Goal: Find contact information: Find contact information

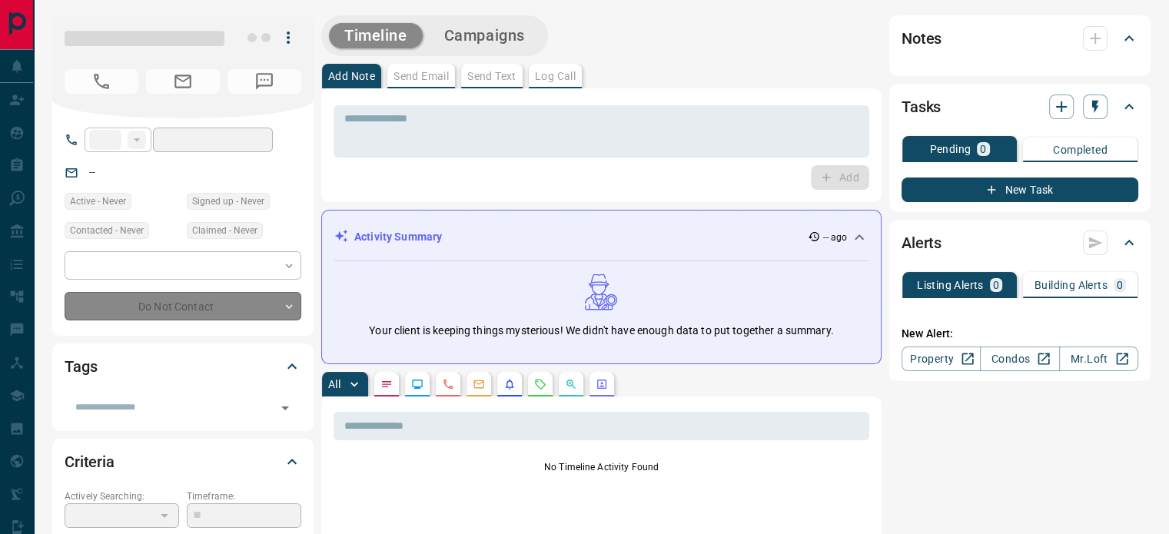
type input "**"
type input "**********"
type input "*********"
type input "**"
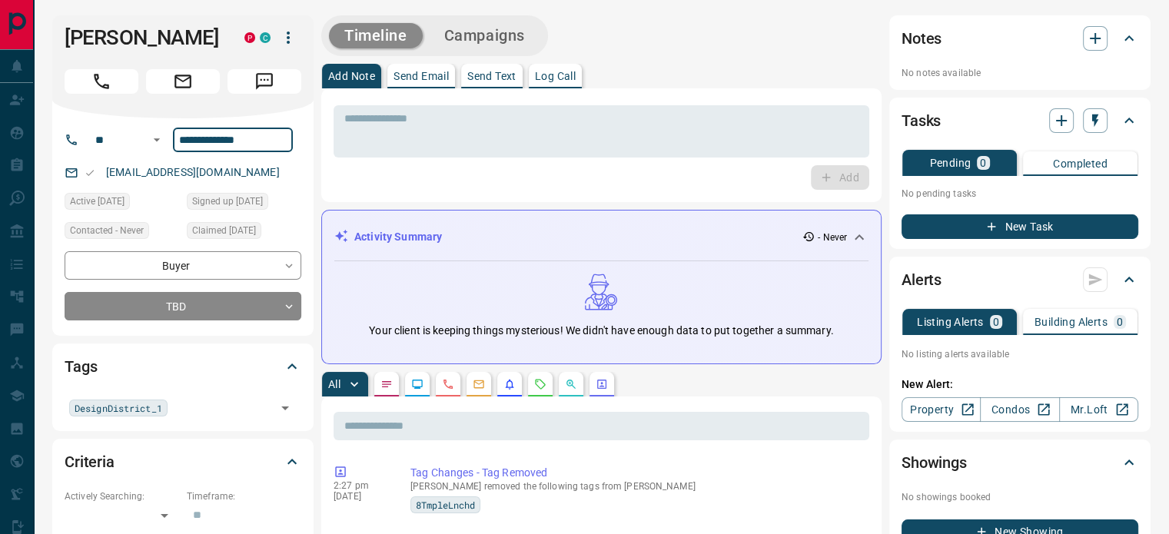
click at [236, 140] on input "**********" at bounding box center [233, 140] width 120 height 25
click at [274, 181] on div "kalyniukfamily@sympatico.ca" at bounding box center [183, 172] width 237 height 25
copy link "kalyniukfamily@sympatico.ca"
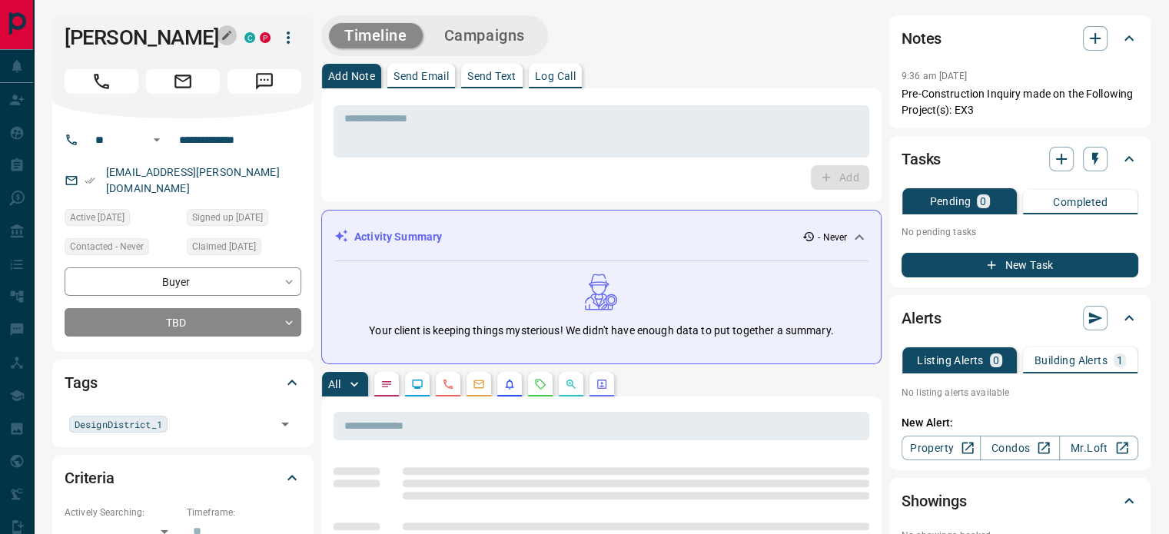
click at [223, 33] on icon "button" at bounding box center [227, 35] width 12 height 12
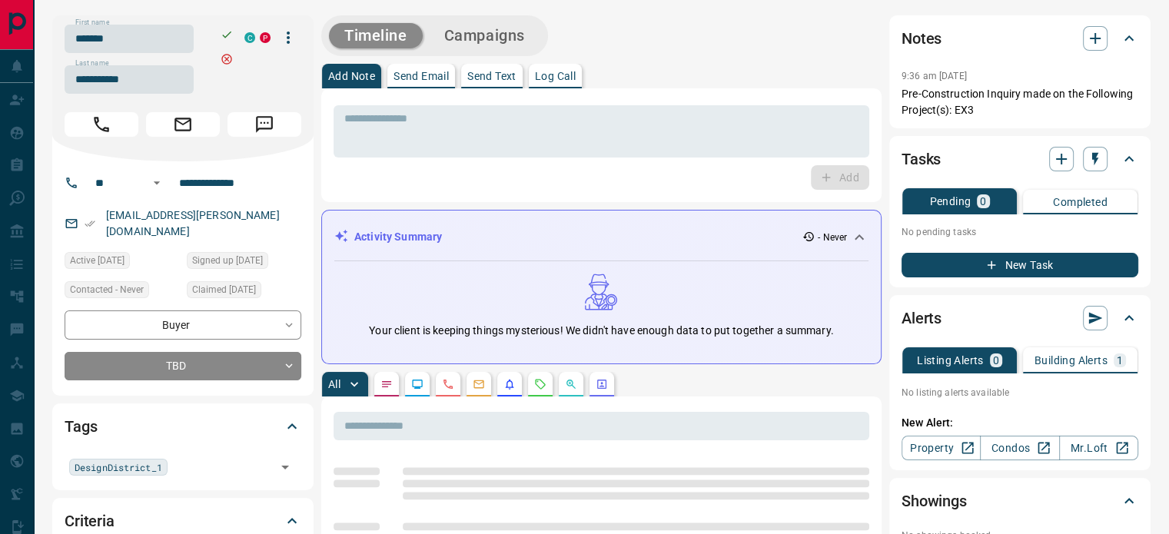
click at [165, 43] on input "*******" at bounding box center [129, 39] width 129 height 28
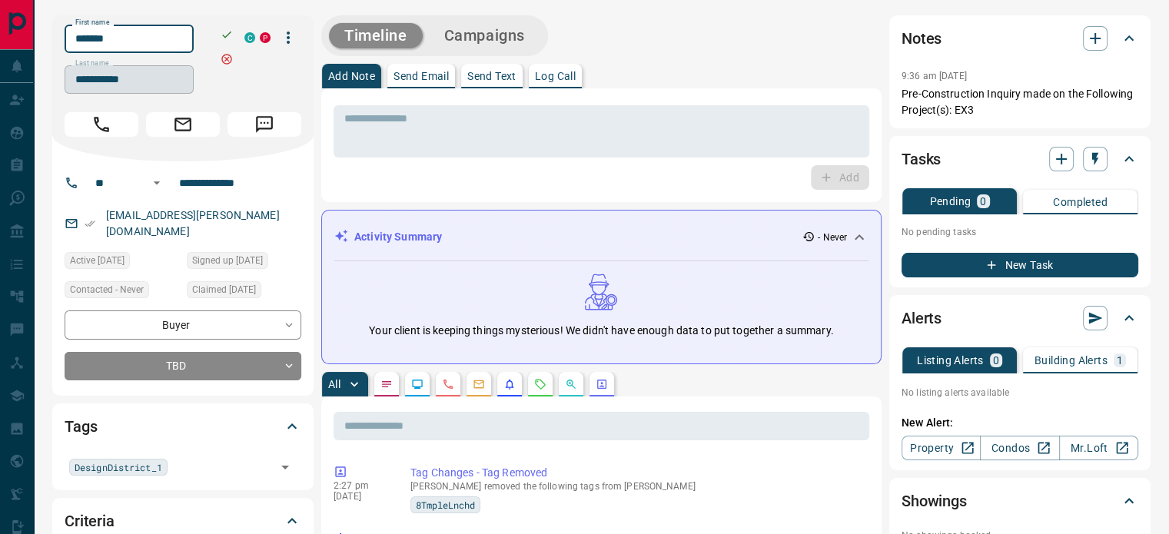
click at [141, 81] on input "**********" at bounding box center [129, 79] width 129 height 28
click at [237, 185] on input "**********" at bounding box center [233, 183] width 120 height 25
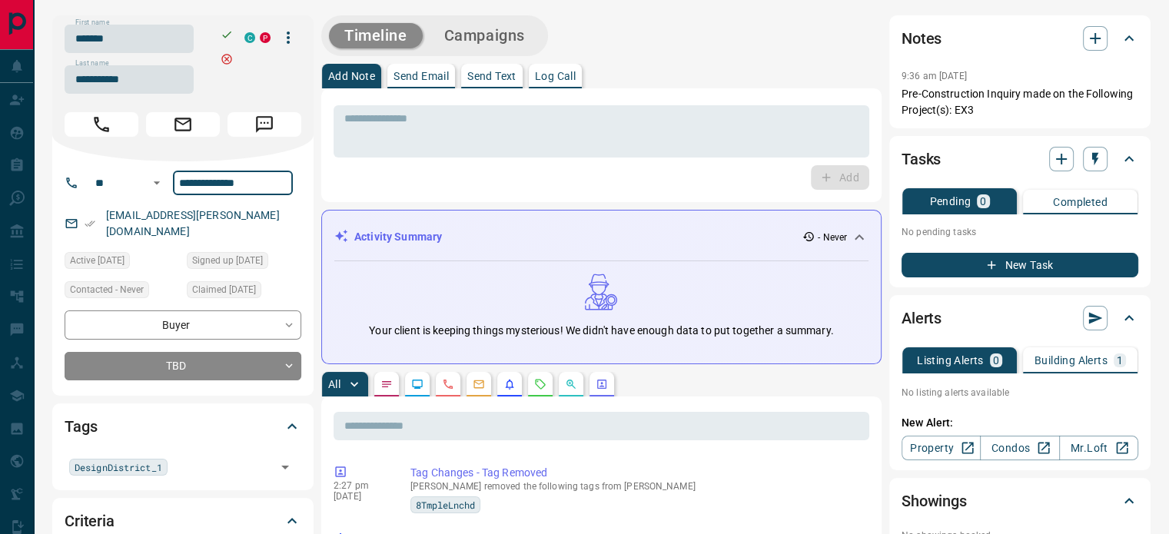
click at [246, 213] on div "kirkconn@rogers.com" at bounding box center [183, 224] width 237 height 42
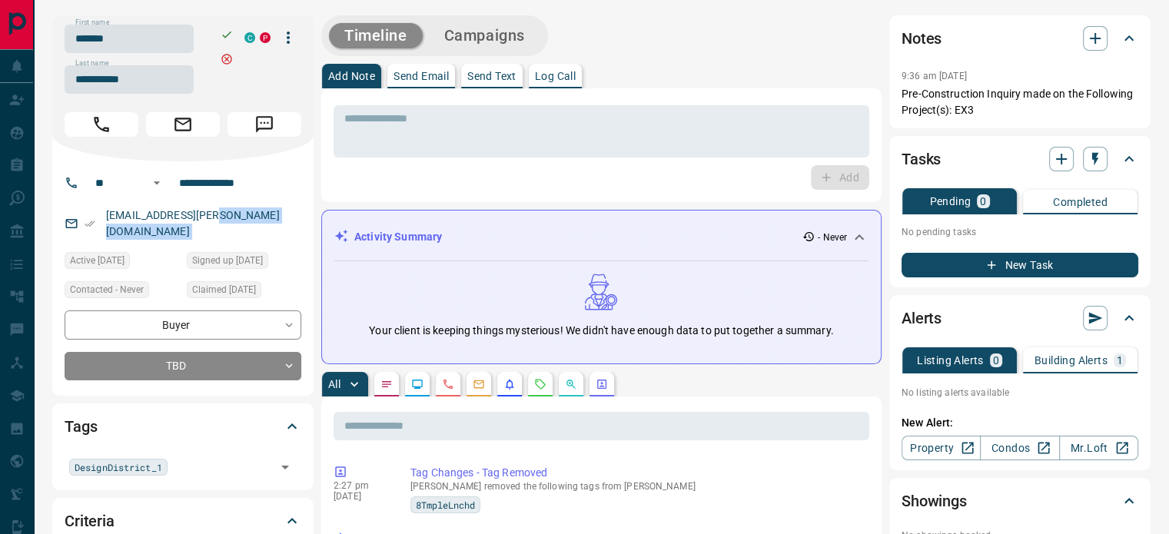
click at [246, 213] on div "kirkconn@rogers.com" at bounding box center [183, 224] width 237 height 42
copy link "kirkconn@rogers.com"
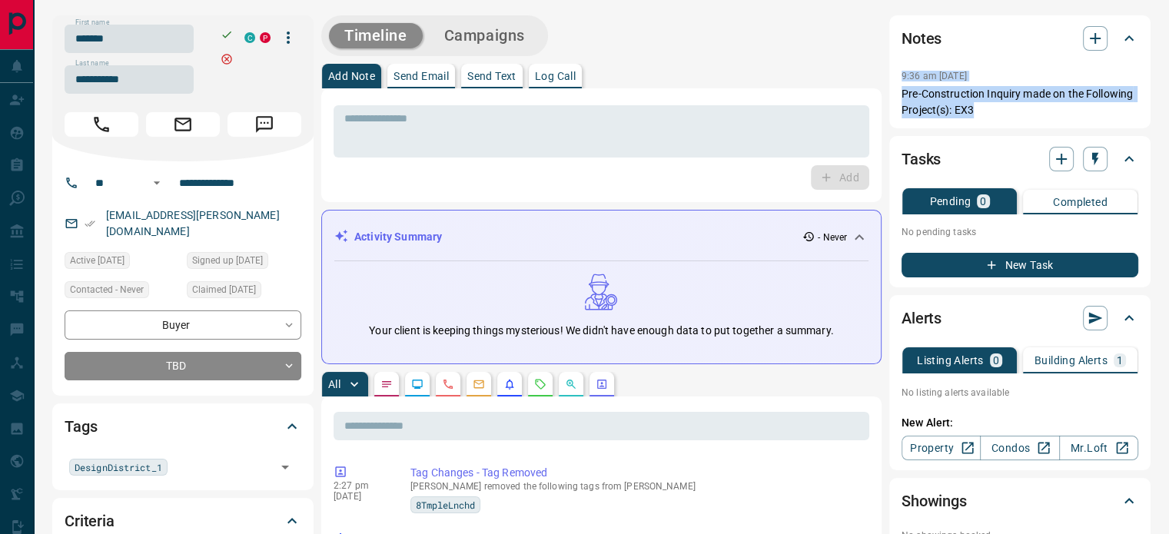
copy div "9:36 am Sep 14 2022 Pre-Construction Inquiry made on the Following Project(s): …"
drag, startPoint x: 978, startPoint y: 115, endPoint x: 893, endPoint y: 78, distance: 92.6
click at [893, 78] on div "Notes 9:36 am Sep 14 2022 Pre-Construction Inquiry made on the Following Projec…" at bounding box center [1020, 71] width 261 height 113
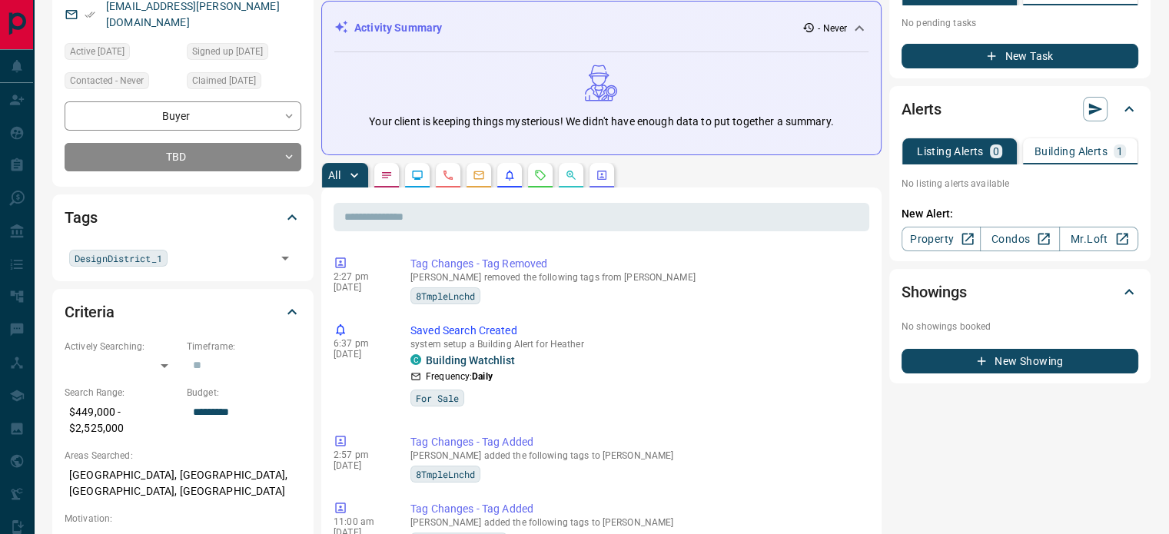
scroll to position [308, 0]
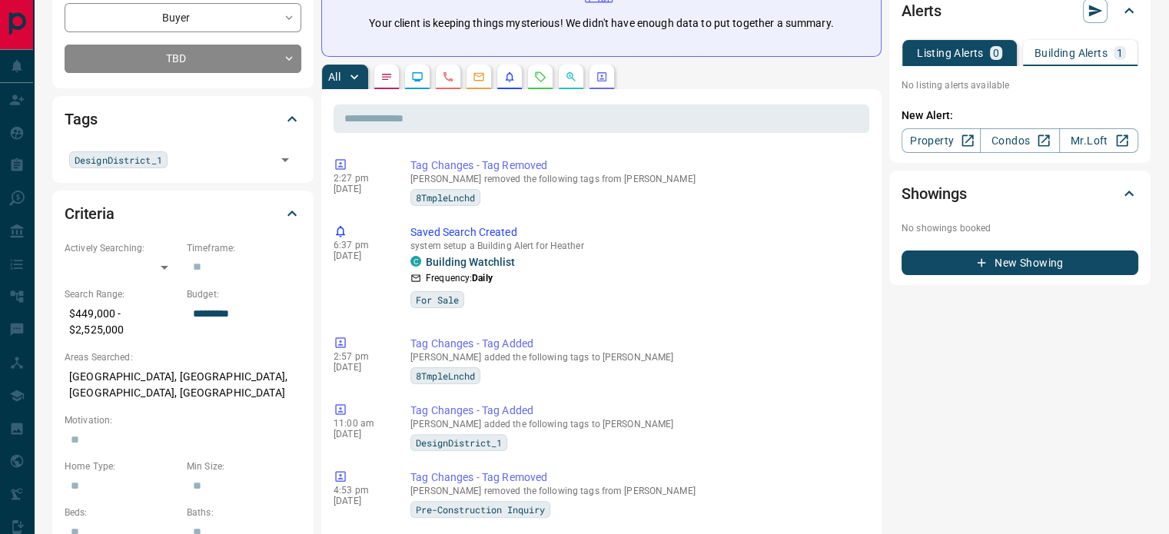
click at [455, 78] on button "button" at bounding box center [448, 77] width 25 height 25
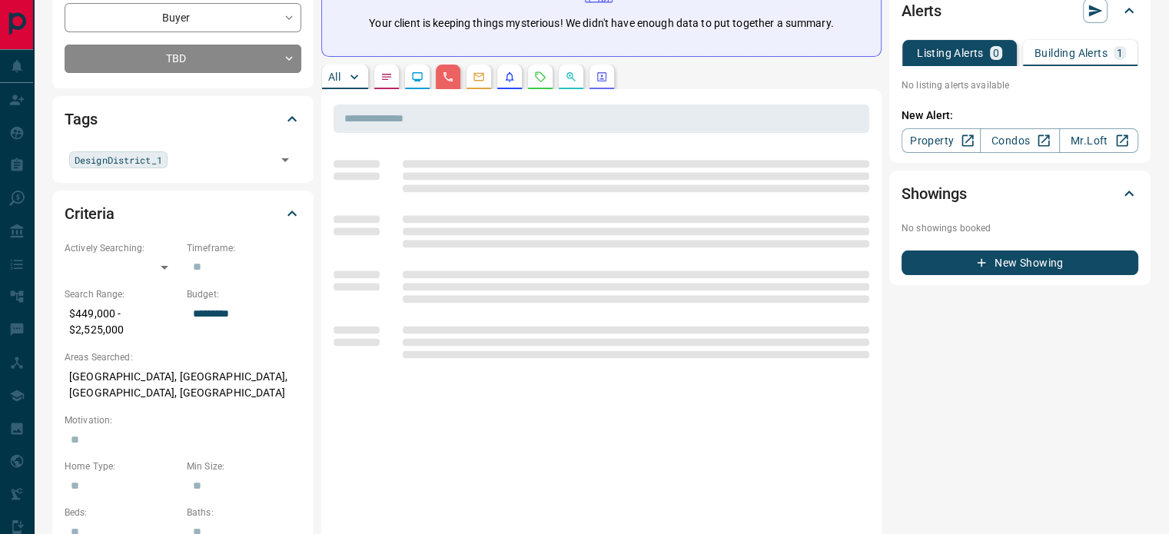
click at [126, 364] on p "Mississauga, Clarkson, Port Credit, Lakeview" at bounding box center [183, 385] width 237 height 42
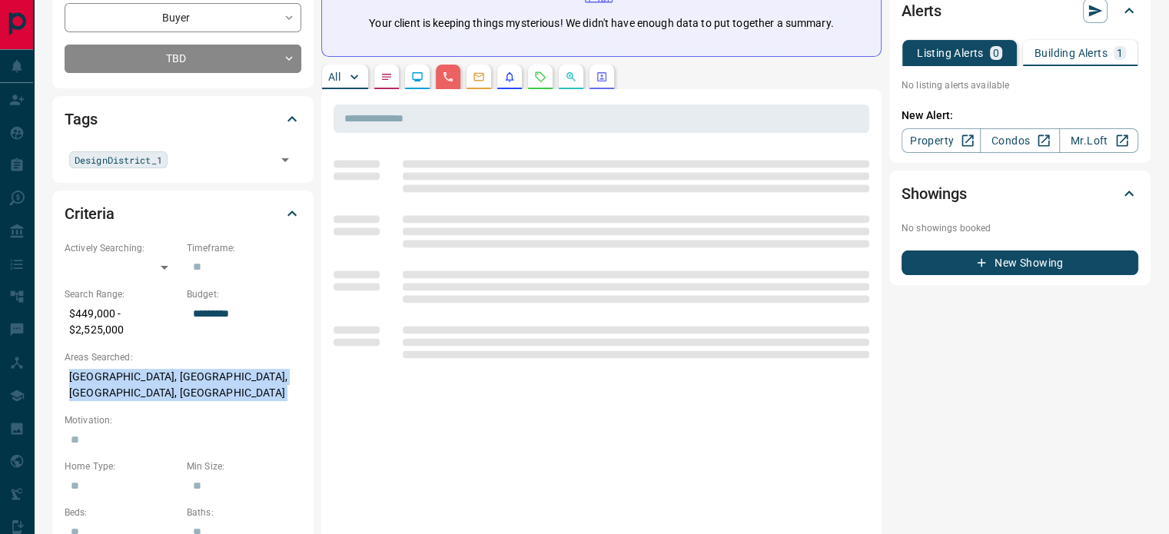
click at [126, 364] on p "Mississauga, Clarkson, Port Credit, Lakeview" at bounding box center [183, 385] width 237 height 42
copy p "Mississauga, Clarkson, Port Credit, Lakeview"
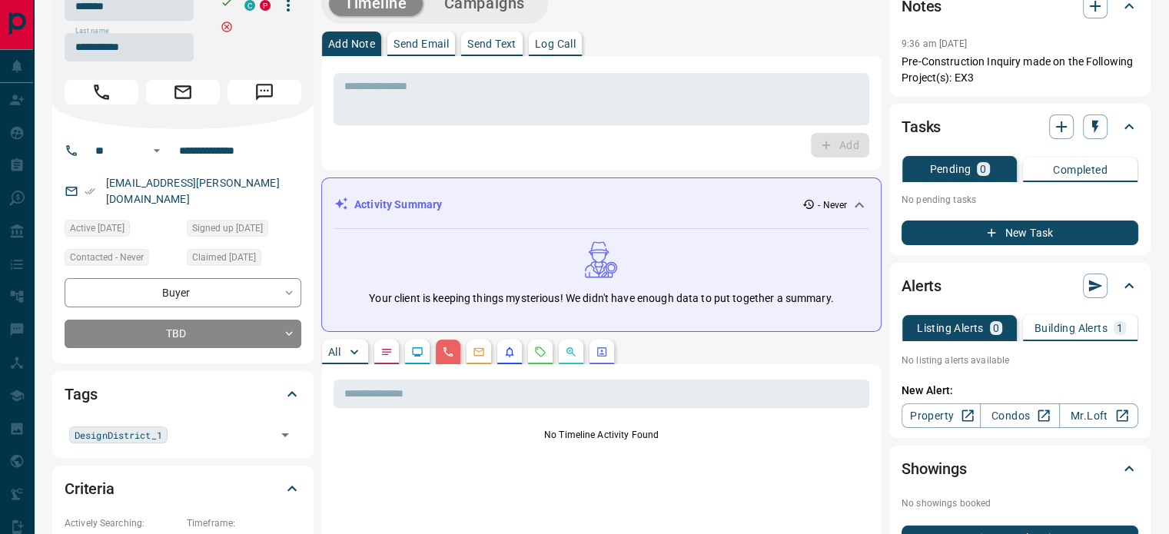
scroll to position [0, 0]
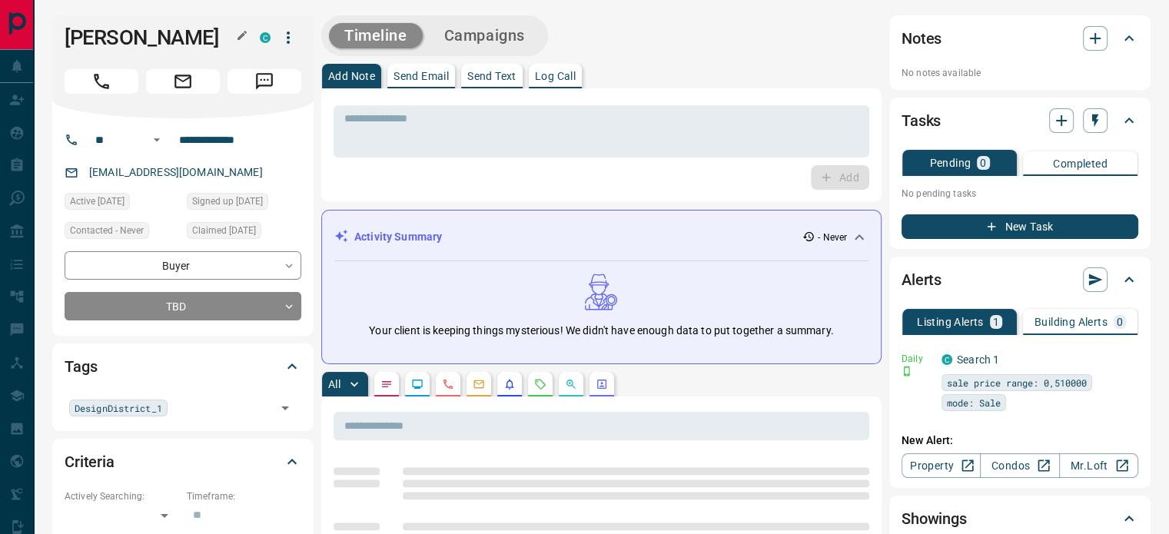
click at [236, 35] on icon "button" at bounding box center [242, 35] width 12 height 12
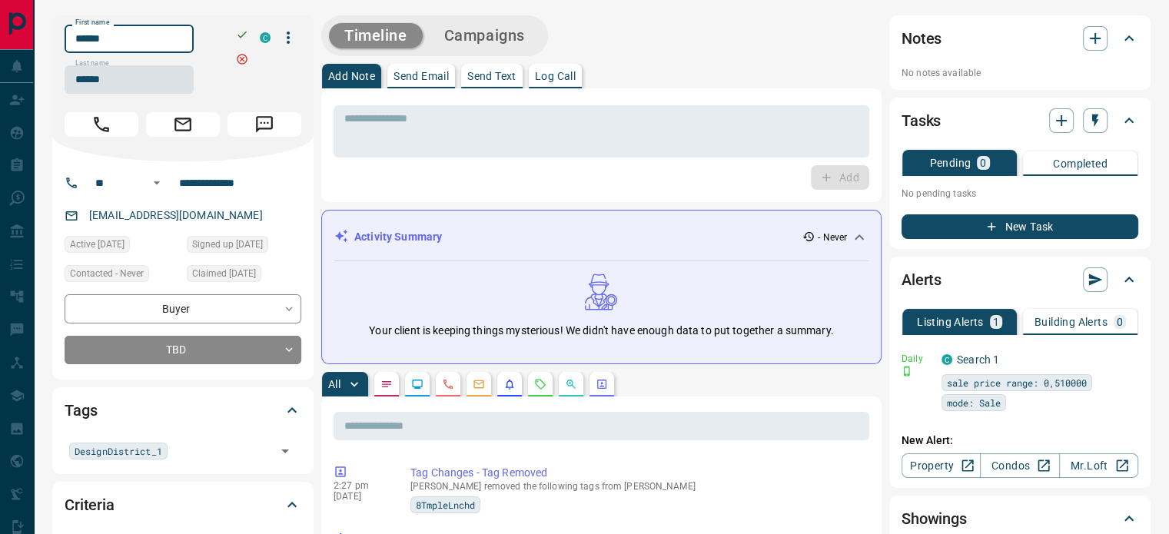
click at [181, 39] on input "******" at bounding box center [129, 39] width 129 height 28
click at [130, 86] on input "******" at bounding box center [129, 79] width 129 height 28
click at [237, 188] on input "**********" at bounding box center [233, 183] width 120 height 25
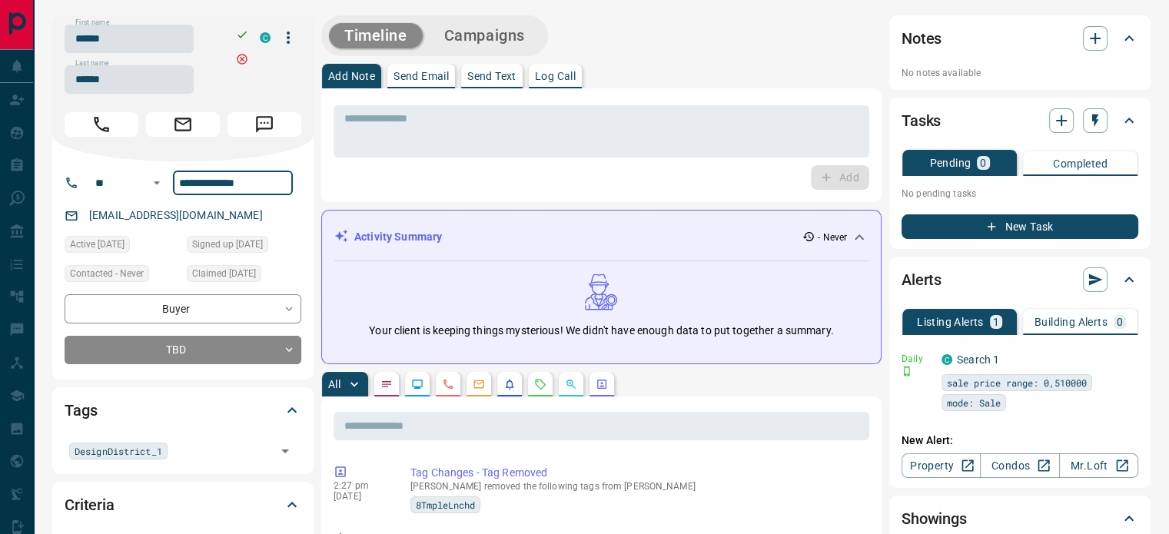
click at [243, 225] on div "sdqp0001@gmail.com" at bounding box center [183, 215] width 237 height 25
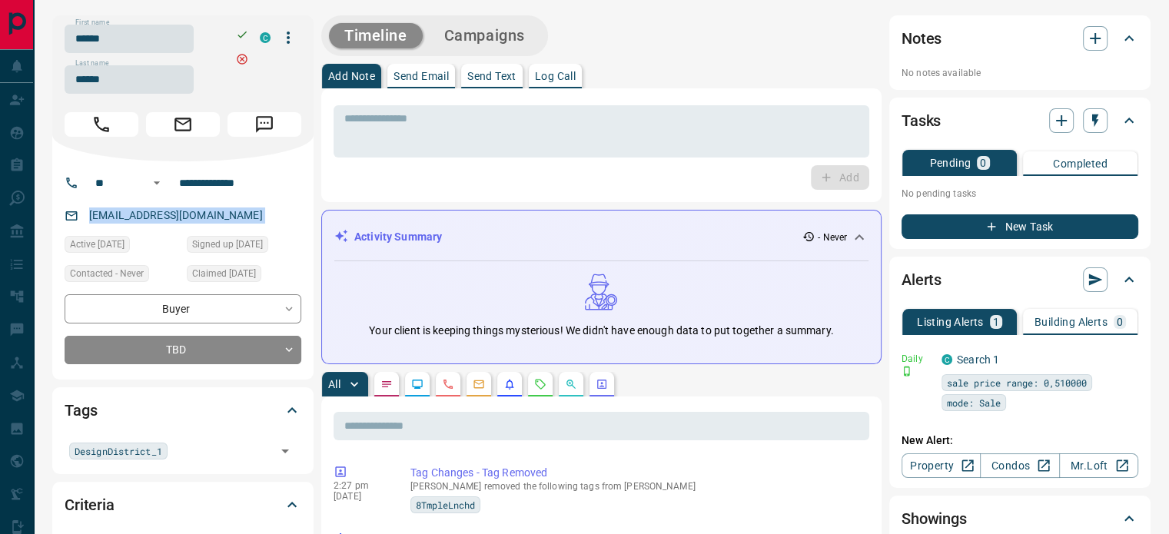
click at [243, 225] on div "sdqp0001@gmail.com" at bounding box center [183, 215] width 237 height 25
copy link "sdqp0001@gmail.com"
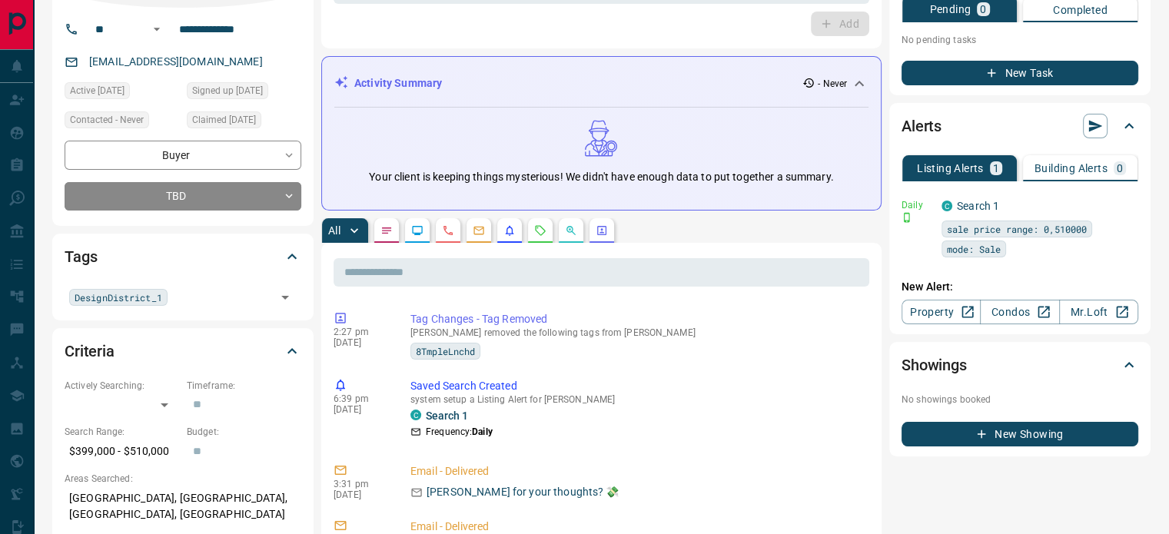
click at [464, 236] on div "All" at bounding box center [601, 230] width 561 height 25
click at [447, 232] on icon "Calls" at bounding box center [448, 230] width 9 height 9
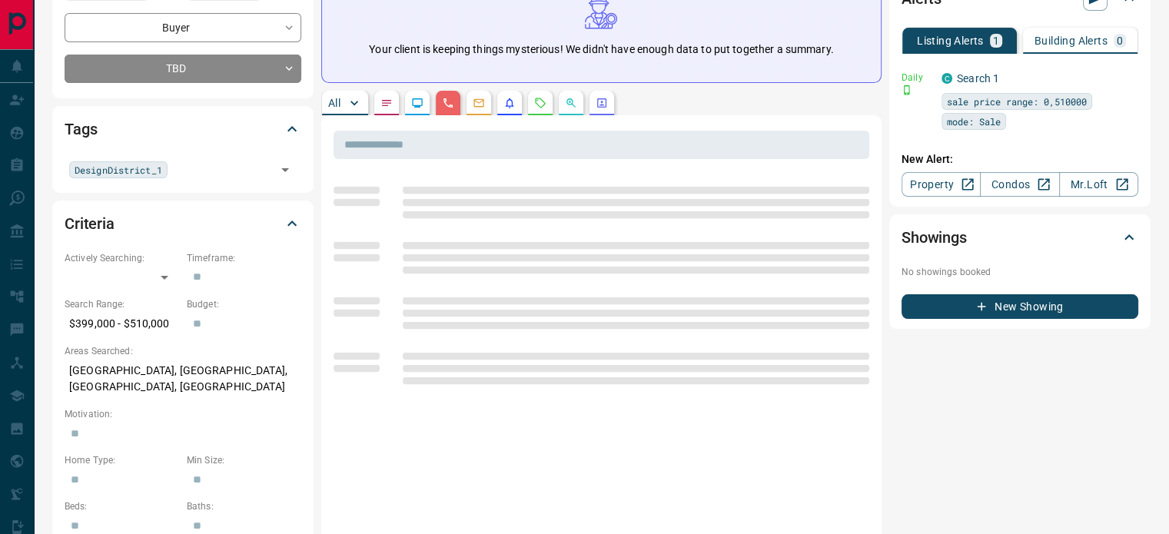
scroll to position [308, 0]
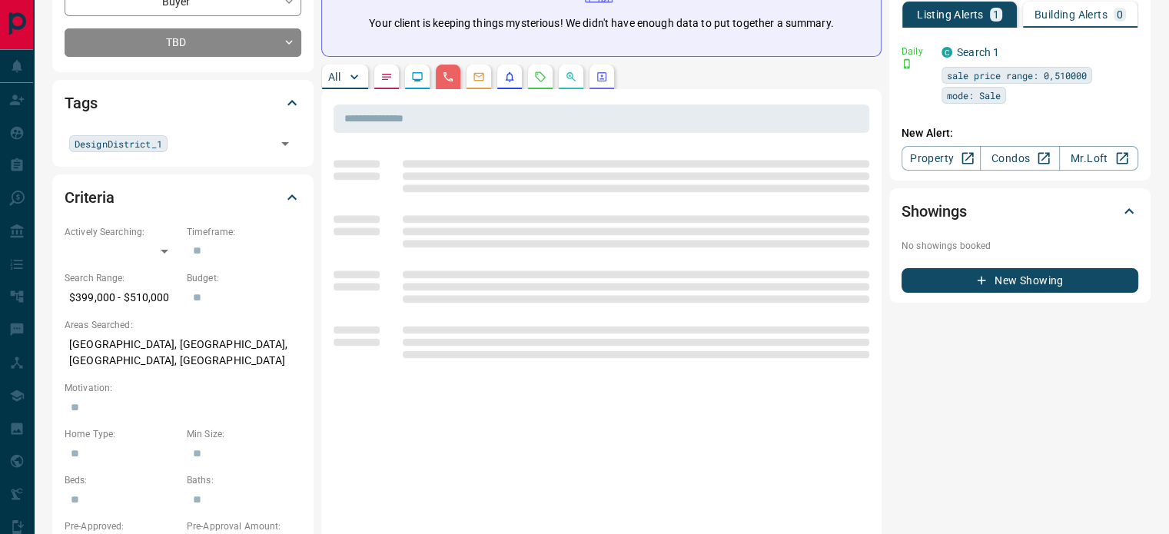
click at [169, 343] on p "Mississauga, Hurontario, Rathwood, Lakeview" at bounding box center [183, 353] width 237 height 42
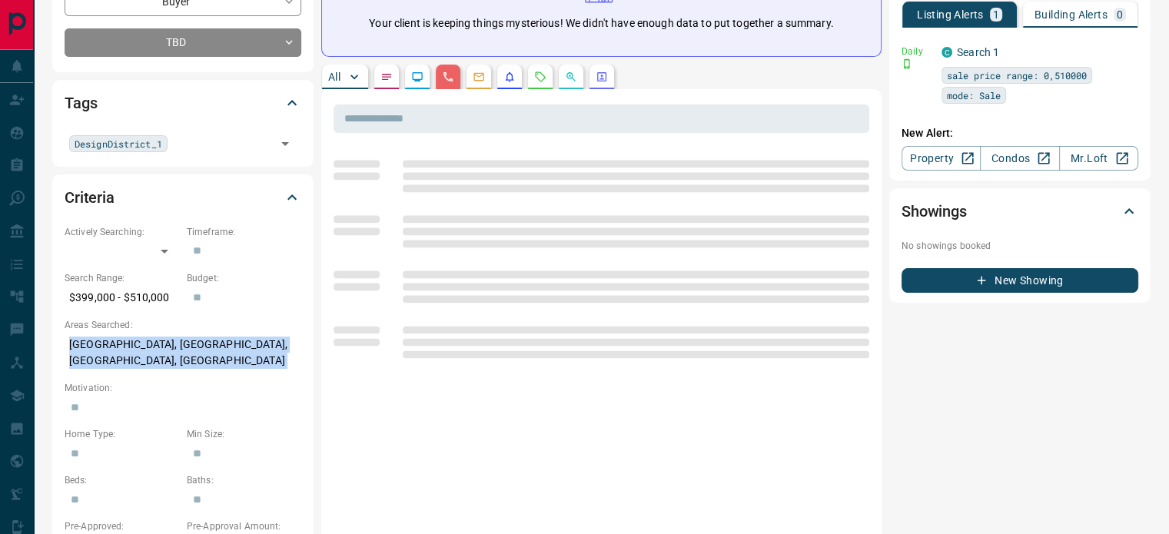
click at [169, 343] on p "Mississauga, Hurontario, Rathwood, Lakeview" at bounding box center [183, 353] width 237 height 42
copy p "Mississauga, Hurontario, Rathwood, Lakeview"
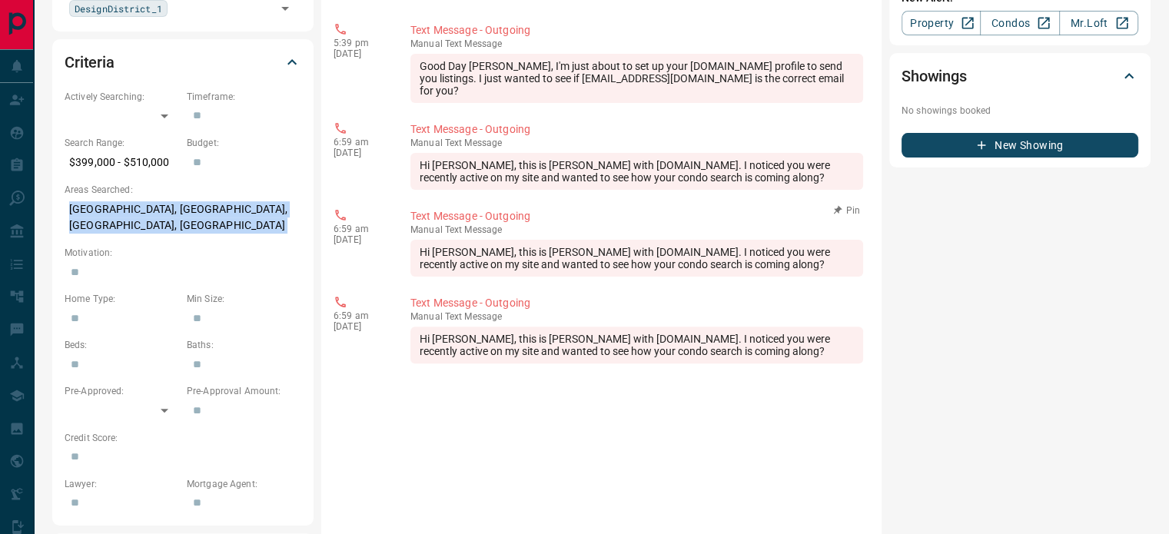
scroll to position [461, 0]
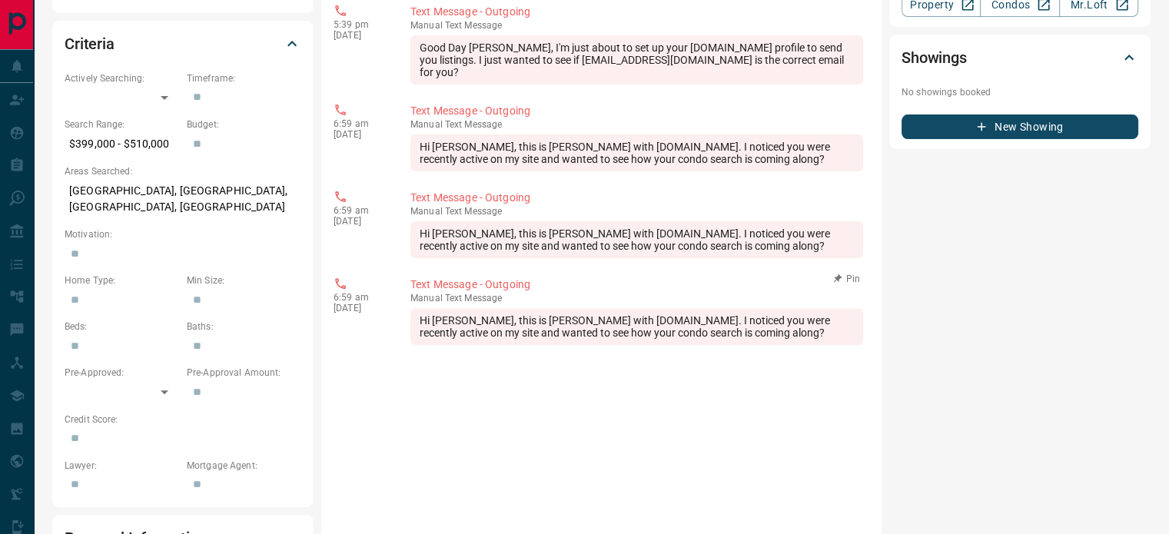
click at [587, 293] on p "manual Text Message" at bounding box center [637, 298] width 453 height 11
click at [678, 321] on div "Hi Payman, this is Emad Ali with Condos.ca. I noticed you were recently active …" at bounding box center [637, 326] width 453 height 37
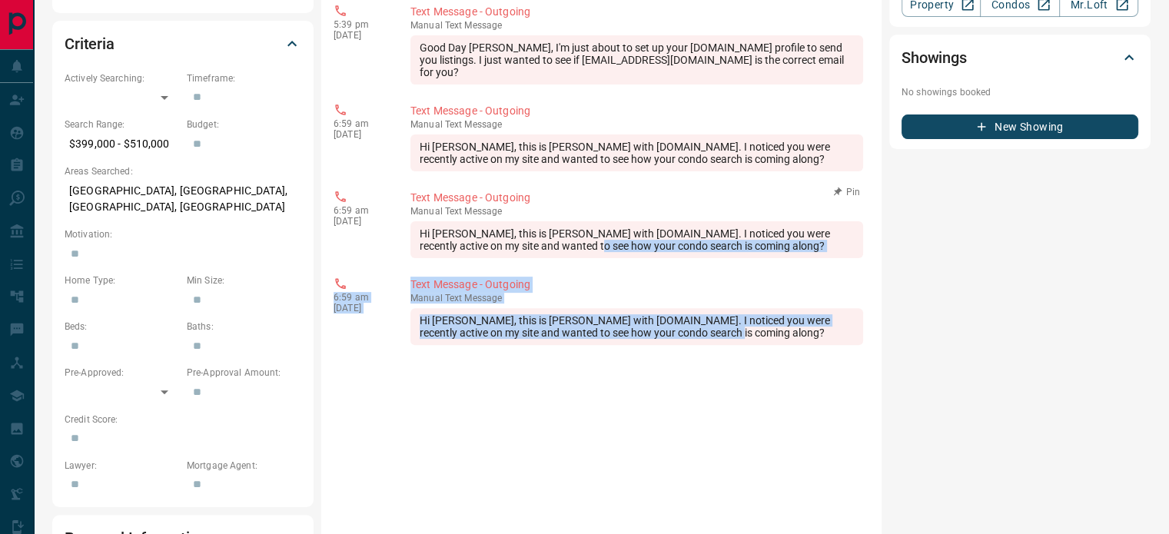
drag, startPoint x: 735, startPoint y: 328, endPoint x: 564, endPoint y: 241, distance: 192.6
click at [564, 241] on div "5:39 pm Nov 12 2019 Text Message - Outgoing manual Text Message Good Day Payman…" at bounding box center [602, 460] width 536 height 923
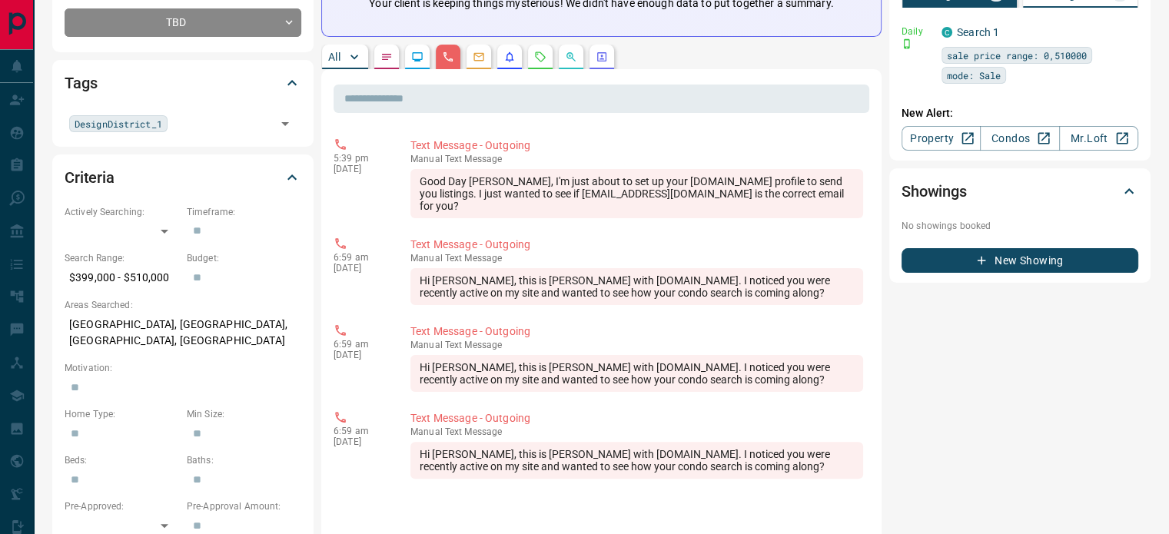
scroll to position [308, 0]
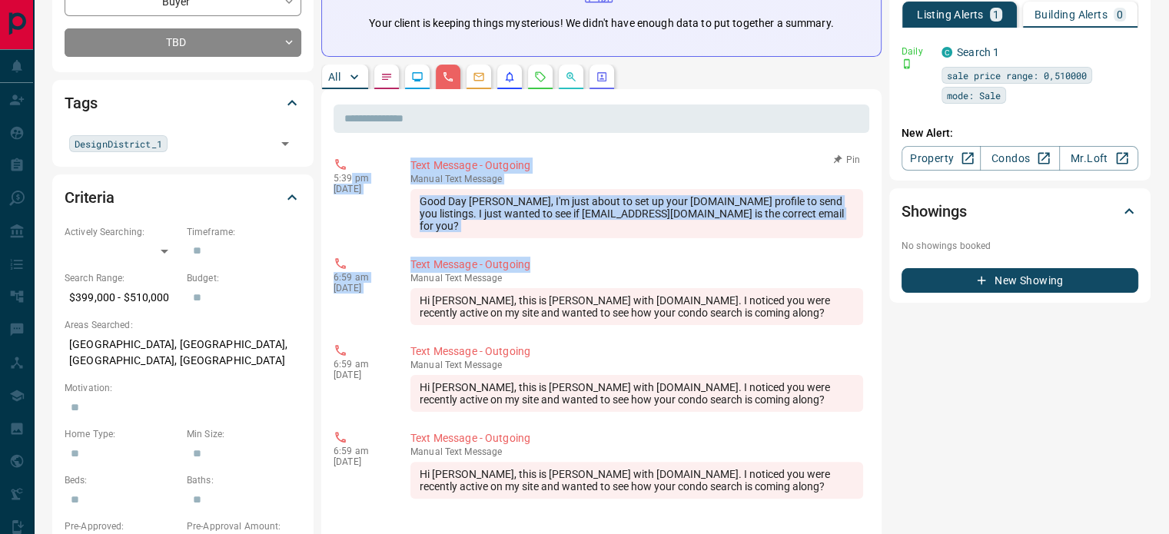
drag, startPoint x: 564, startPoint y: 241, endPoint x: 351, endPoint y: 178, distance: 221.4
click at [360, 178] on p "5:39 pm" at bounding box center [361, 178] width 54 height 11
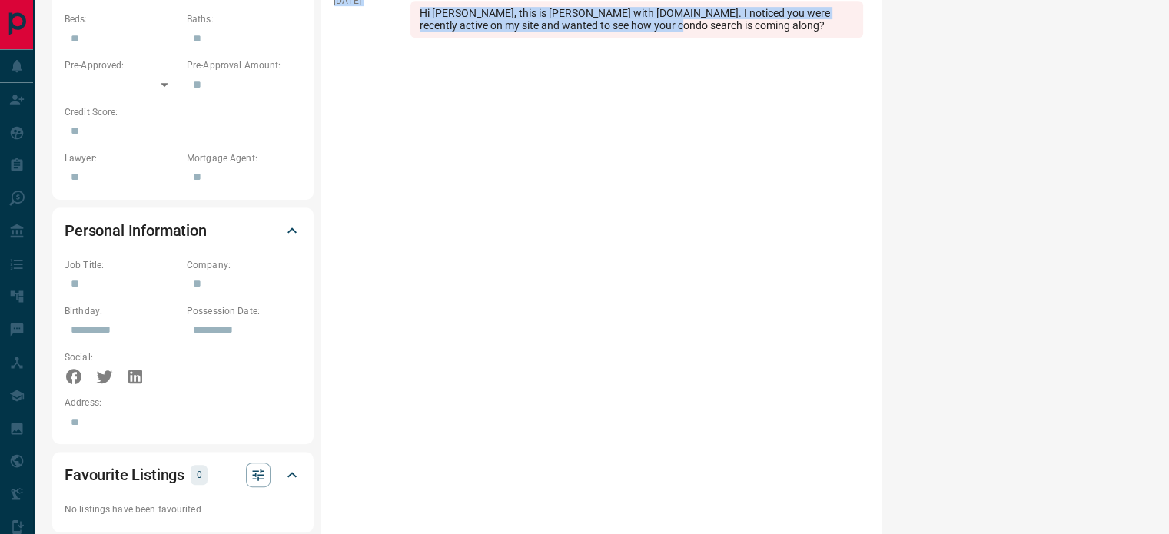
scroll to position [615, 0]
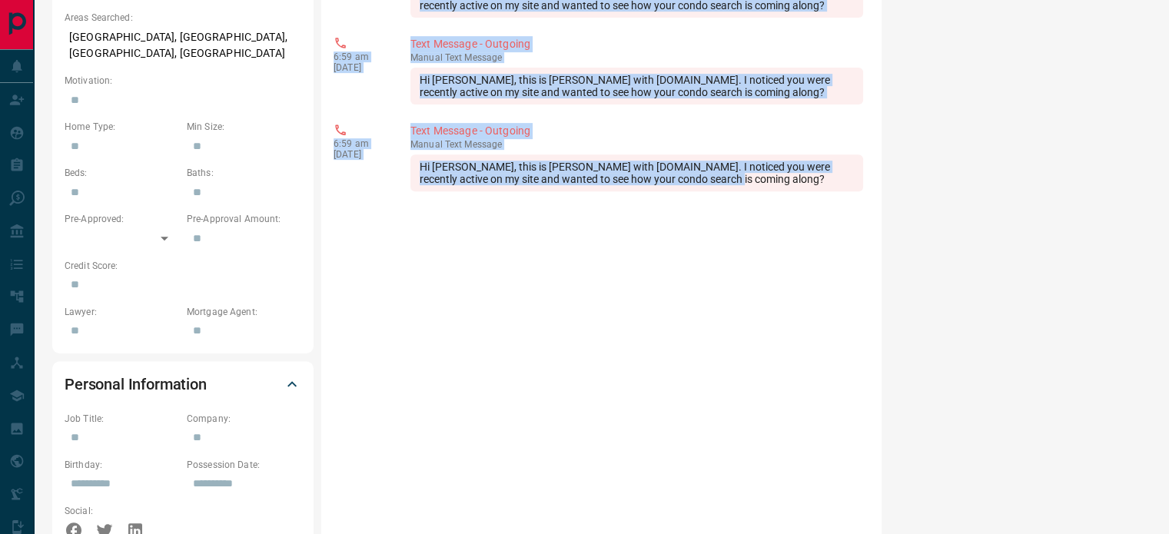
copy div "5:39 pm Nov 12 2019 Text Message - Outgoing manual Text Message Good Day Payman…"
drag, startPoint x: 332, startPoint y: 171, endPoint x: 757, endPoint y: 228, distance: 428.9
click at [757, 228] on div "​ 5:39 pm Nov 12 2019 Text Message - Outgoing manual Text Message Good Day Paym…" at bounding box center [601, 283] width 561 height 1002
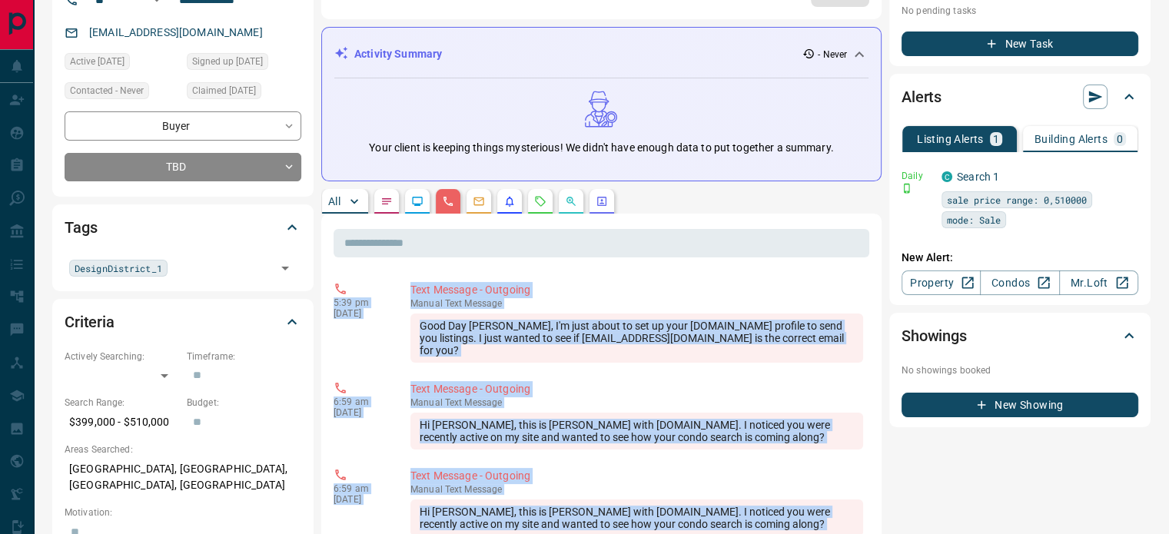
scroll to position [0, 0]
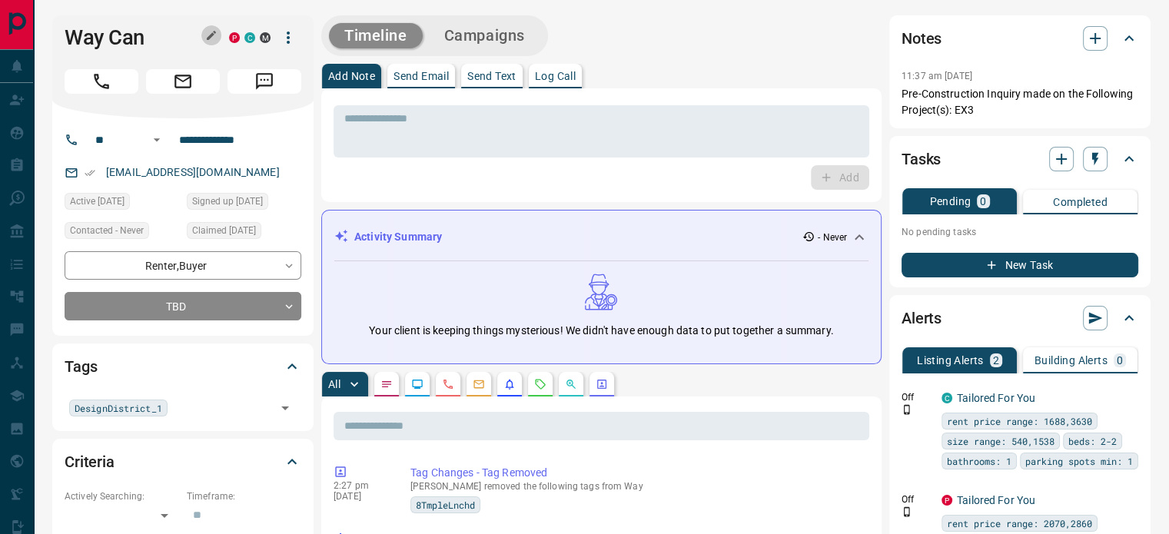
click at [209, 35] on icon "button" at bounding box center [211, 35] width 9 height 9
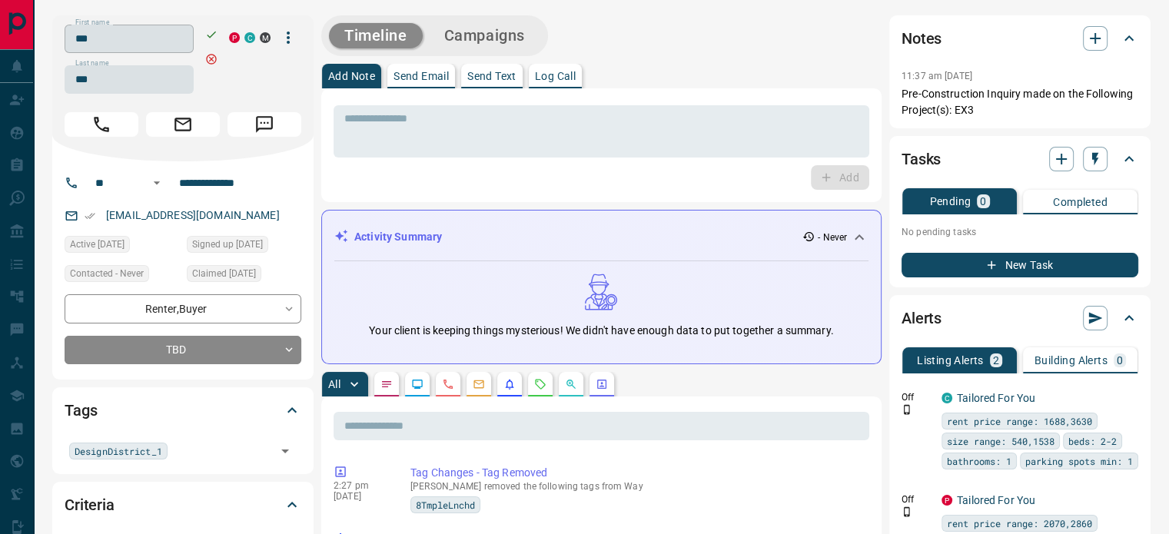
click at [148, 50] on input "***" at bounding box center [129, 39] width 129 height 28
click at [121, 78] on input "***" at bounding box center [129, 79] width 129 height 28
click at [235, 183] on input "**********" at bounding box center [233, 183] width 120 height 25
click at [261, 218] on div "wollykhan@hotmail.com" at bounding box center [183, 215] width 237 height 25
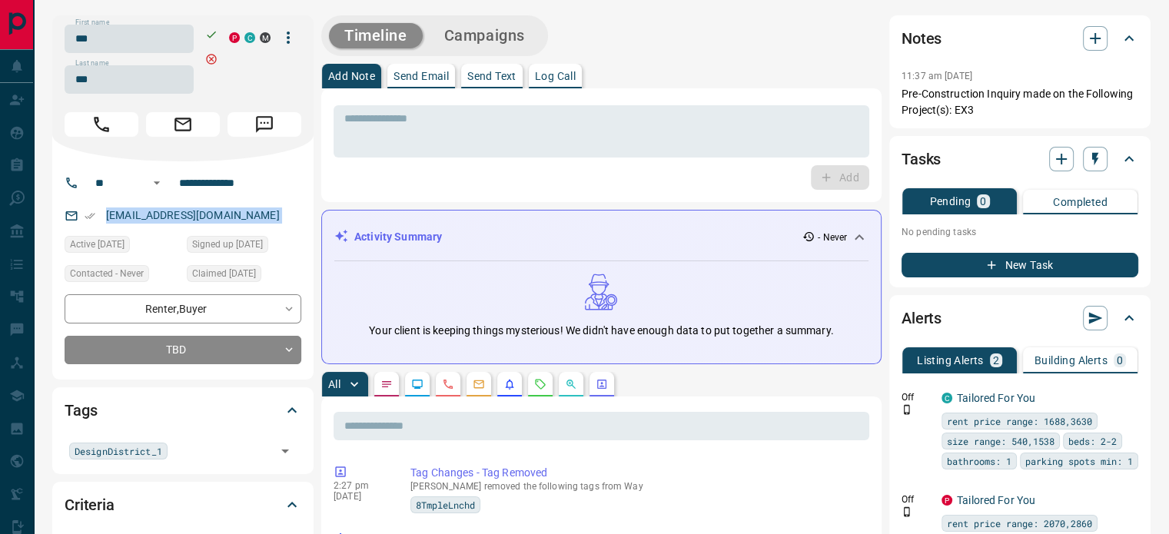
click at [261, 218] on div "wollykhan@hotmail.com" at bounding box center [183, 215] width 237 height 25
copy link "wollykhan@hotmail.com"
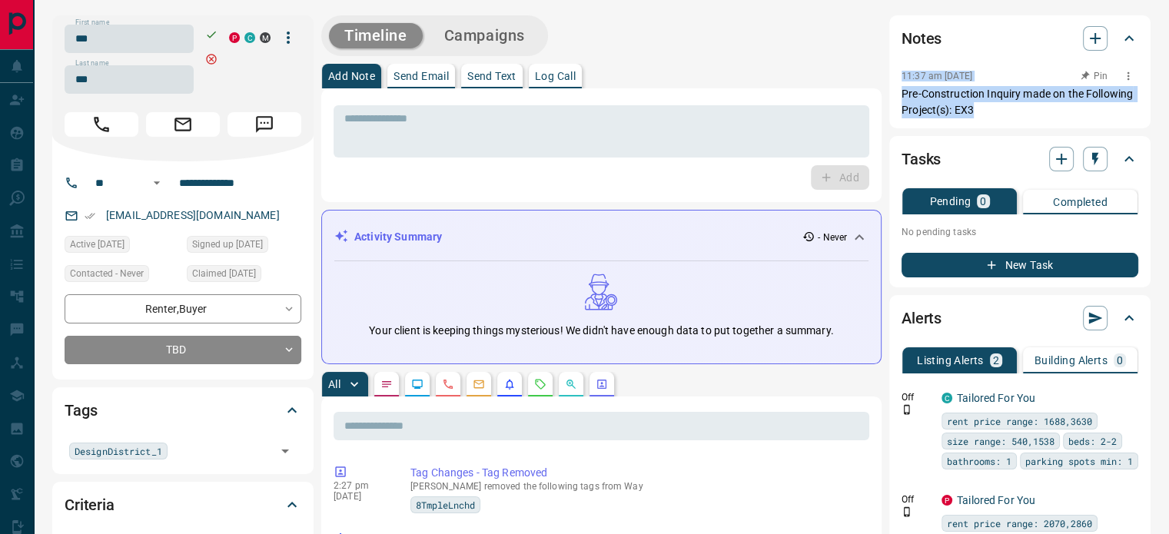
copy div "11:37 am Sep 14 2022 Pin Pre-Construction Inquiry made on the Following Project…"
drag, startPoint x: 983, startPoint y: 107, endPoint x: 900, endPoint y: 78, distance: 88.0
click at [900, 78] on div "Notes 11:37 am Sep 14 2022 Pre-Construction Inquiry made on the Following Proje…" at bounding box center [1020, 71] width 261 height 113
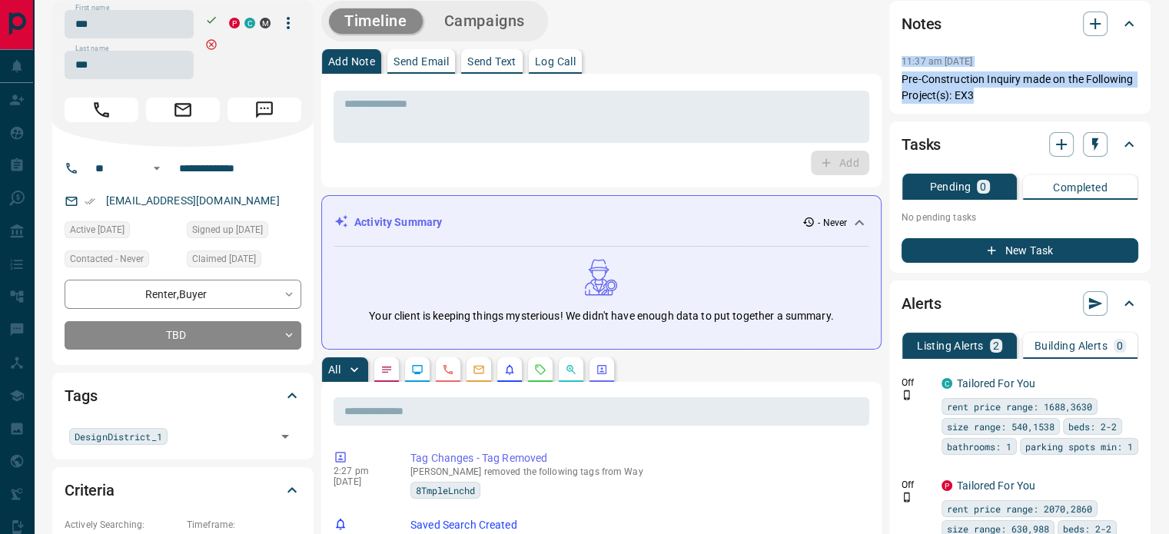
scroll to position [308, 0]
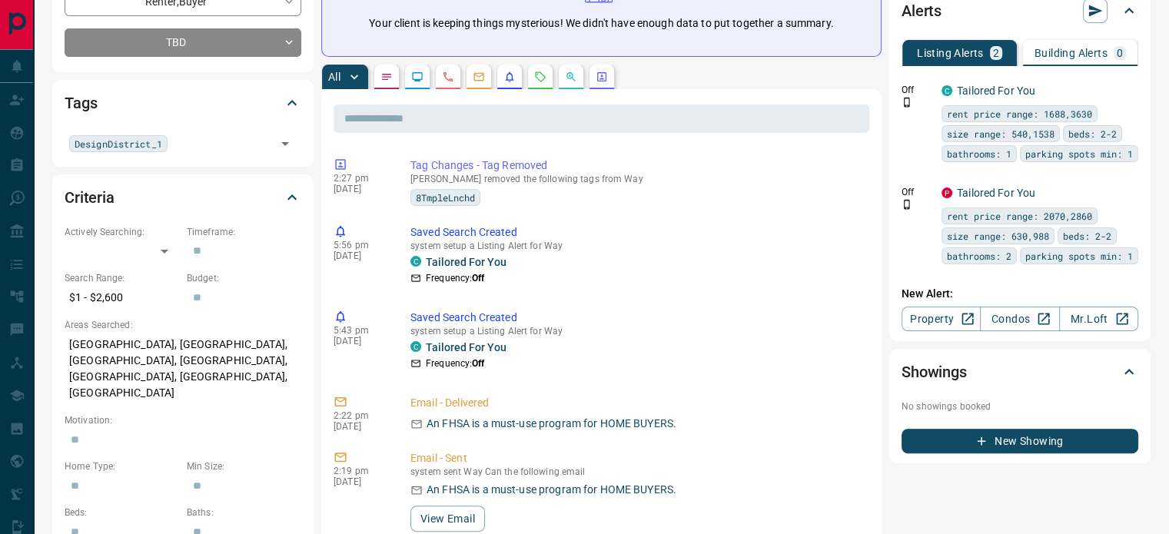
click at [454, 76] on icon "Calls" at bounding box center [448, 77] width 12 height 12
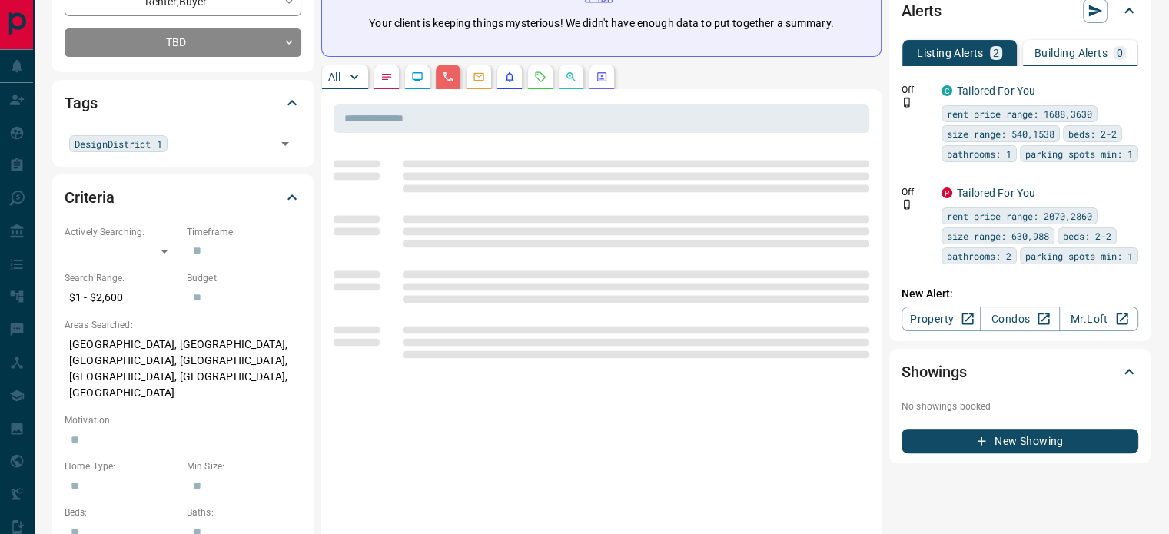
click at [159, 345] on p "Toronto, Burlington, Downtown, Etobicoke, LaSalle, The Waterfront, Mimico" at bounding box center [183, 369] width 237 height 74
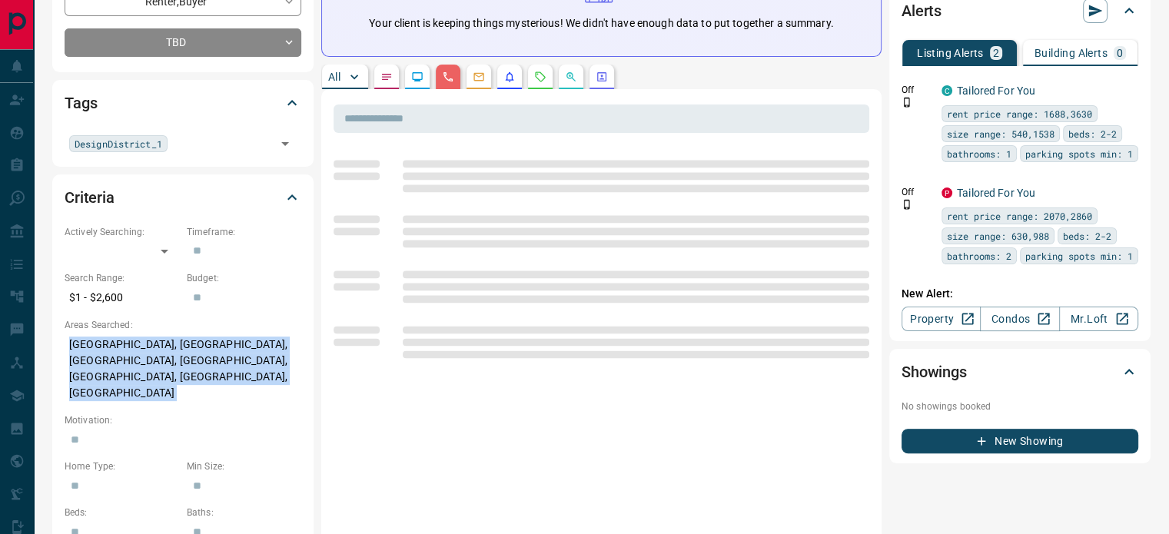
click at [159, 345] on p "Toronto, Burlington, Downtown, Etobicoke, LaSalle, The Waterfront, Mimico" at bounding box center [183, 369] width 237 height 74
copy p "Toronto, Burlington, Downtown, Etobicoke, LaSalle, The Waterfront, Mimico"
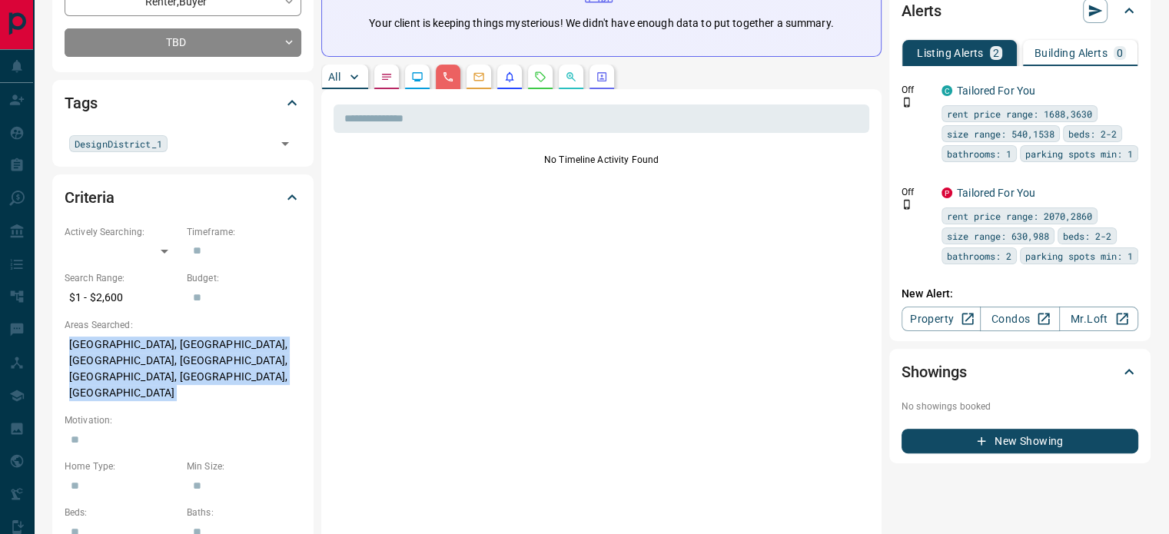
scroll to position [0, 0]
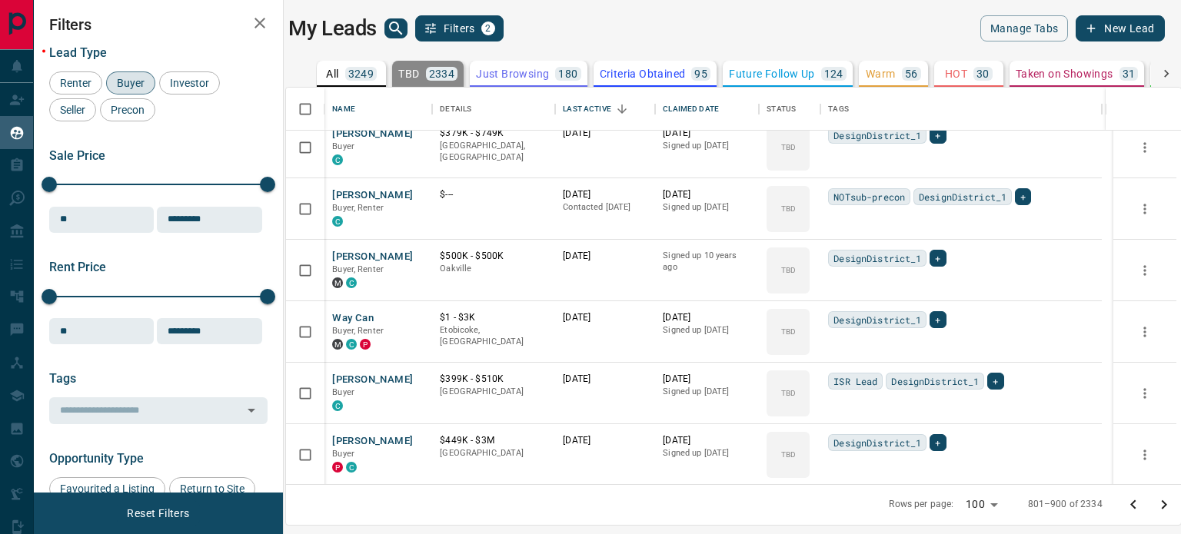
scroll to position [4043, 0]
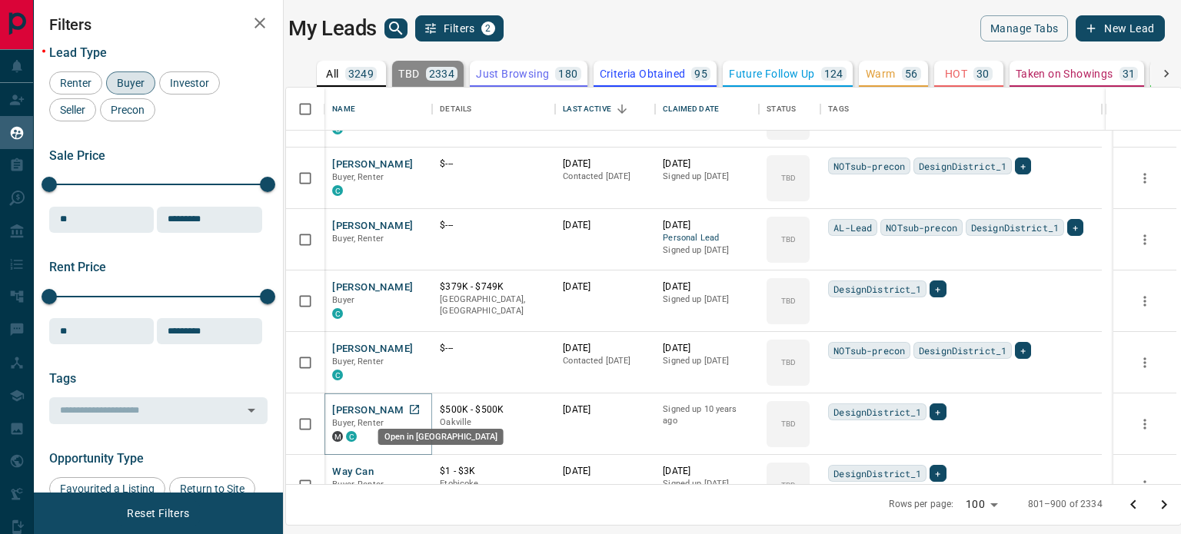
click at [412, 406] on icon "Open in New Tab" at bounding box center [414, 409] width 9 height 9
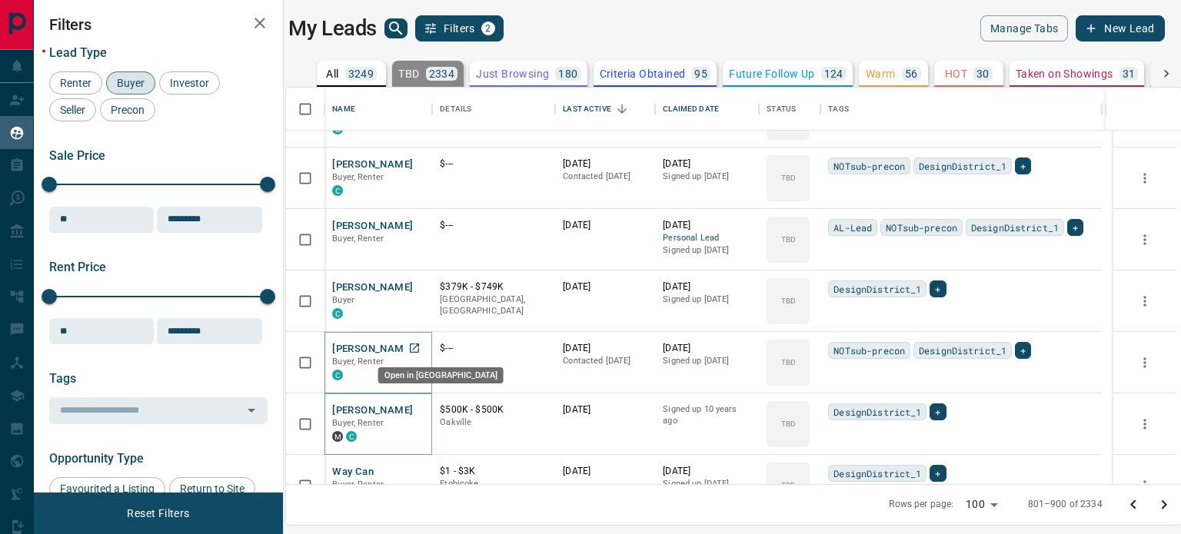
click at [412, 344] on icon "Open in New Tab" at bounding box center [414, 348] width 9 height 9
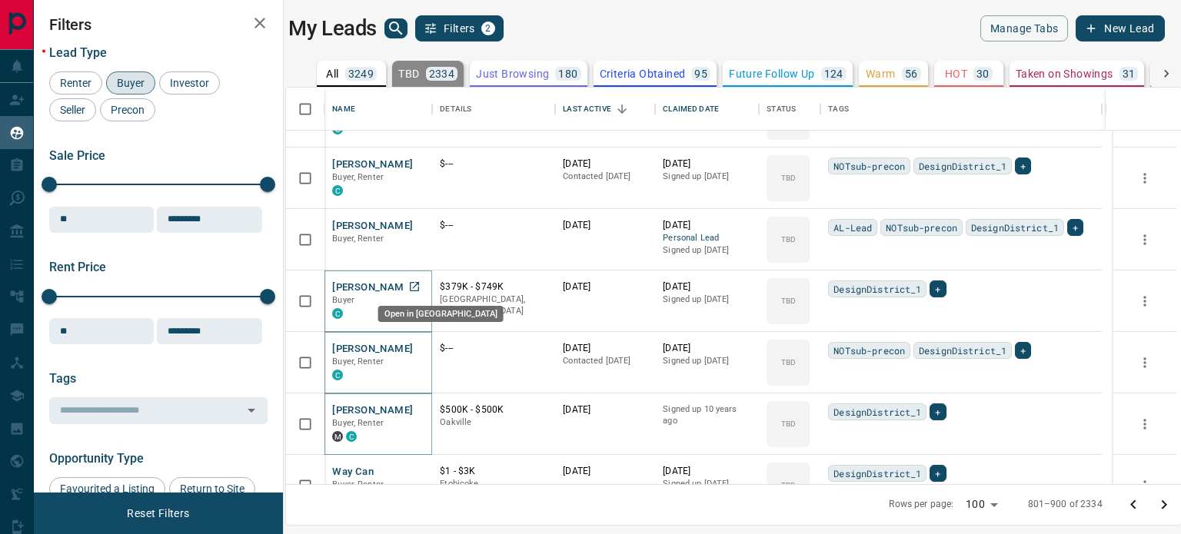
click at [418, 284] on icon "Open in New Tab" at bounding box center [414, 287] width 12 height 12
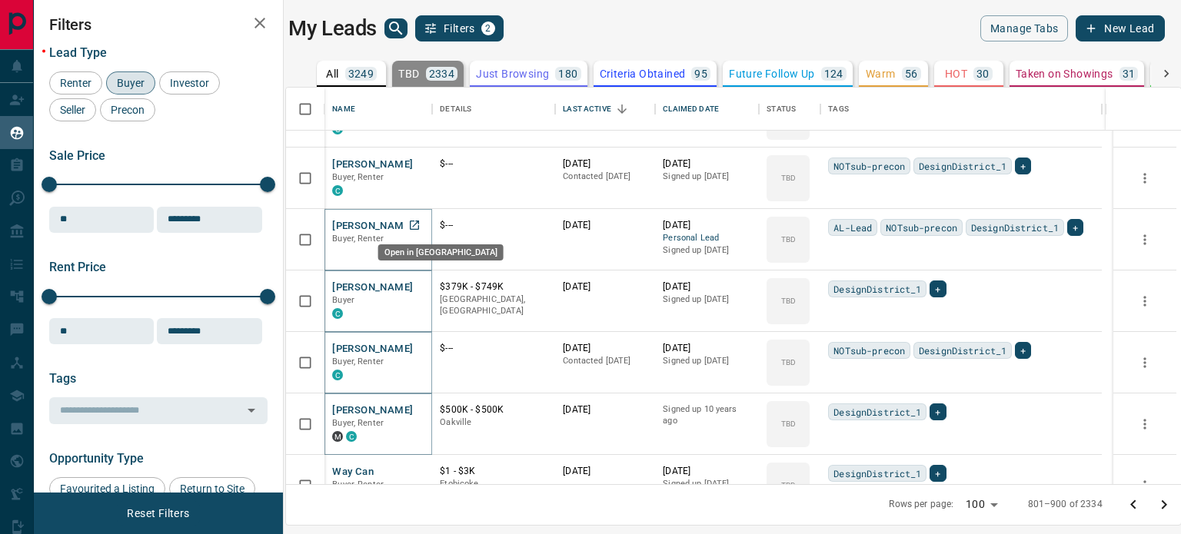
click at [421, 223] on icon "Open in New Tab" at bounding box center [414, 225] width 12 height 12
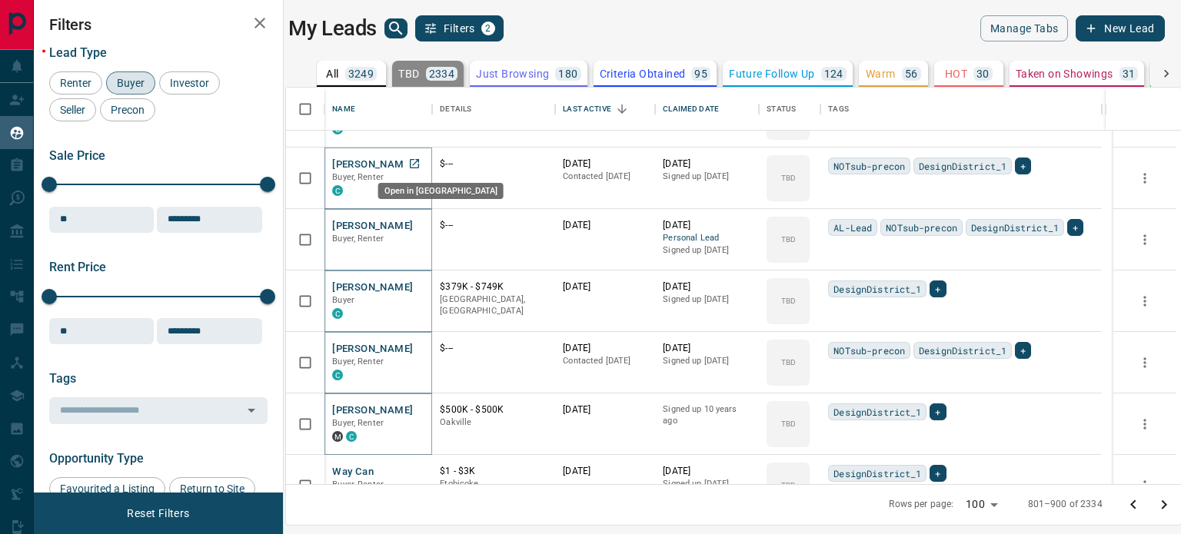
click at [423, 164] on link "Open in New Tab" at bounding box center [414, 164] width 20 height 20
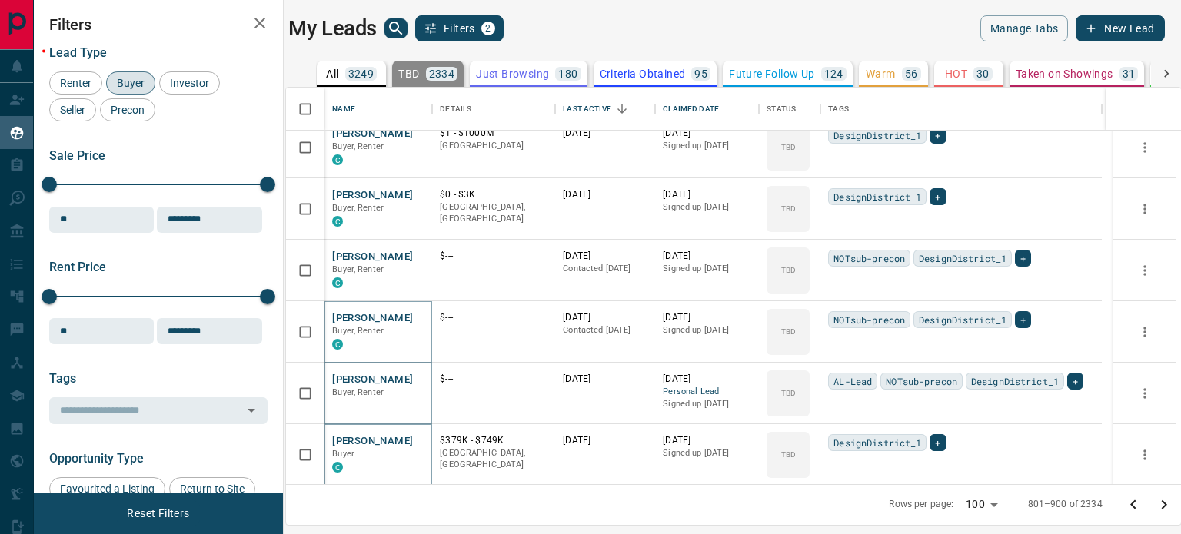
scroll to position [3735, 0]
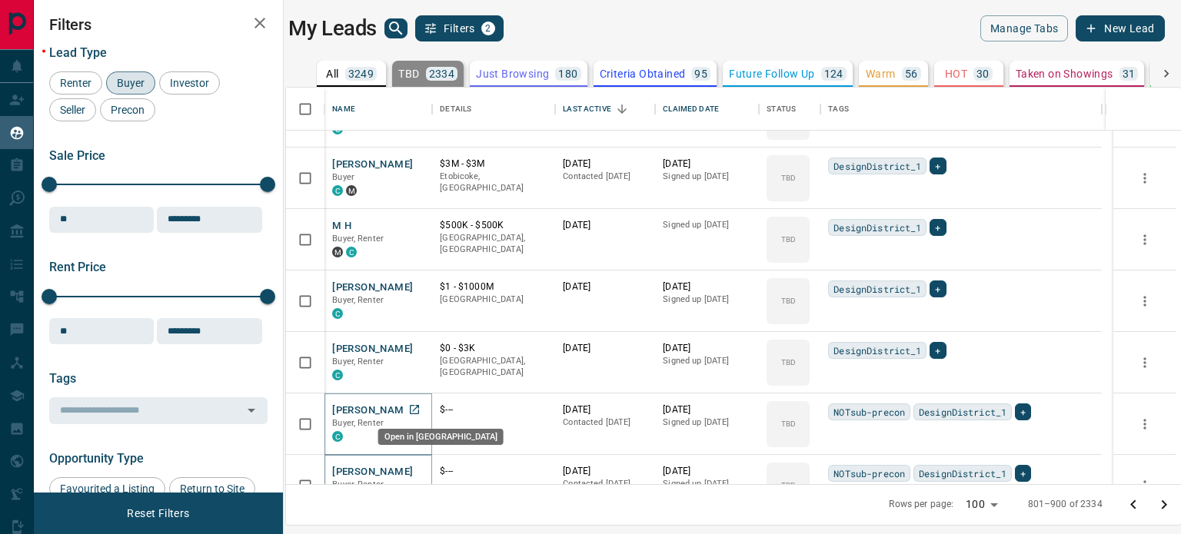
click at [424, 404] on link "Open in New Tab" at bounding box center [414, 410] width 20 height 20
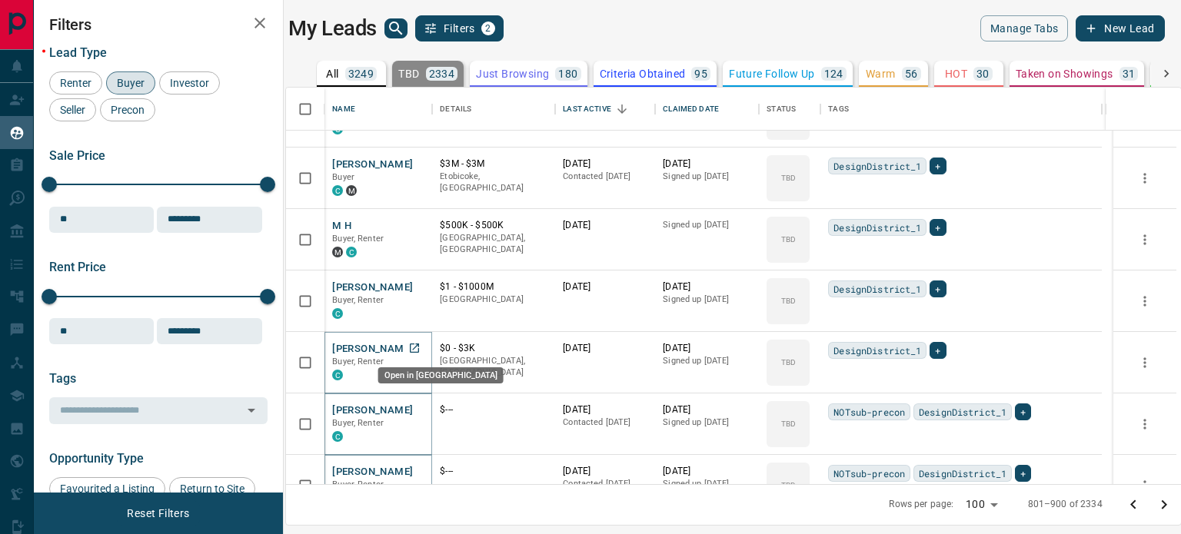
click at [420, 347] on icon "Open in New Tab" at bounding box center [414, 348] width 12 height 12
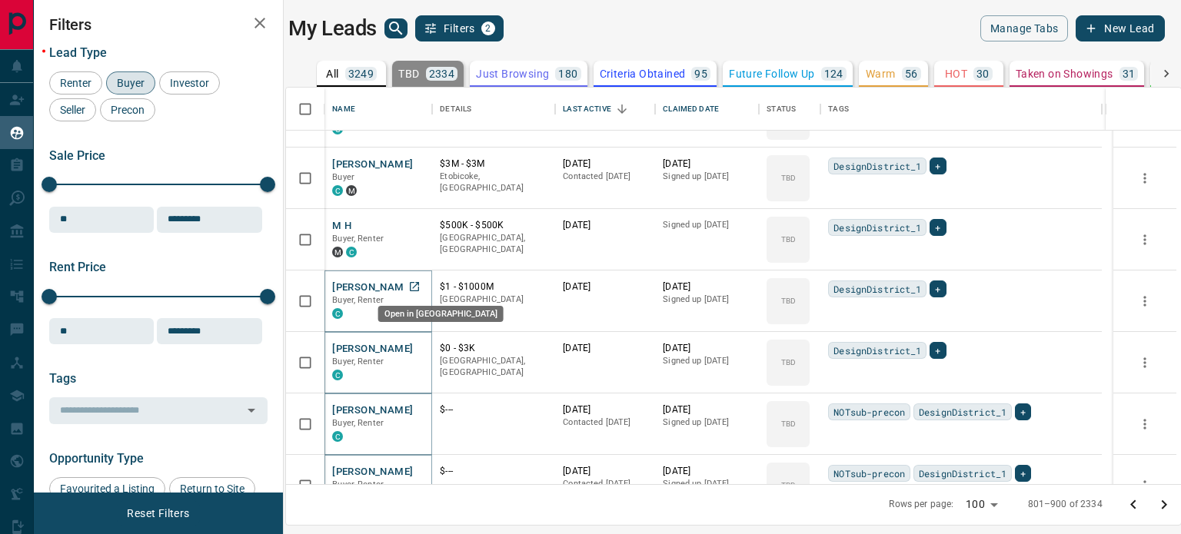
click at [418, 285] on icon "Open in New Tab" at bounding box center [414, 287] width 12 height 12
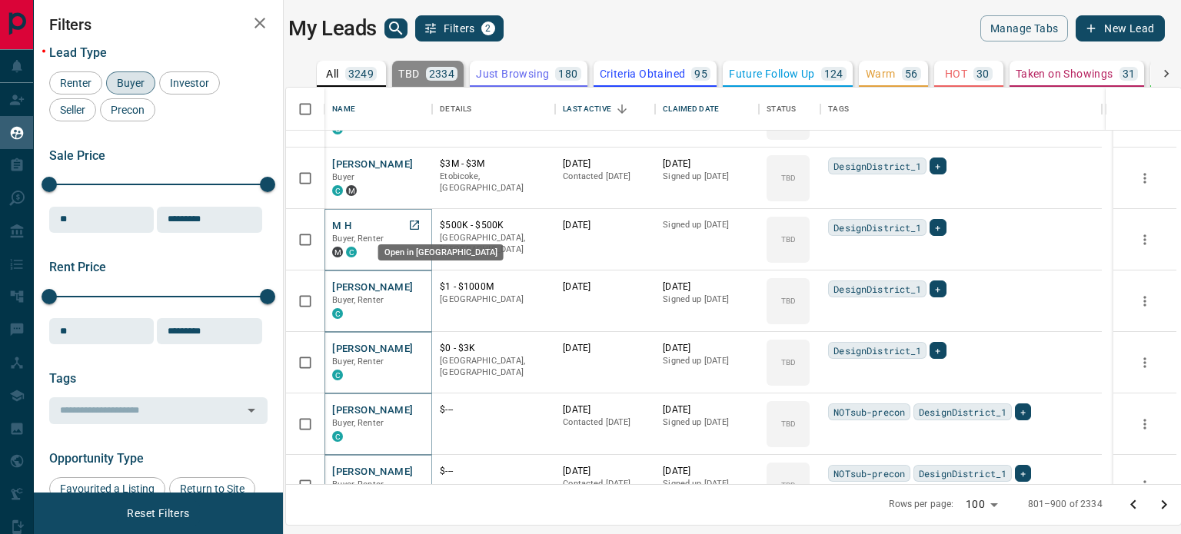
click at [415, 224] on icon "Open in New Tab" at bounding box center [414, 225] width 12 height 12
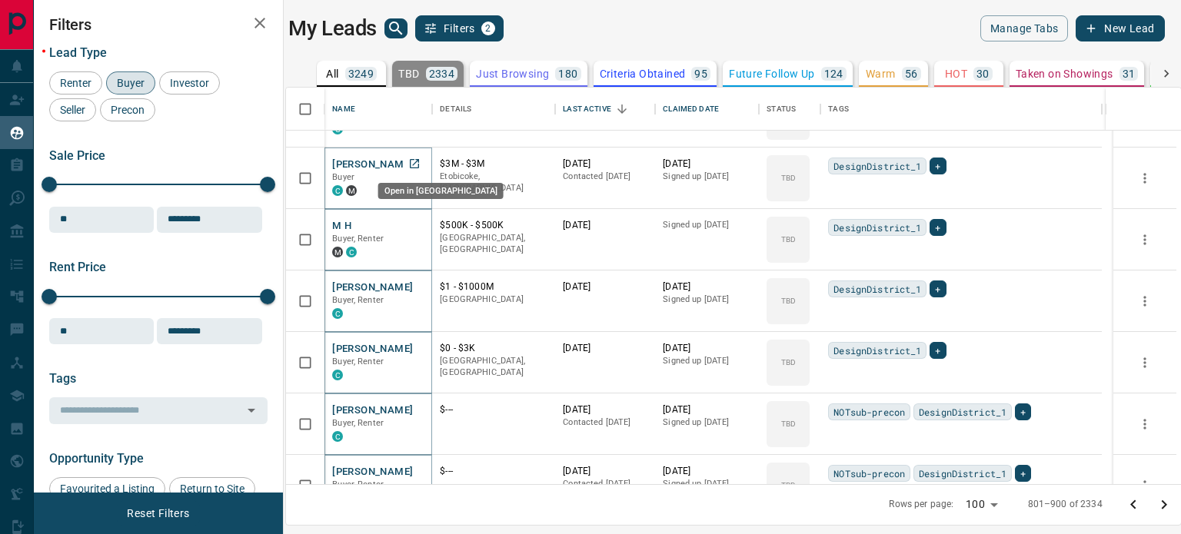
click at [421, 161] on icon "Open in New Tab" at bounding box center [414, 164] width 12 height 12
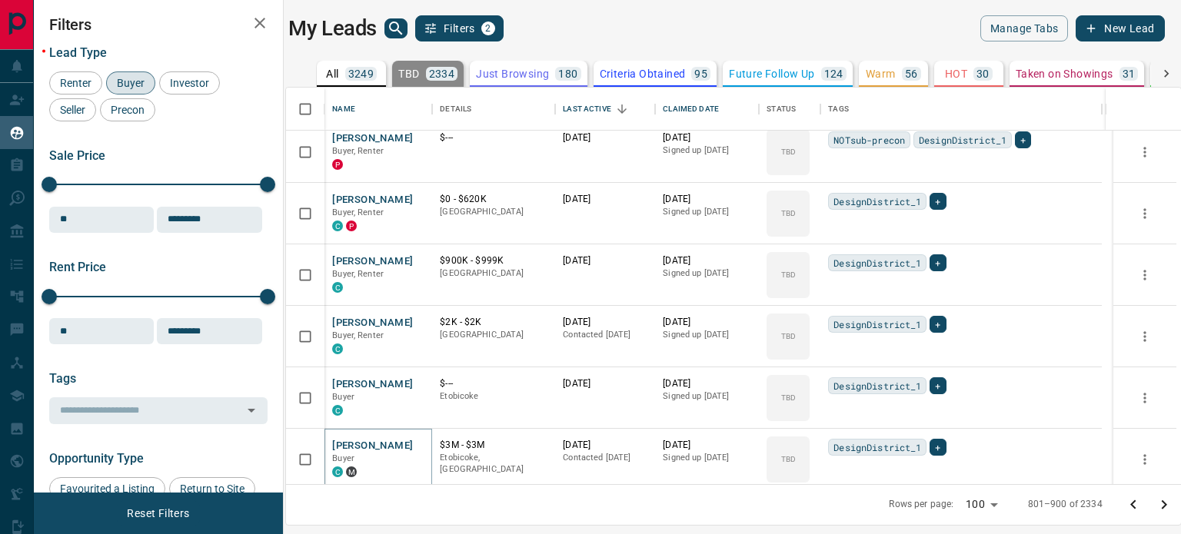
scroll to position [3428, 0]
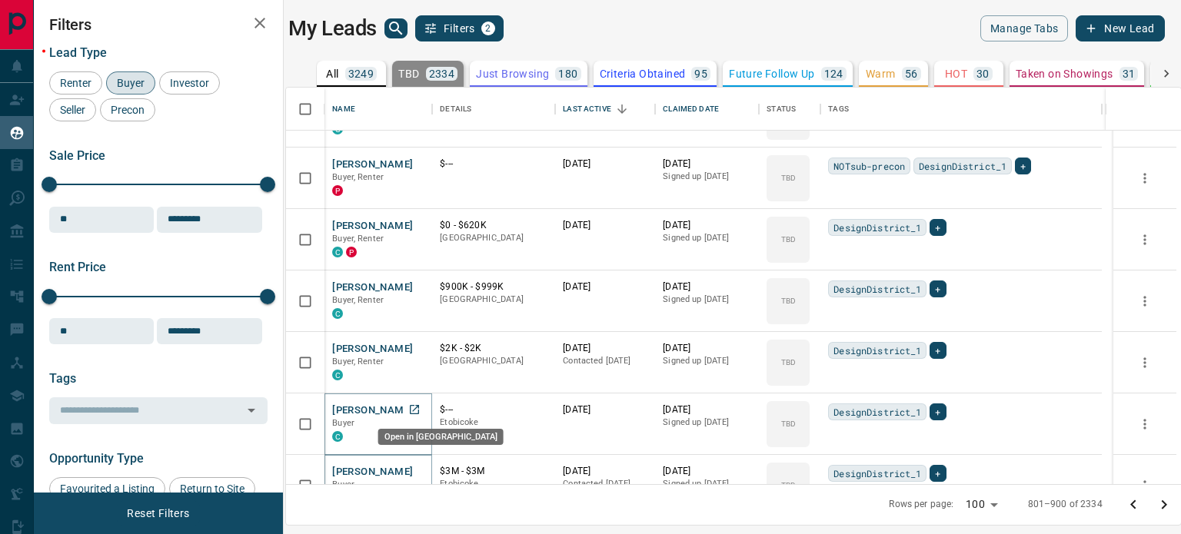
click at [423, 411] on link "Open in New Tab" at bounding box center [414, 410] width 20 height 20
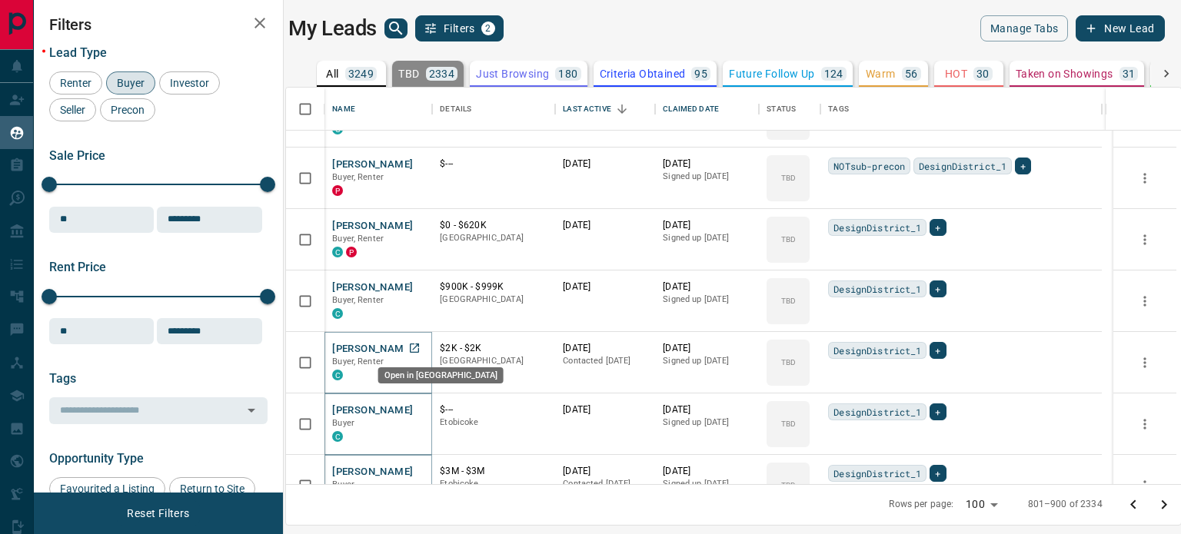
click at [424, 353] on link "Open in New Tab" at bounding box center [414, 348] width 20 height 20
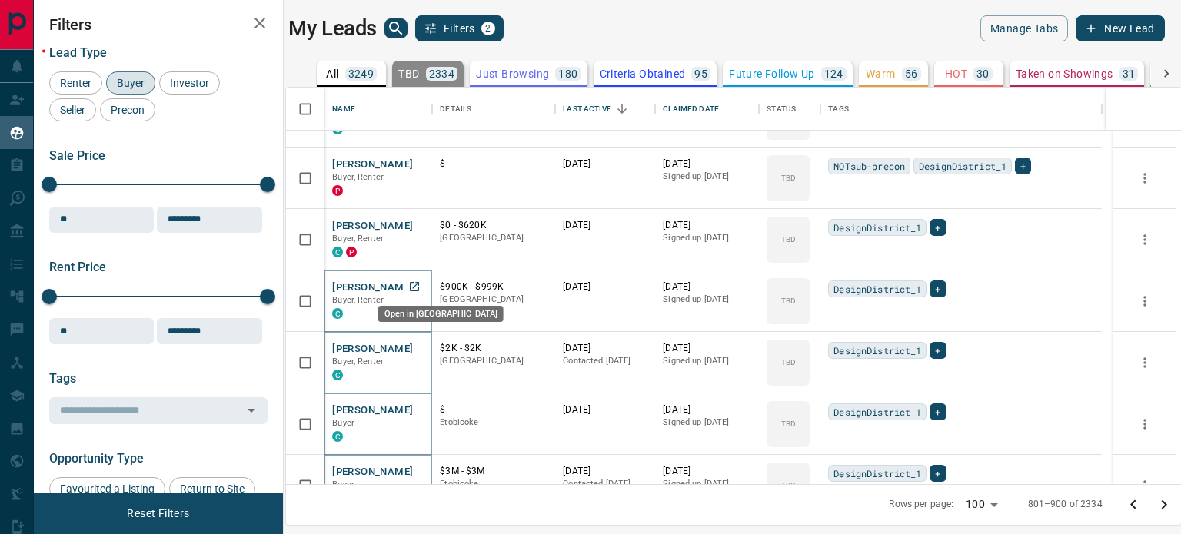
click at [418, 284] on icon "Open in New Tab" at bounding box center [414, 287] width 12 height 12
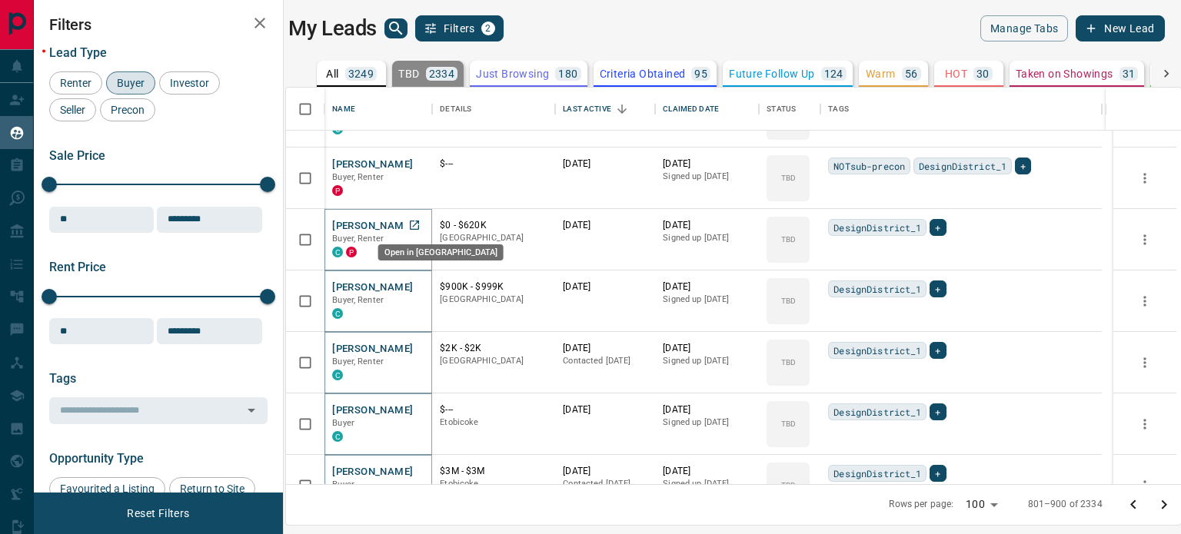
click at [421, 224] on icon "Open in New Tab" at bounding box center [414, 225] width 12 height 12
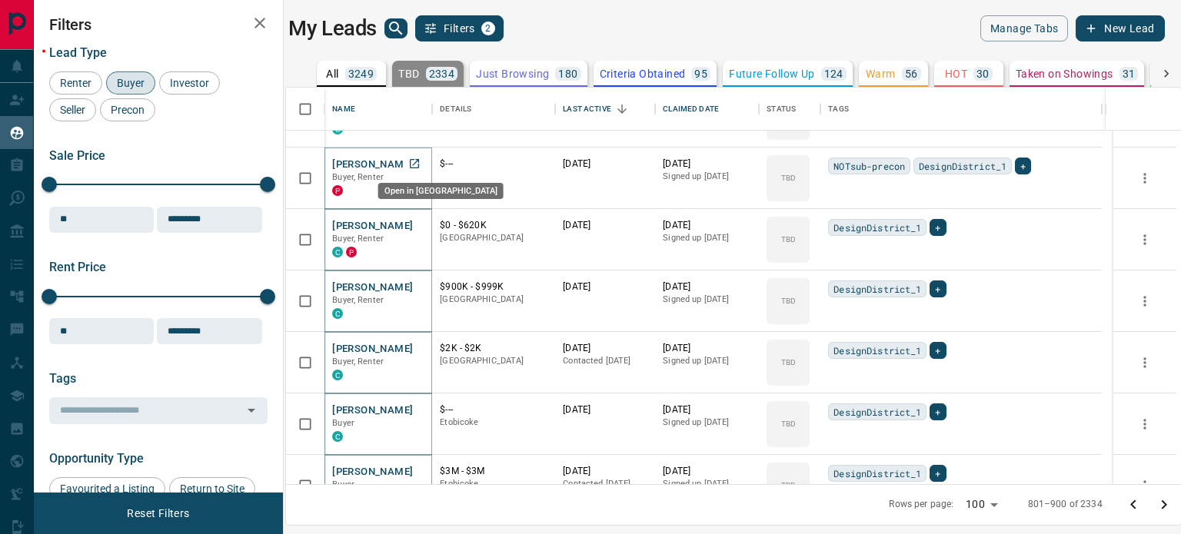
click at [418, 167] on icon "Open in New Tab" at bounding box center [414, 164] width 12 height 12
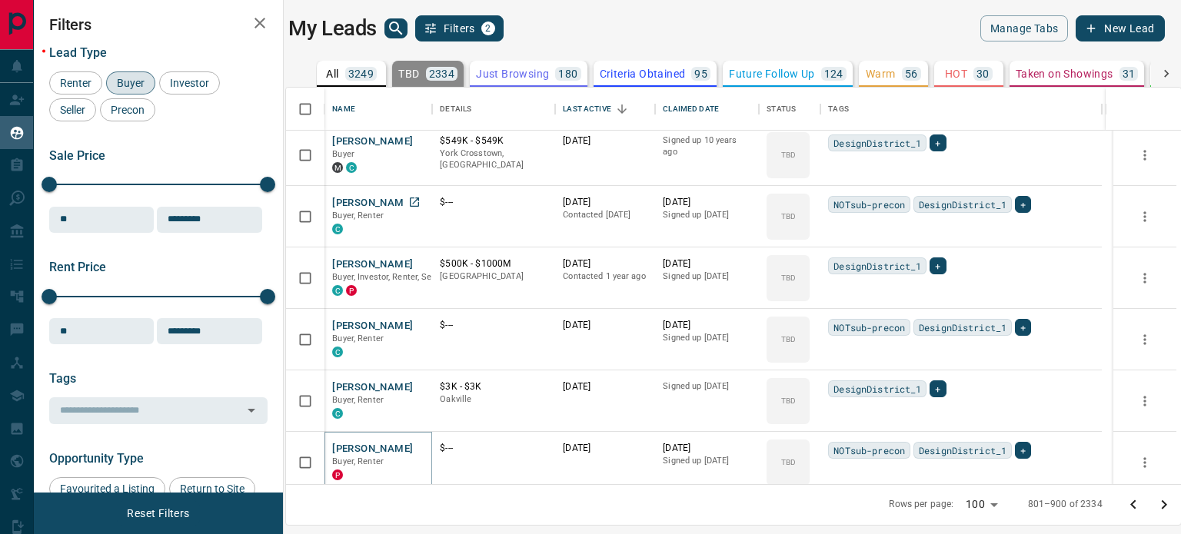
scroll to position [3120, 0]
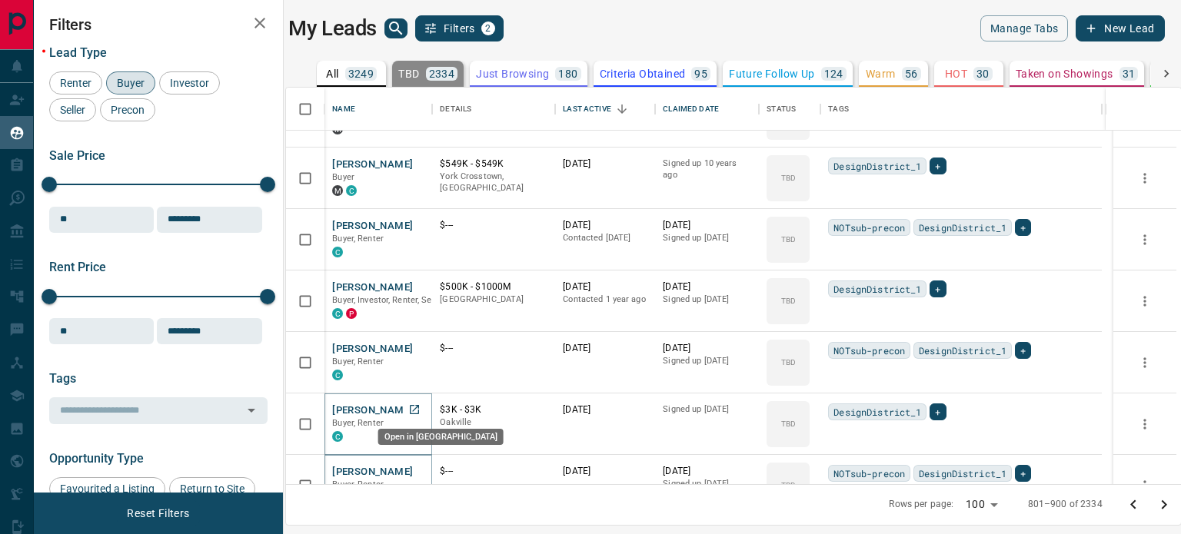
click at [415, 405] on icon "Open in New Tab" at bounding box center [414, 409] width 9 height 9
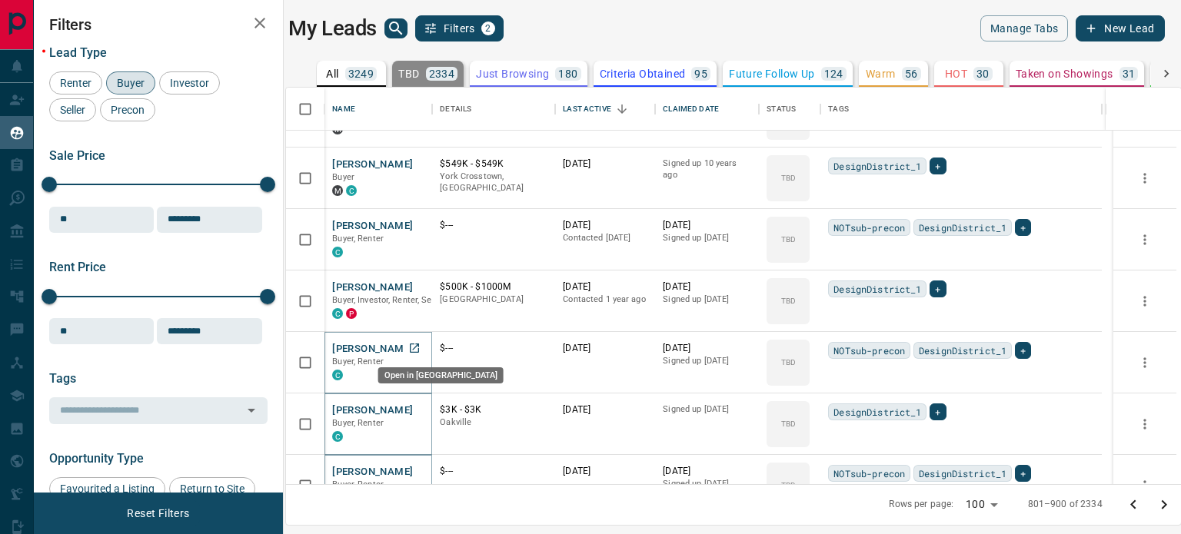
click at [416, 344] on icon "Open in New Tab" at bounding box center [414, 348] width 9 height 9
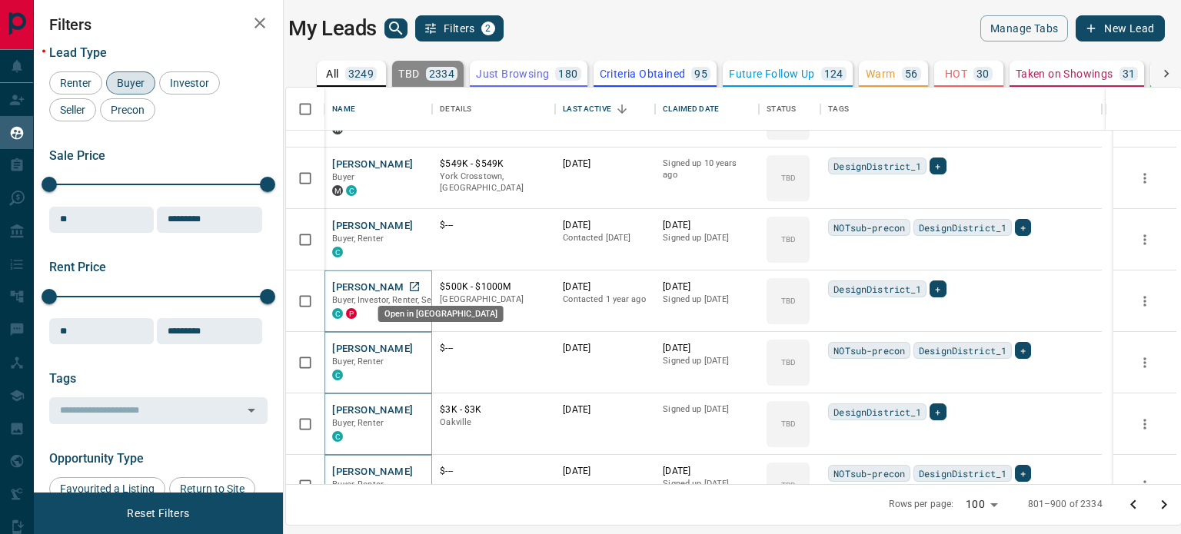
click at [420, 286] on icon "Open in New Tab" at bounding box center [414, 287] width 12 height 12
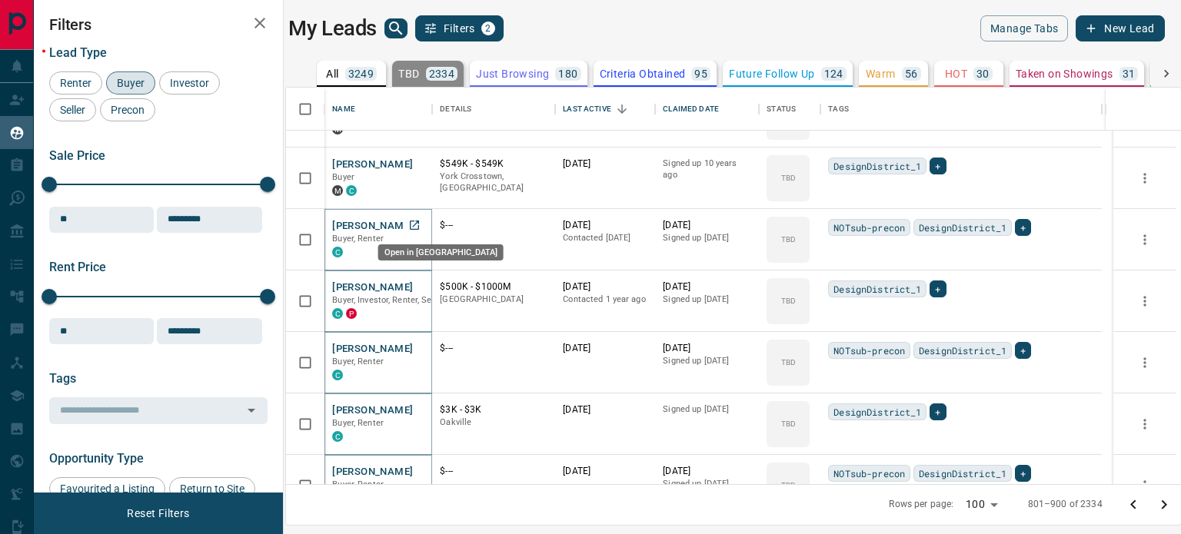
click at [419, 231] on link "Open in New Tab" at bounding box center [414, 225] width 20 height 20
click at [420, 174] on p "Buyer" at bounding box center [378, 177] width 92 height 12
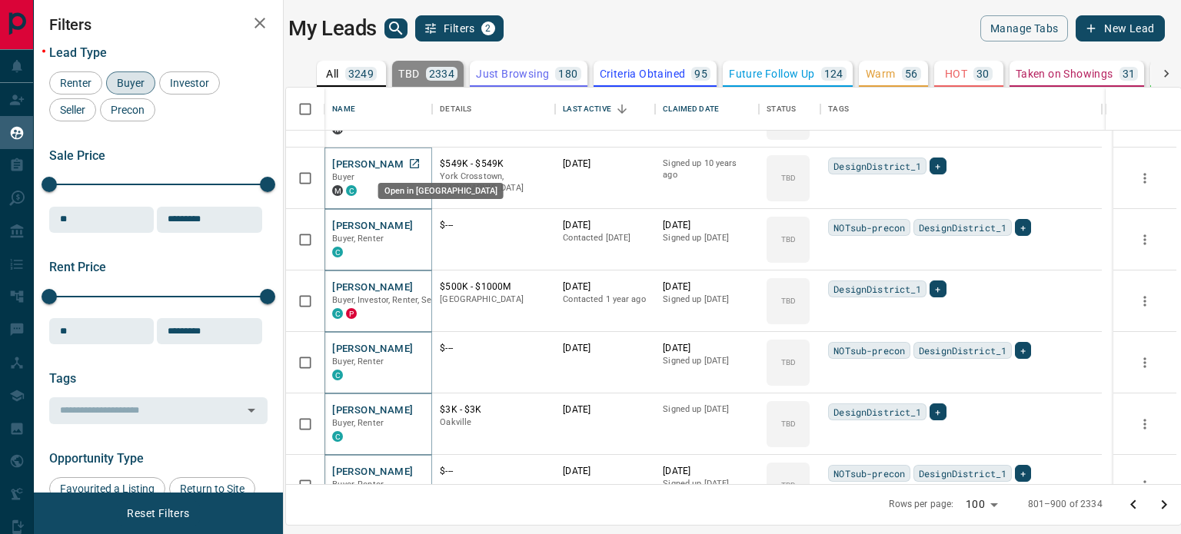
click at [418, 161] on icon "Open in New Tab" at bounding box center [414, 164] width 12 height 12
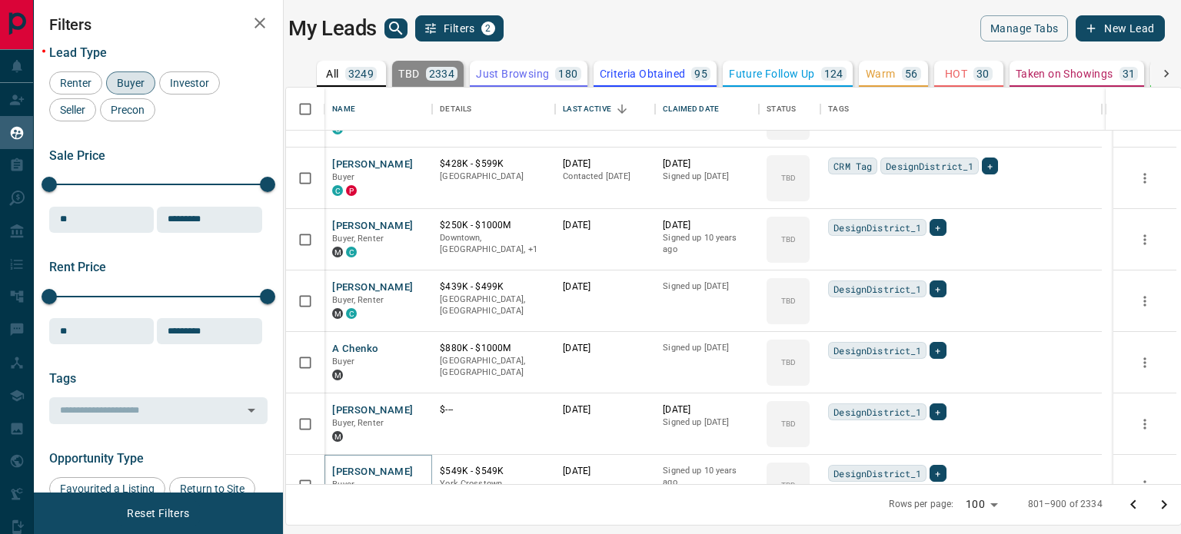
scroll to position [2782, 0]
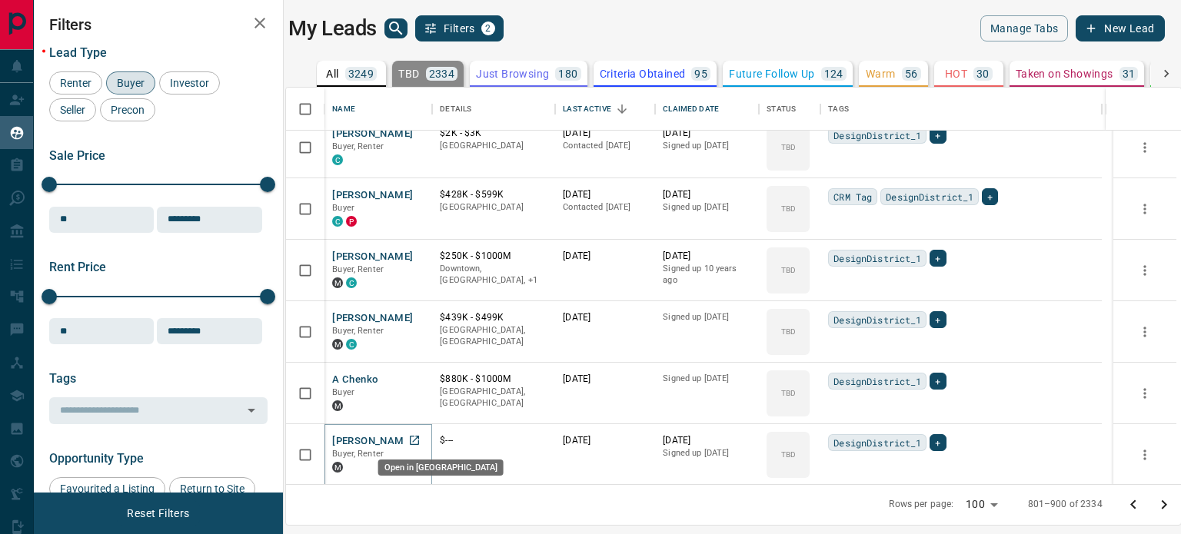
click at [416, 436] on icon "Open in New Tab" at bounding box center [414, 440] width 9 height 9
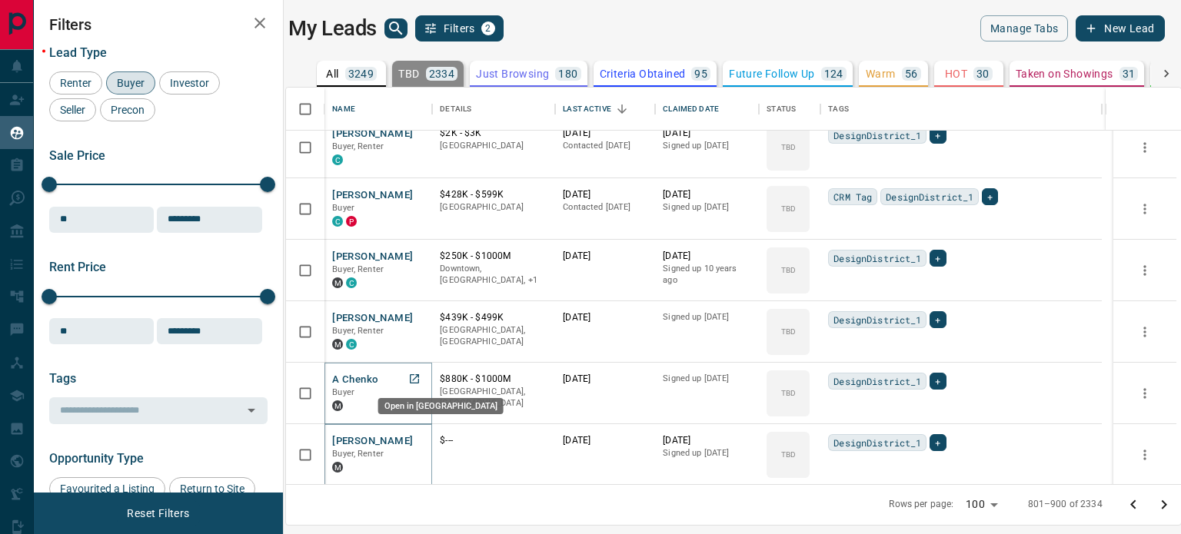
click at [421, 374] on icon "Open in New Tab" at bounding box center [414, 379] width 12 height 12
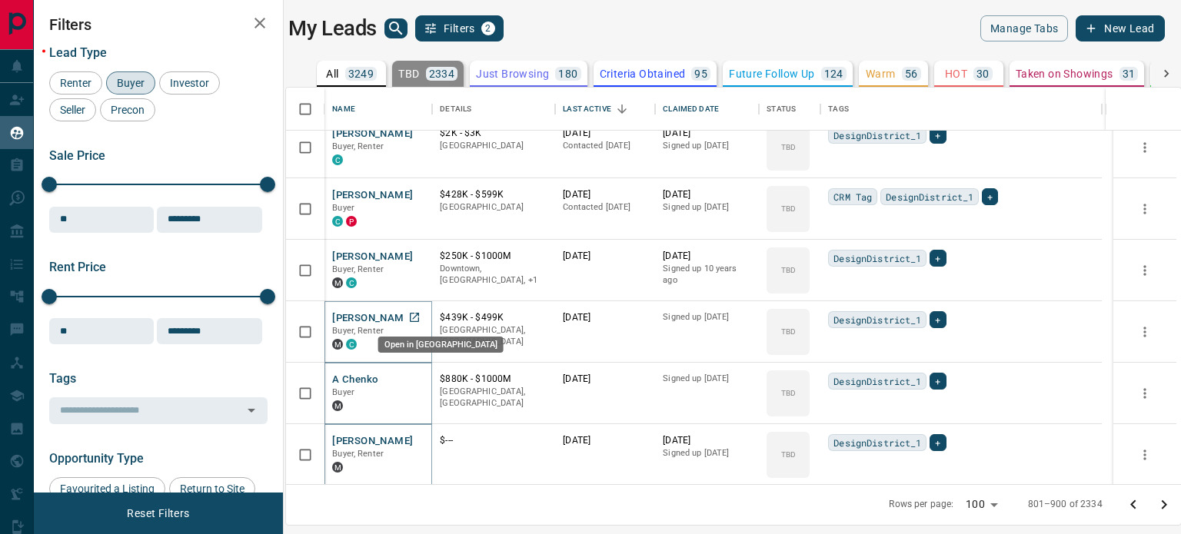
click at [421, 315] on icon "Open in New Tab" at bounding box center [414, 317] width 12 height 12
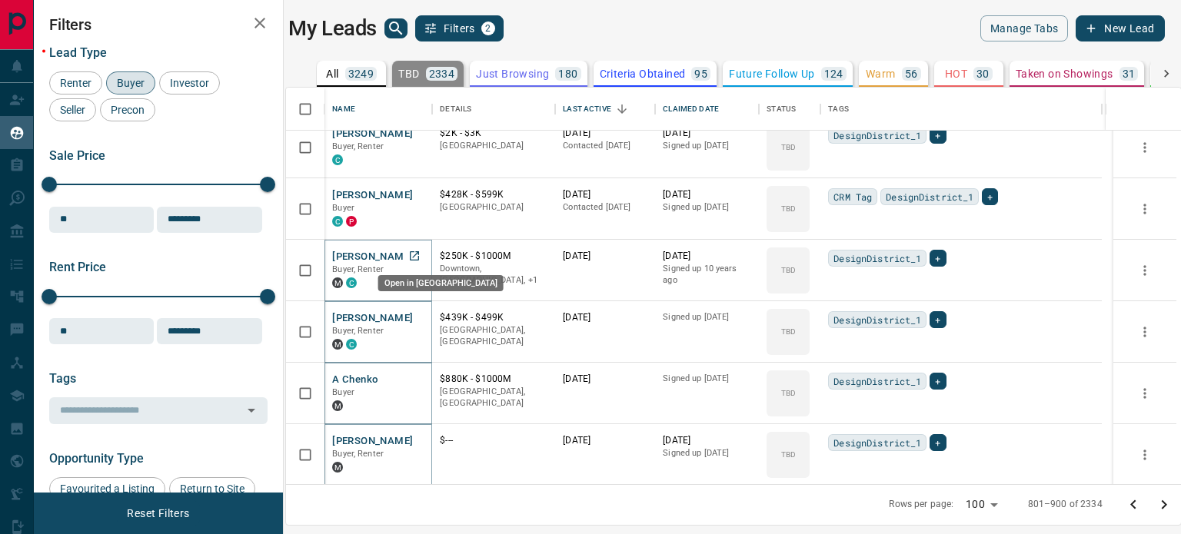
click at [417, 255] on icon "Open in New Tab" at bounding box center [414, 255] width 9 height 9
click at [421, 196] on icon "Open in New Tab" at bounding box center [414, 194] width 12 height 12
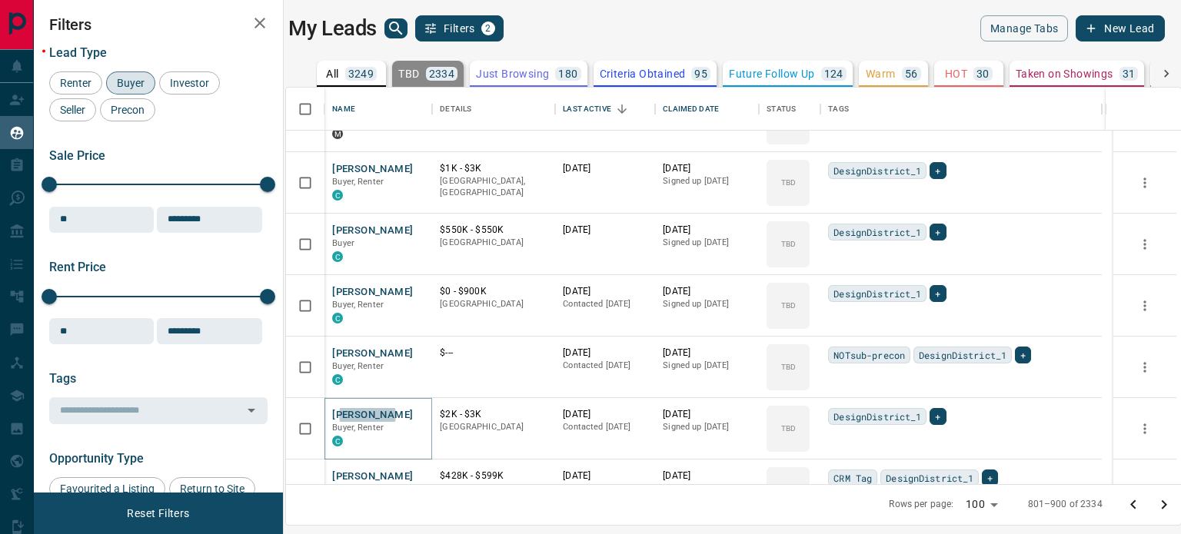
scroll to position [2474, 0]
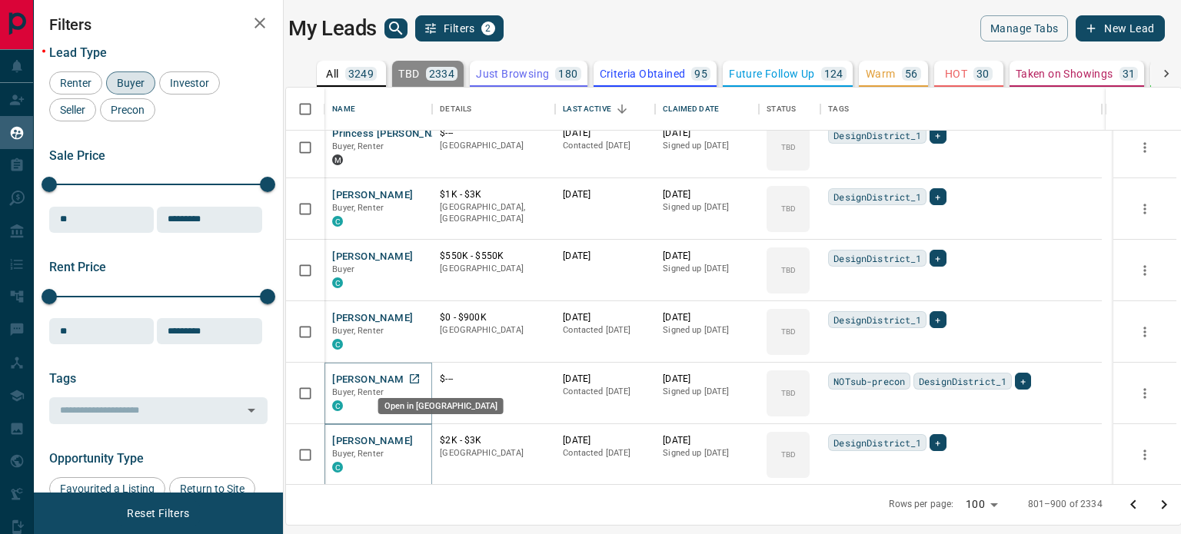
click at [421, 383] on icon "Open in New Tab" at bounding box center [414, 379] width 12 height 12
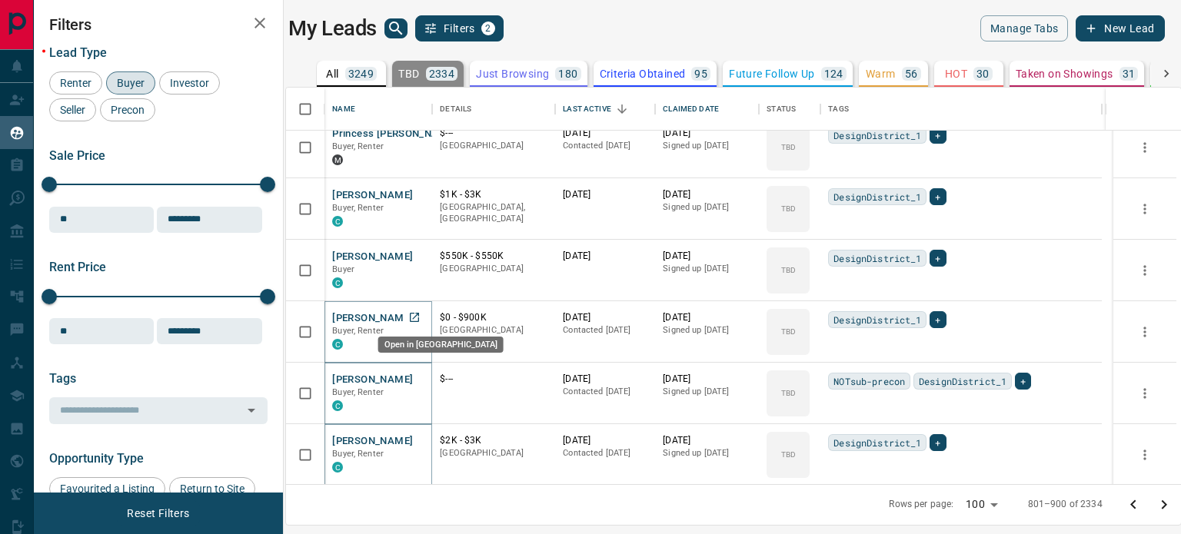
click at [419, 313] on icon "Open in New Tab" at bounding box center [414, 317] width 9 height 9
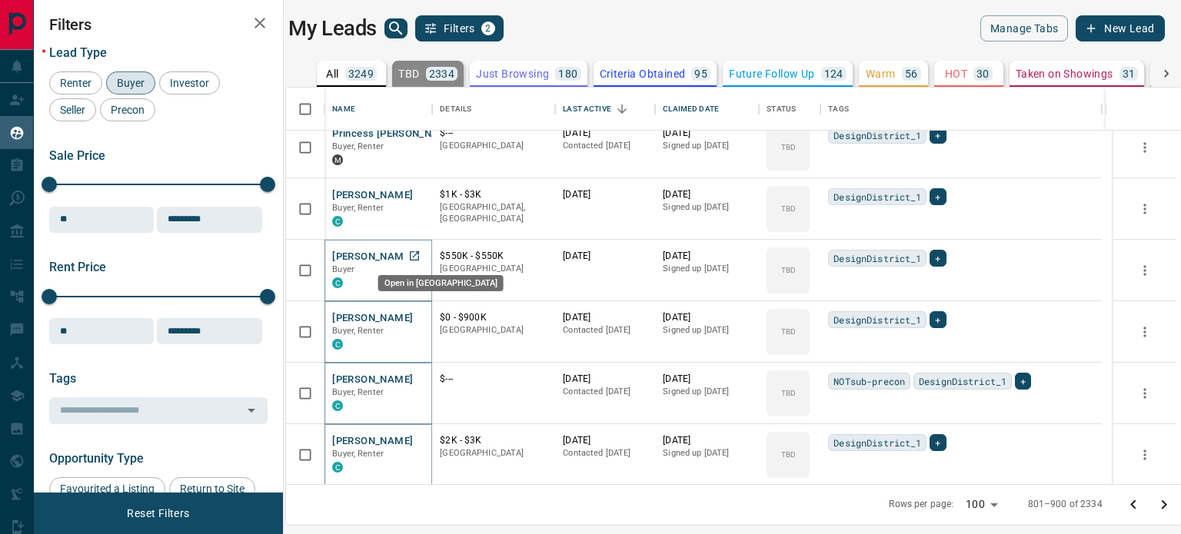
click at [421, 255] on icon "Open in New Tab" at bounding box center [414, 256] width 12 height 12
click at [415, 195] on icon "Open in New Tab" at bounding box center [414, 194] width 12 height 12
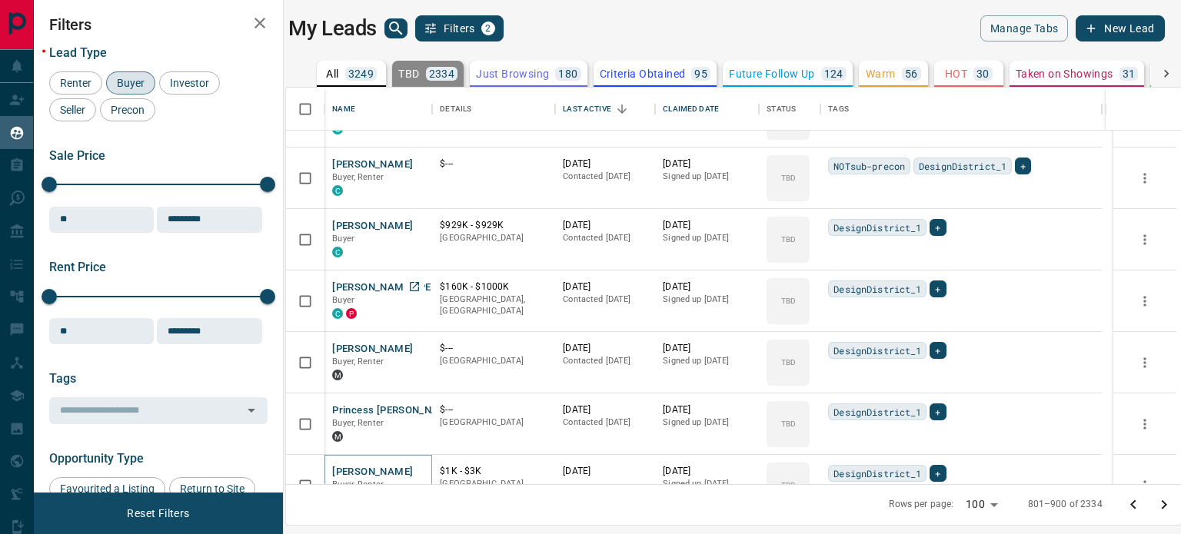
scroll to position [2167, 0]
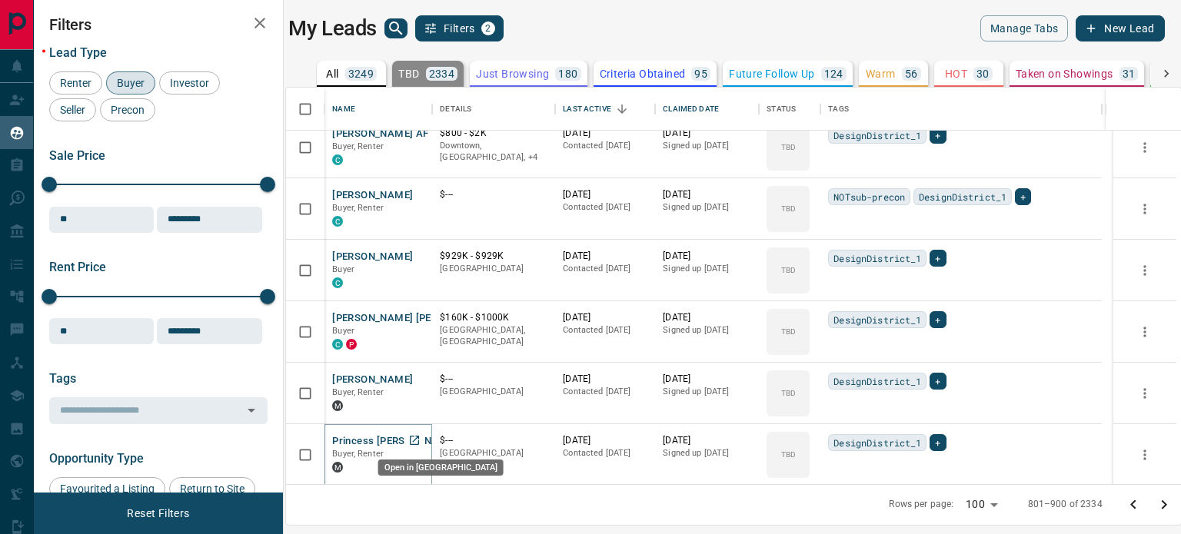
click at [417, 441] on icon "Open in New Tab" at bounding box center [414, 440] width 12 height 12
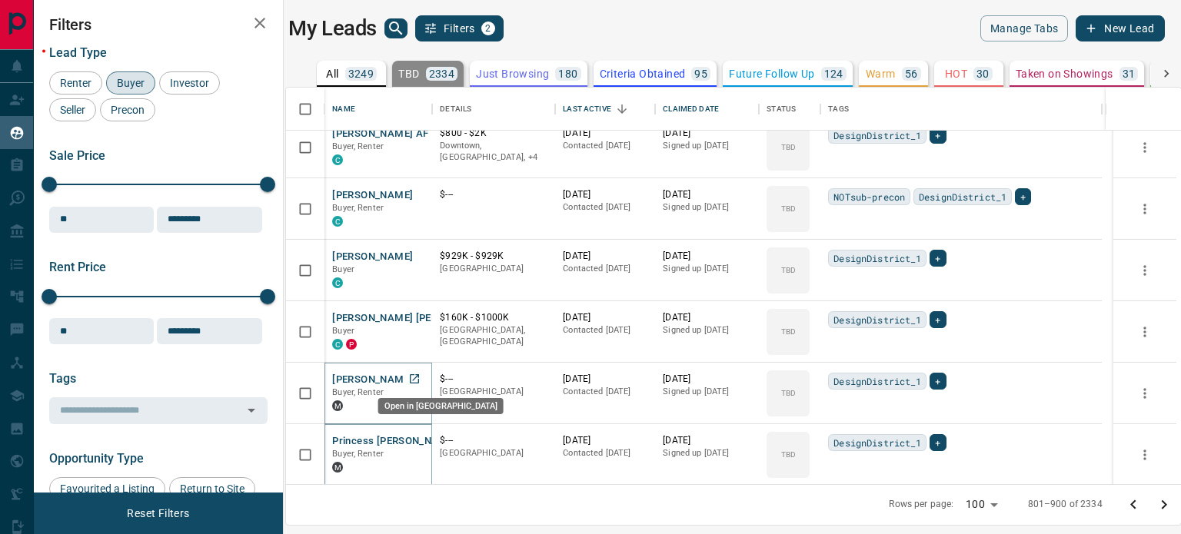
click at [419, 378] on icon "Open in New Tab" at bounding box center [414, 378] width 9 height 9
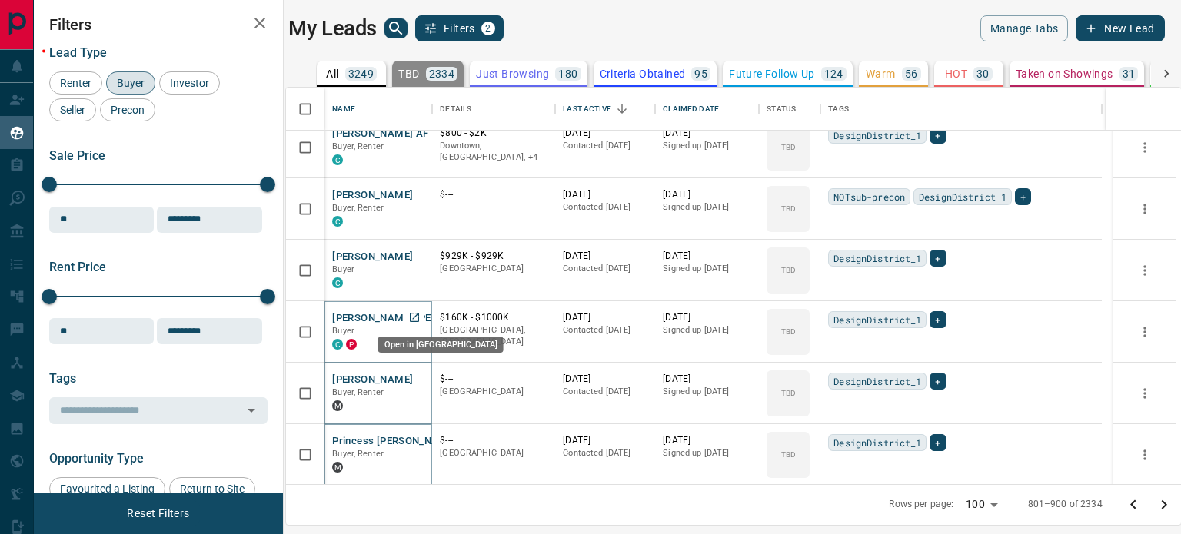
click at [419, 317] on icon "Open in New Tab" at bounding box center [414, 317] width 9 height 9
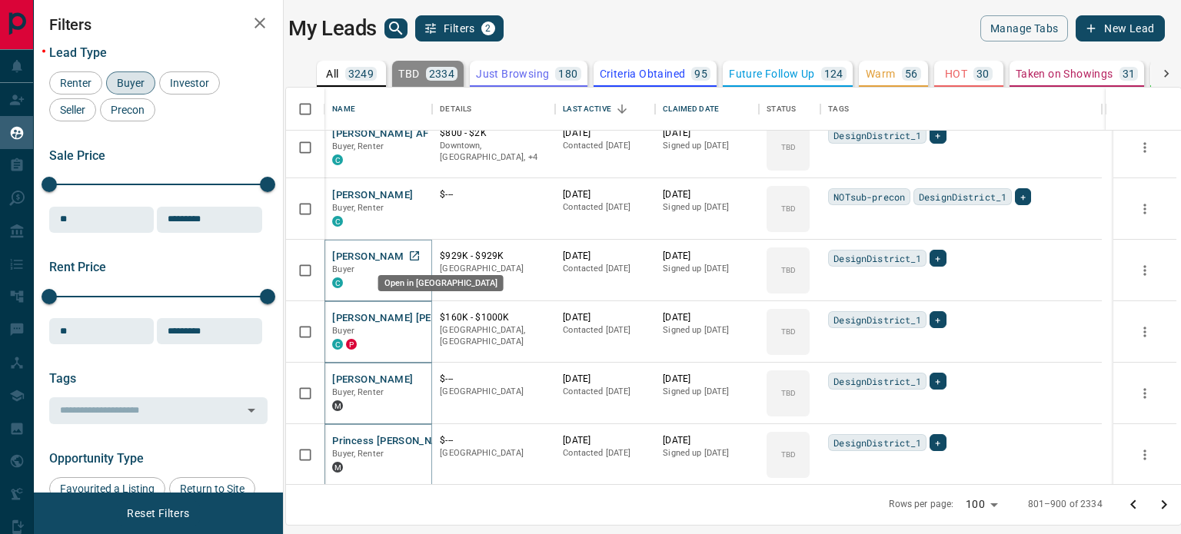
click at [418, 258] on icon "Open in New Tab" at bounding box center [414, 256] width 12 height 12
click at [414, 188] on icon "Open in New Tab" at bounding box center [414, 194] width 12 height 12
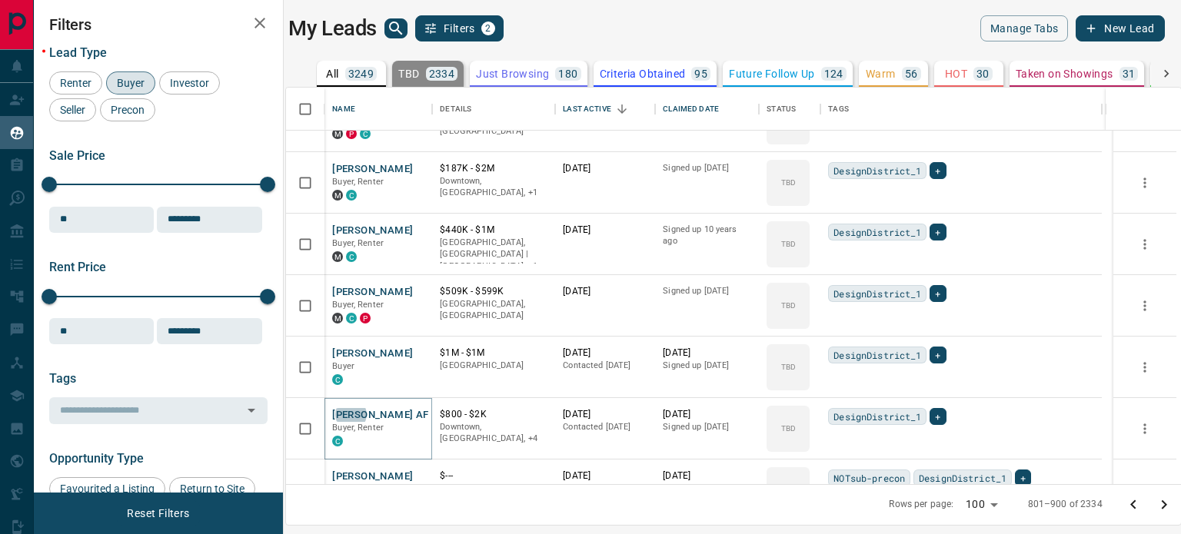
scroll to position [1859, 0]
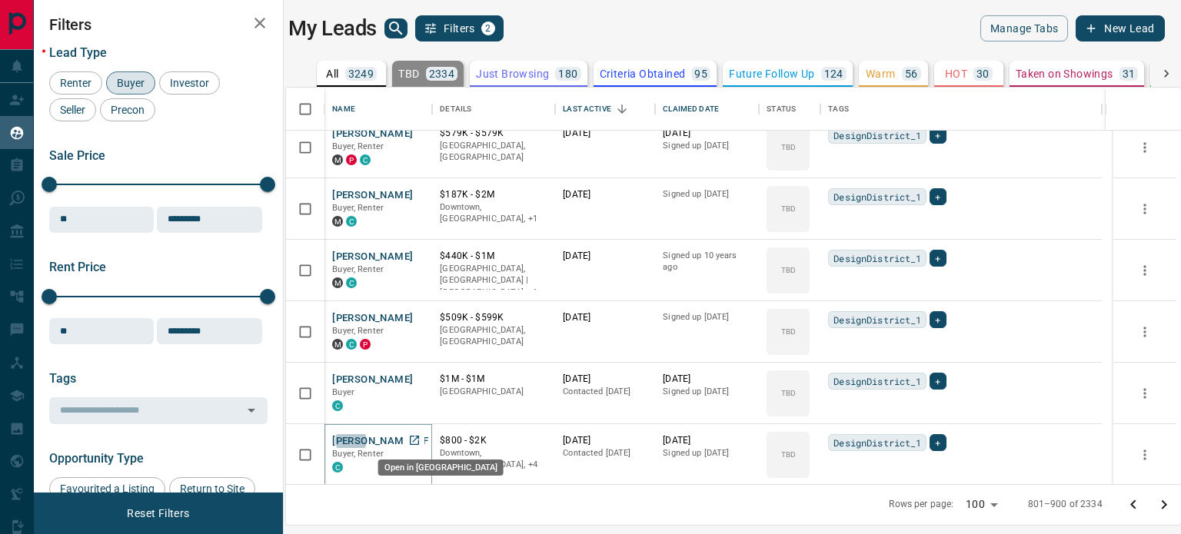
click at [415, 438] on icon "Open in New Tab" at bounding box center [414, 440] width 12 height 12
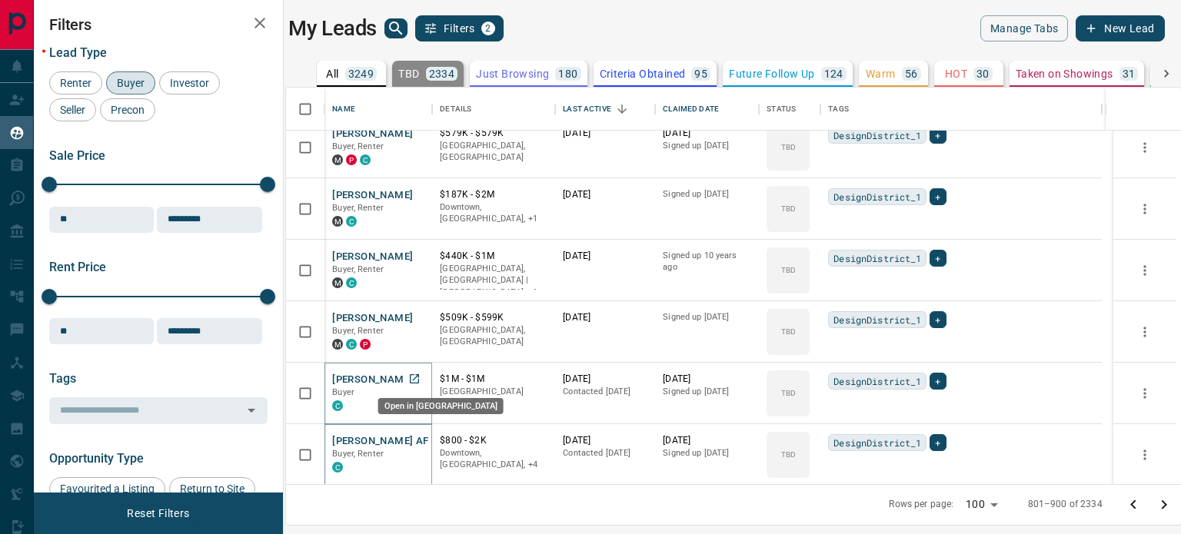
click at [418, 378] on icon "Open in New Tab" at bounding box center [414, 379] width 12 height 12
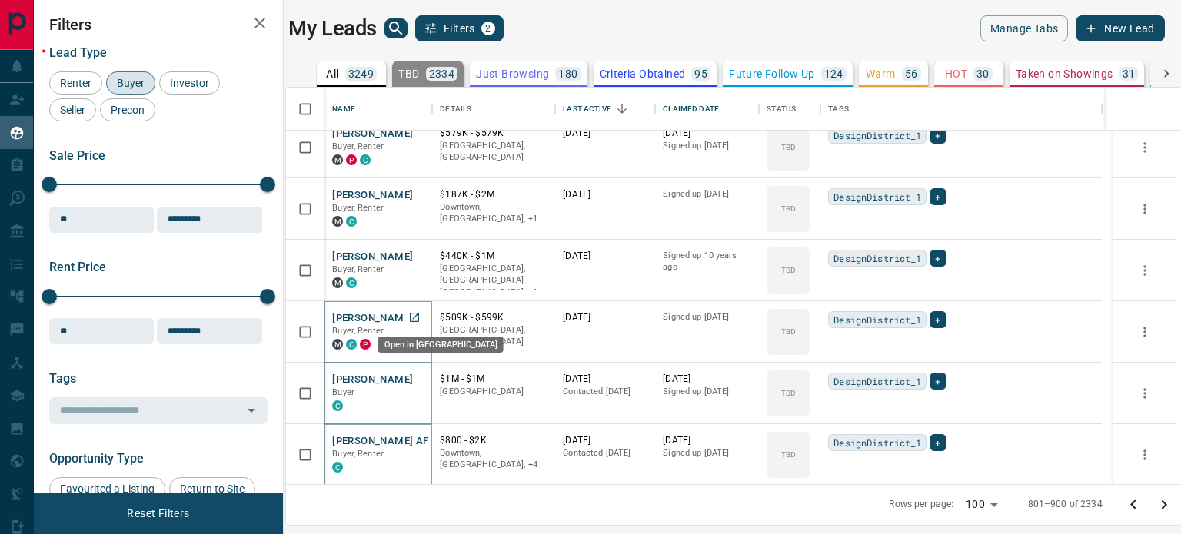
click at [423, 316] on link "Open in New Tab" at bounding box center [414, 318] width 20 height 20
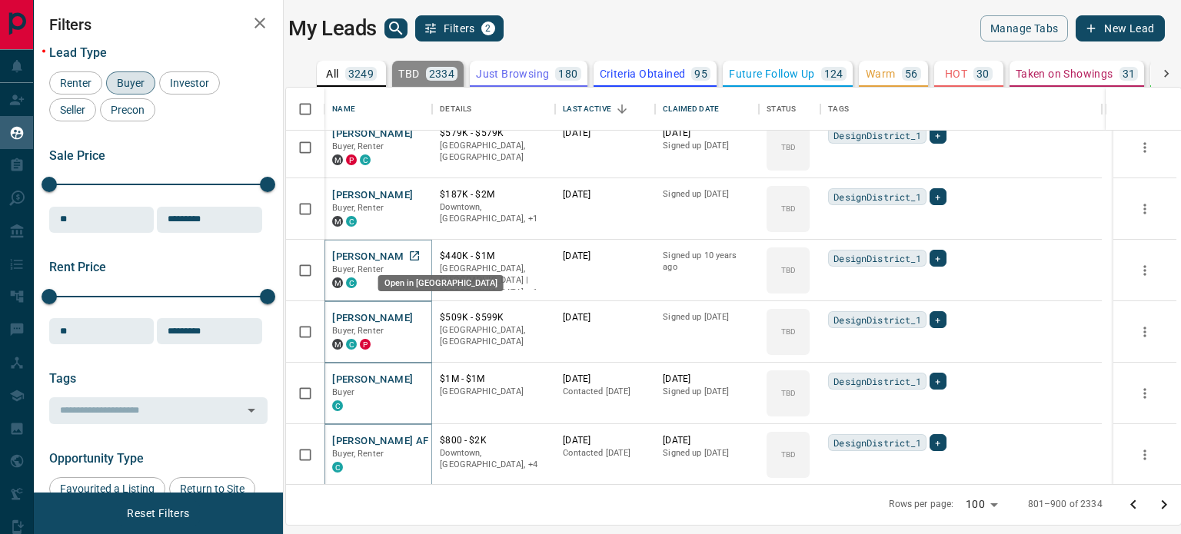
click at [419, 258] on icon "Open in New Tab" at bounding box center [414, 255] width 9 height 9
click at [421, 197] on icon "Open in New Tab" at bounding box center [414, 194] width 12 height 12
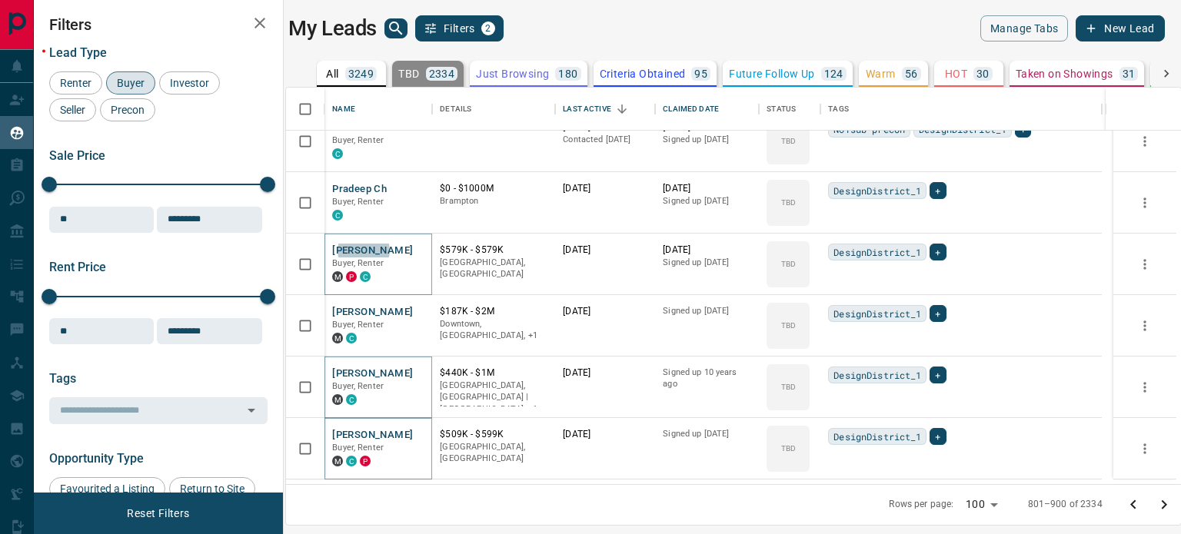
scroll to position [1552, 0]
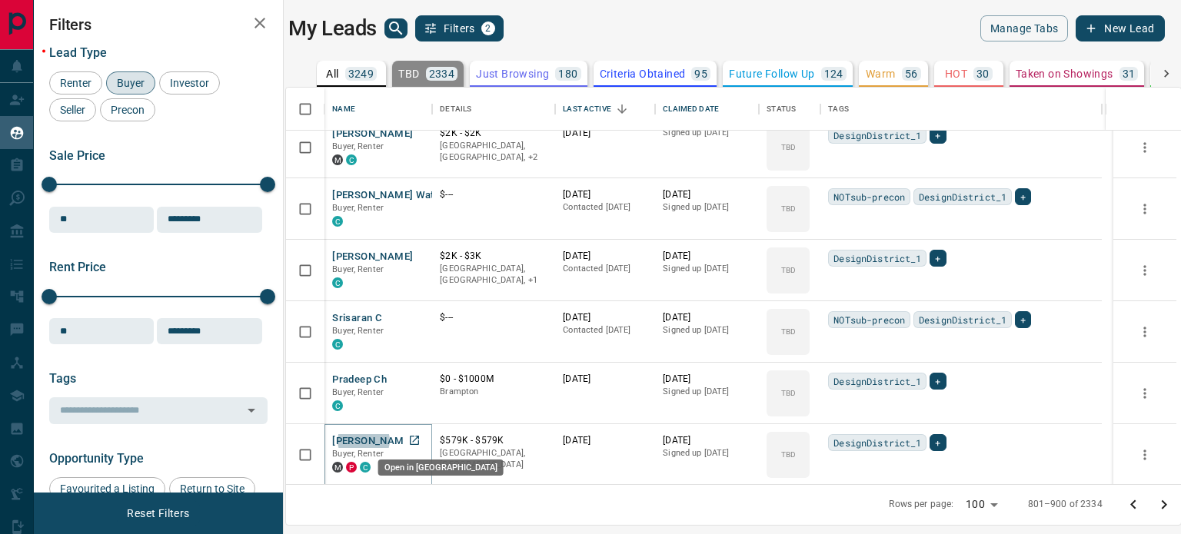
click at [414, 439] on icon "Open in New Tab" at bounding box center [414, 440] width 12 height 12
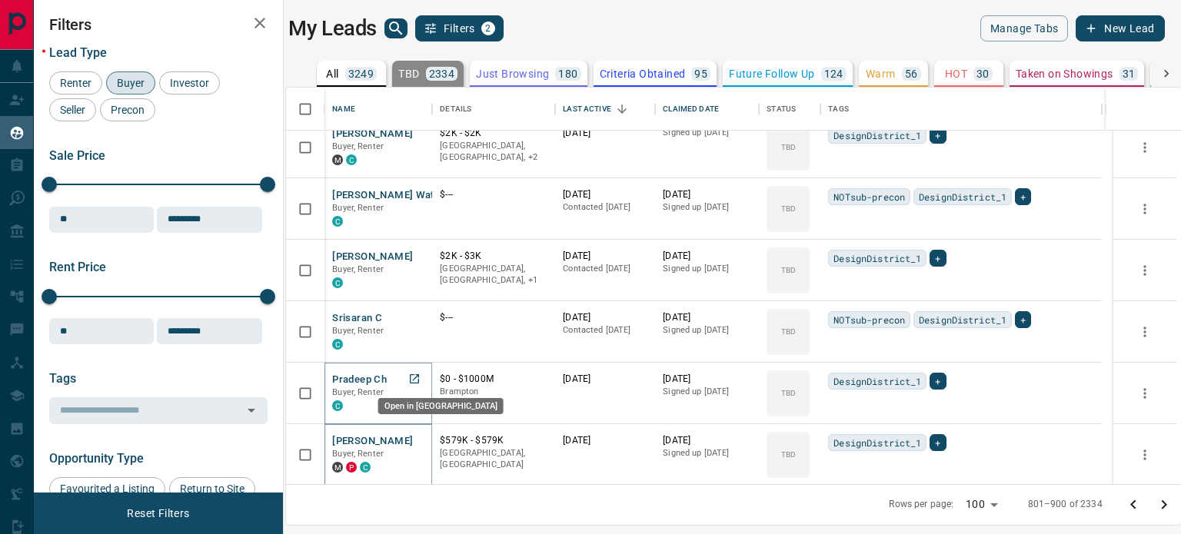
click at [421, 378] on icon "Open in New Tab" at bounding box center [414, 379] width 12 height 12
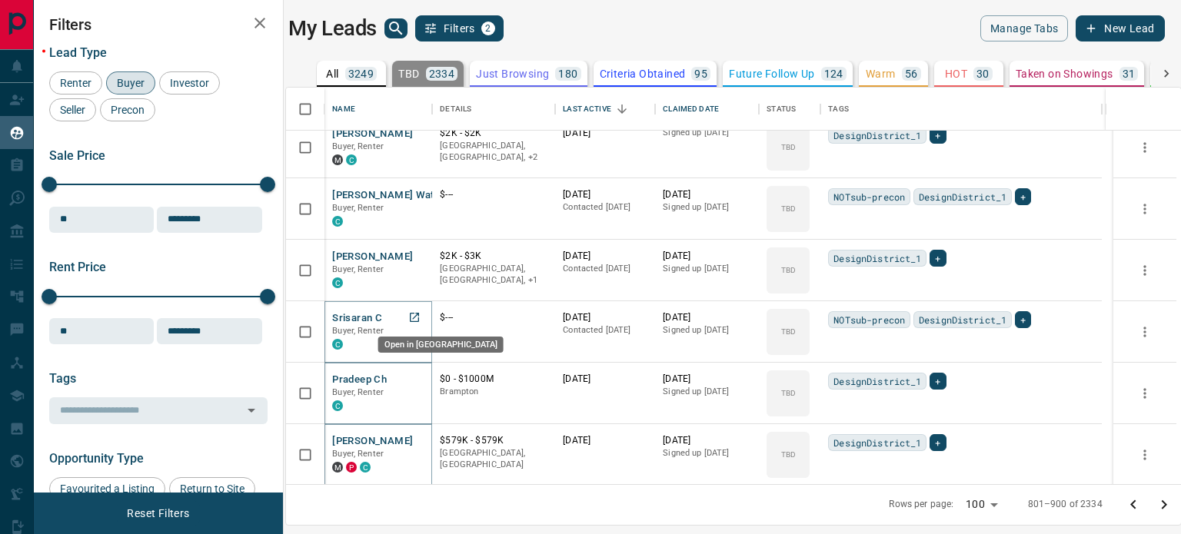
click at [421, 312] on icon "Open in New Tab" at bounding box center [414, 317] width 12 height 12
click at [415, 313] on icon "Open in New Tab" at bounding box center [414, 317] width 9 height 9
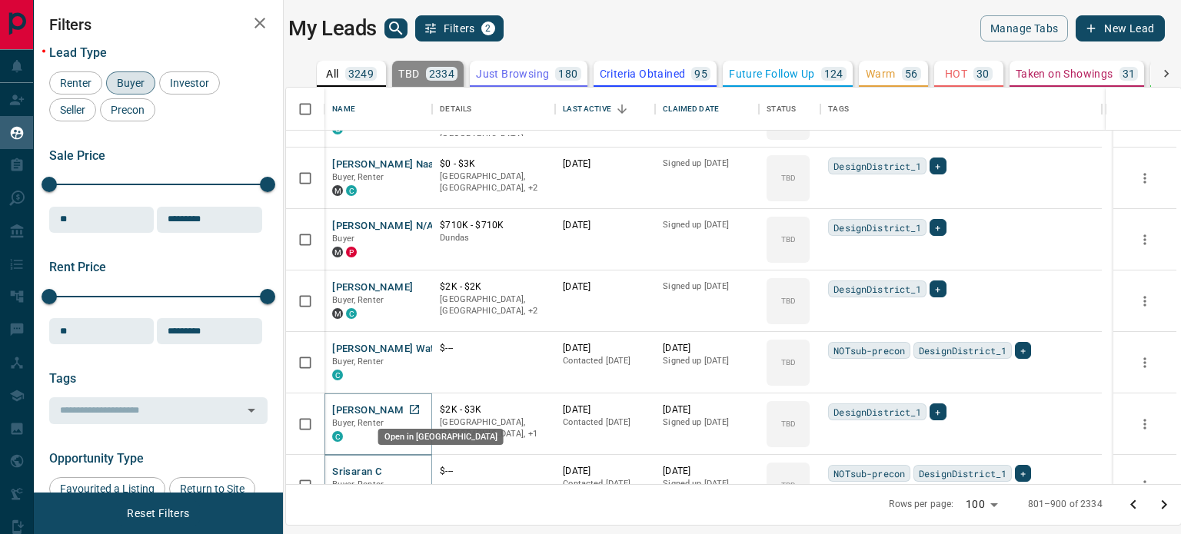
click at [418, 405] on icon "Open in New Tab" at bounding box center [414, 410] width 12 height 12
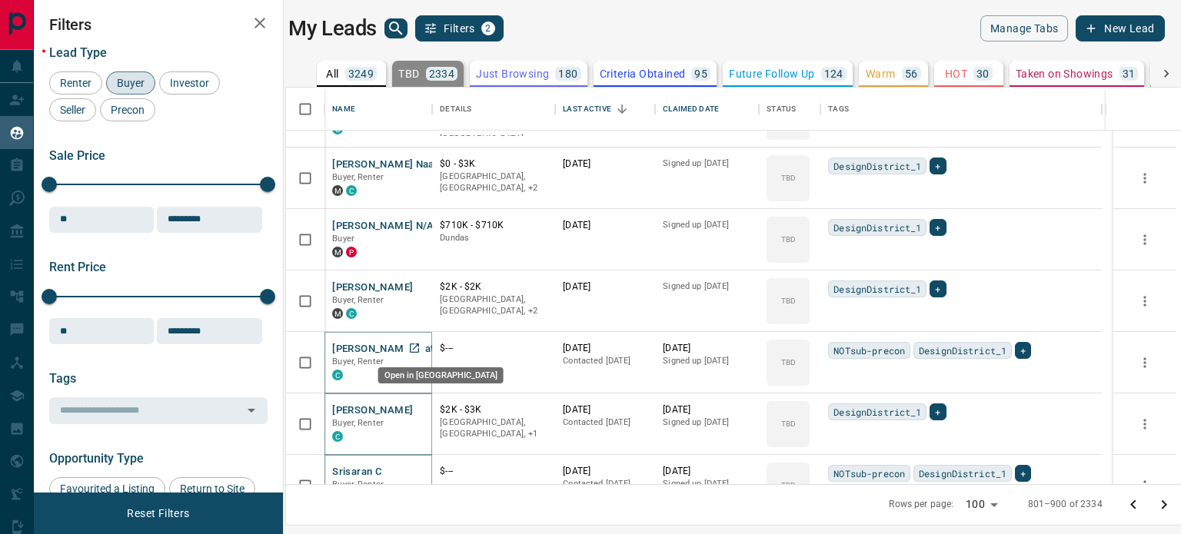
click at [419, 344] on icon "Open in New Tab" at bounding box center [414, 348] width 12 height 12
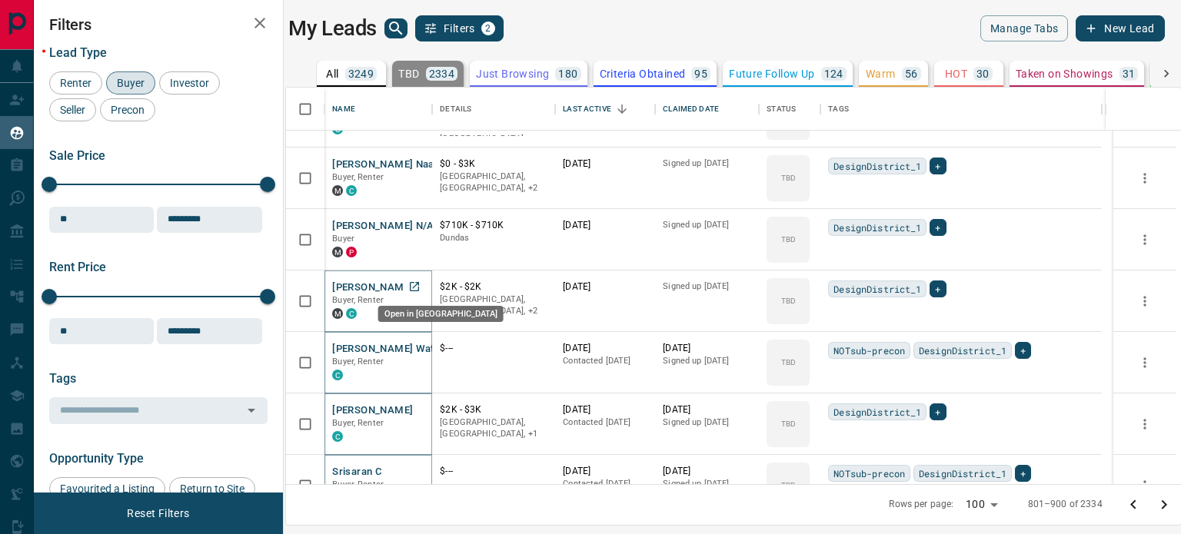
click at [423, 286] on link "Open in New Tab" at bounding box center [414, 287] width 20 height 20
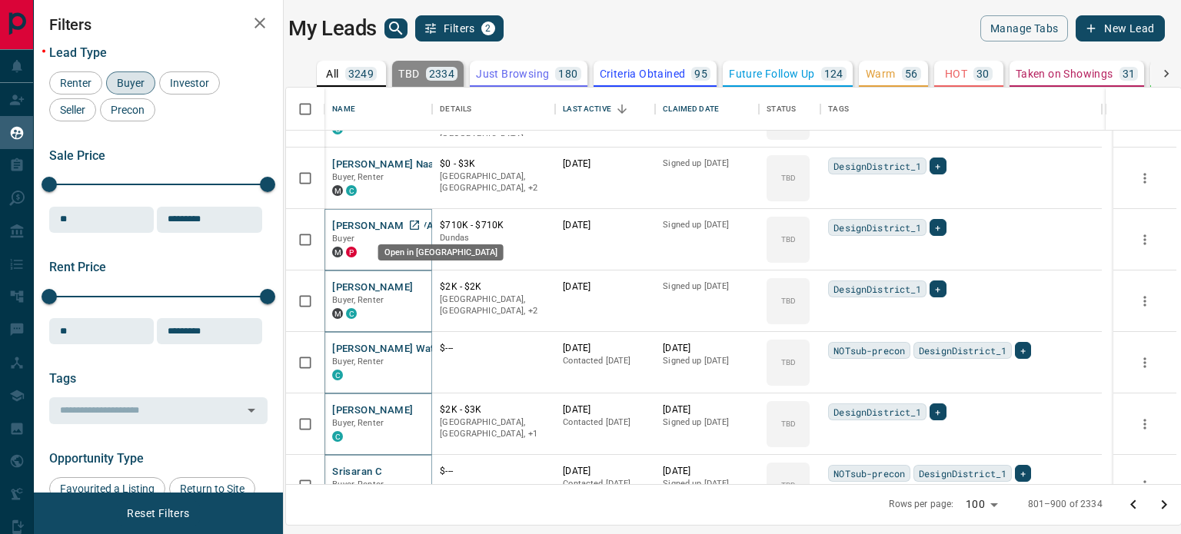
click at [418, 221] on icon "Open in New Tab" at bounding box center [414, 225] width 12 height 12
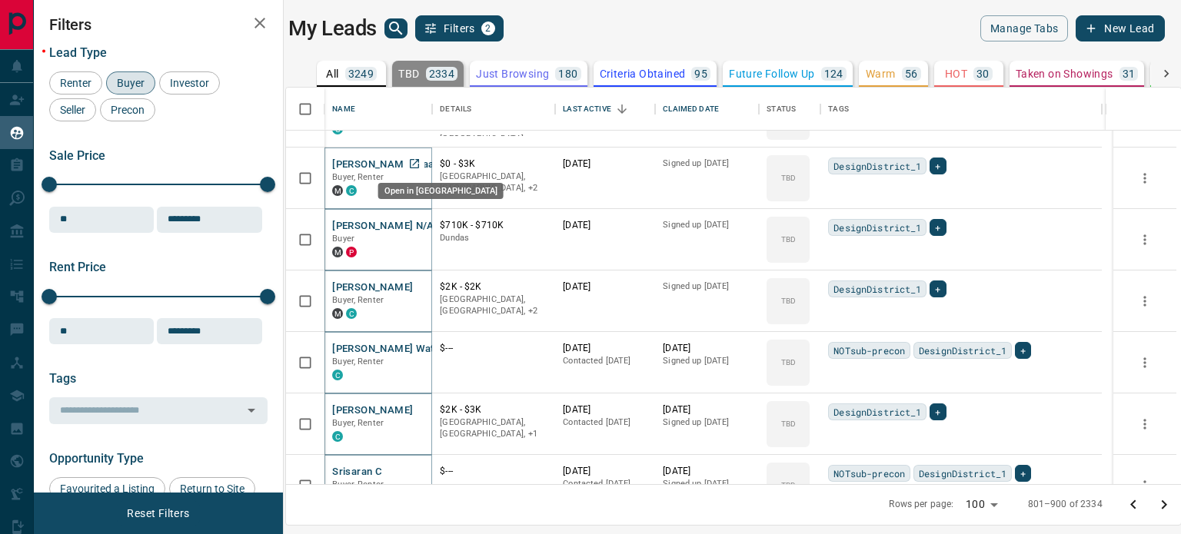
click at [418, 165] on icon "Open in New Tab" at bounding box center [414, 164] width 12 height 12
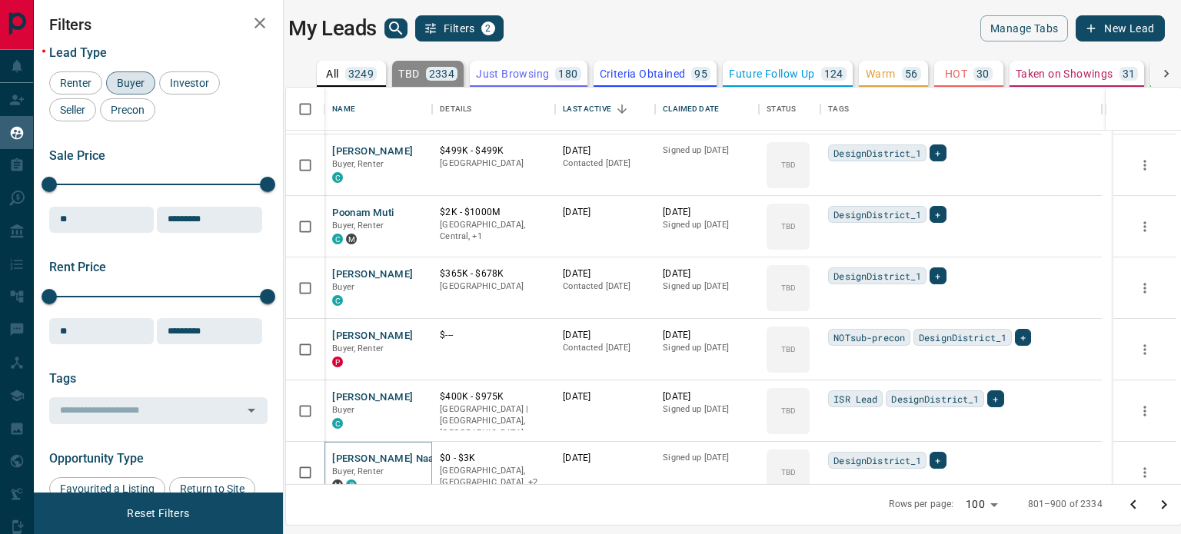
scroll to position [1090, 0]
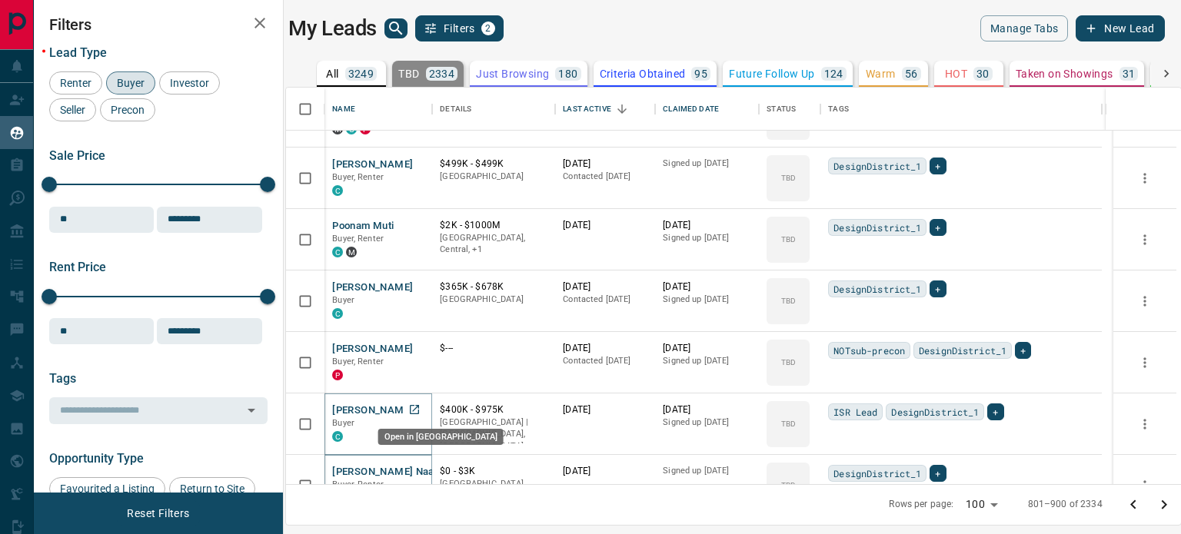
click at [414, 411] on icon "Open in New Tab" at bounding box center [414, 410] width 12 height 12
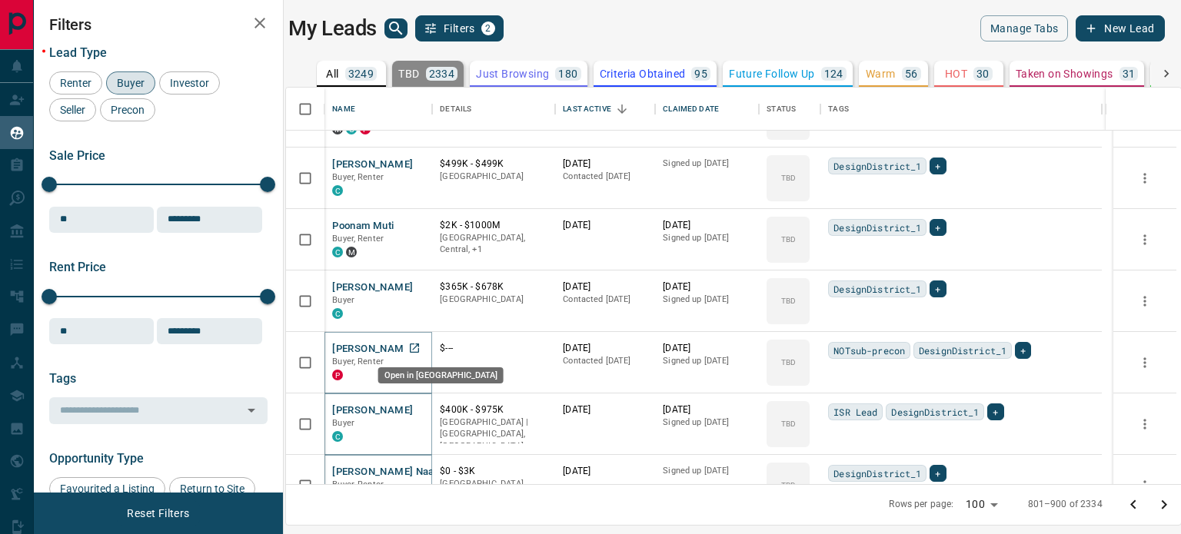
click at [417, 348] on icon "Open in New Tab" at bounding box center [414, 348] width 12 height 12
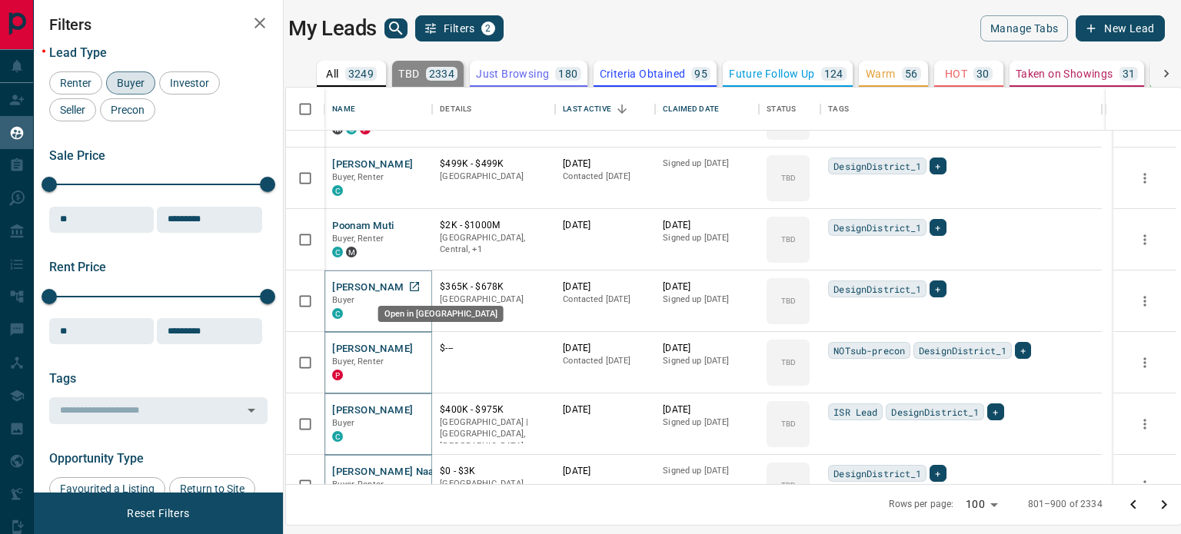
click at [416, 291] on icon "Open in New Tab" at bounding box center [414, 287] width 12 height 12
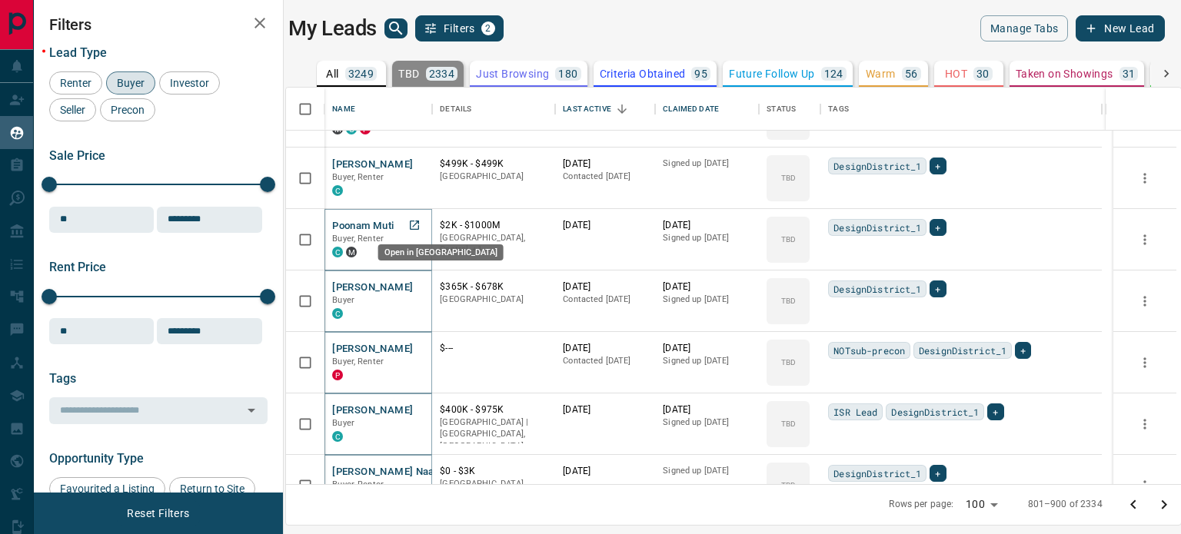
click at [421, 221] on icon "Open in New Tab" at bounding box center [414, 225] width 12 height 12
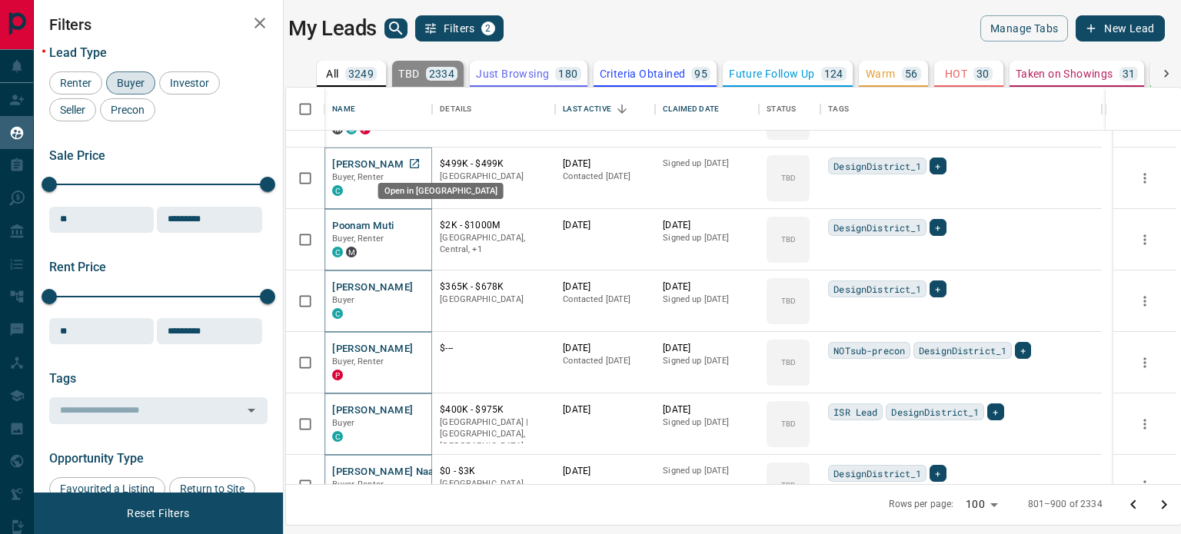
click at [419, 165] on icon "Open in New Tab" at bounding box center [414, 163] width 9 height 9
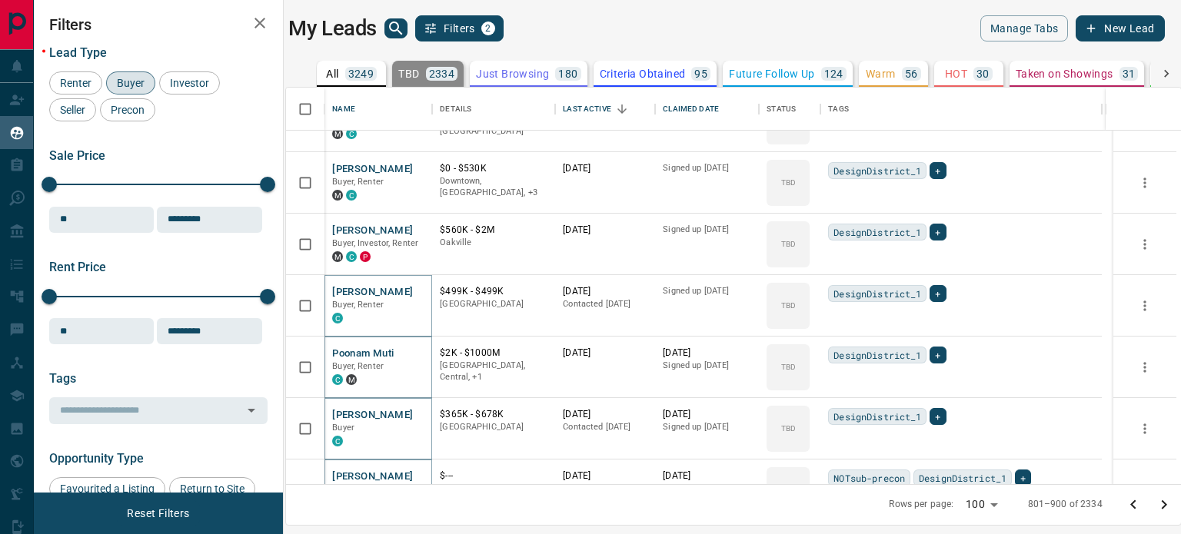
scroll to position [937, 0]
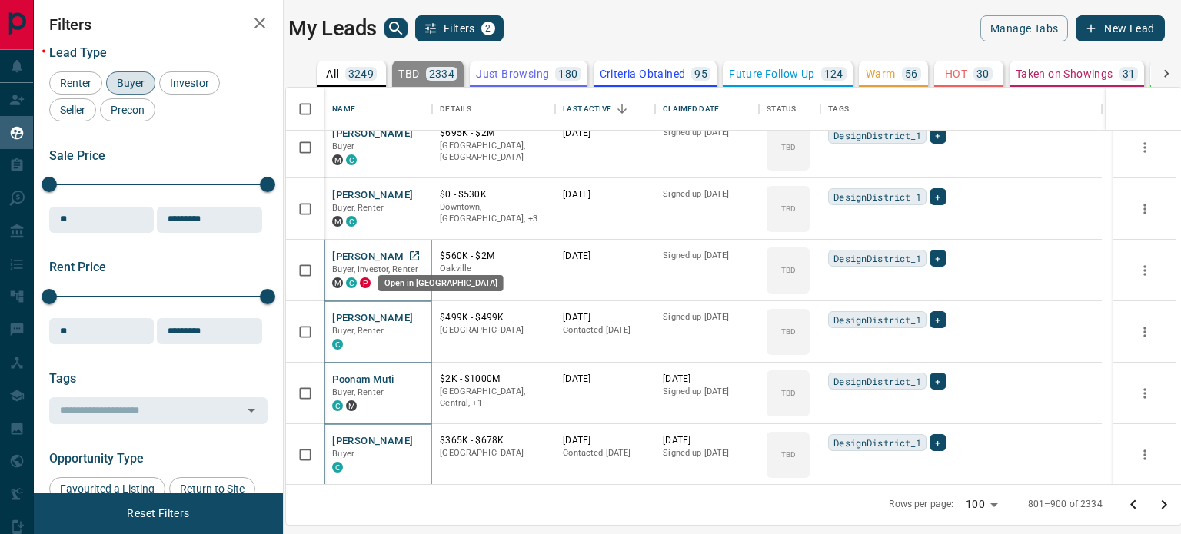
click at [419, 257] on icon "Open in New Tab" at bounding box center [414, 256] width 12 height 12
click at [414, 193] on icon "Open in New Tab" at bounding box center [414, 194] width 12 height 12
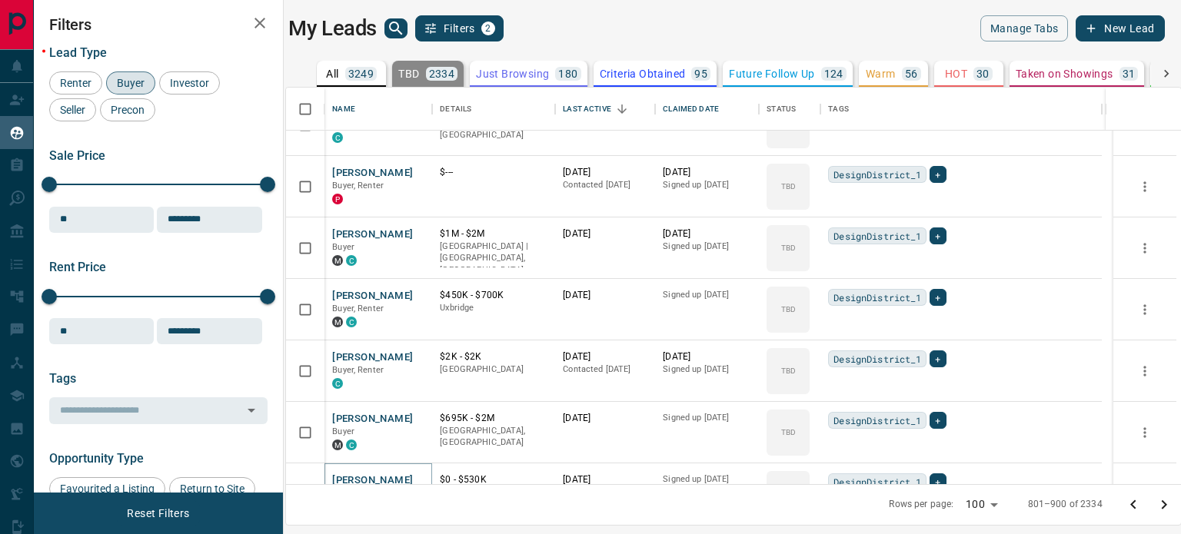
scroll to position [629, 0]
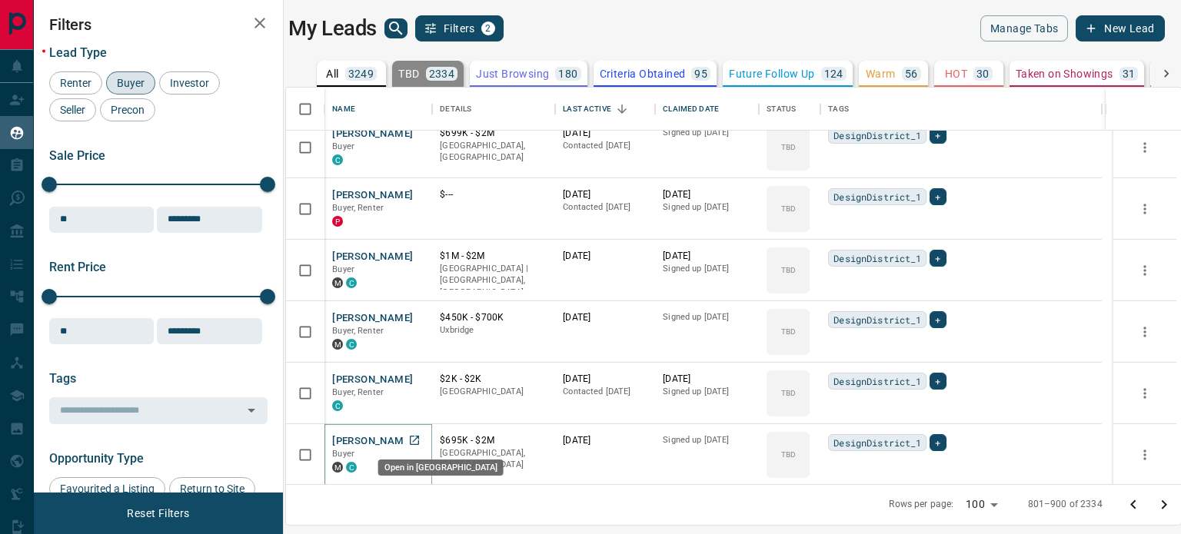
click at [424, 435] on link "Open in New Tab" at bounding box center [414, 441] width 20 height 20
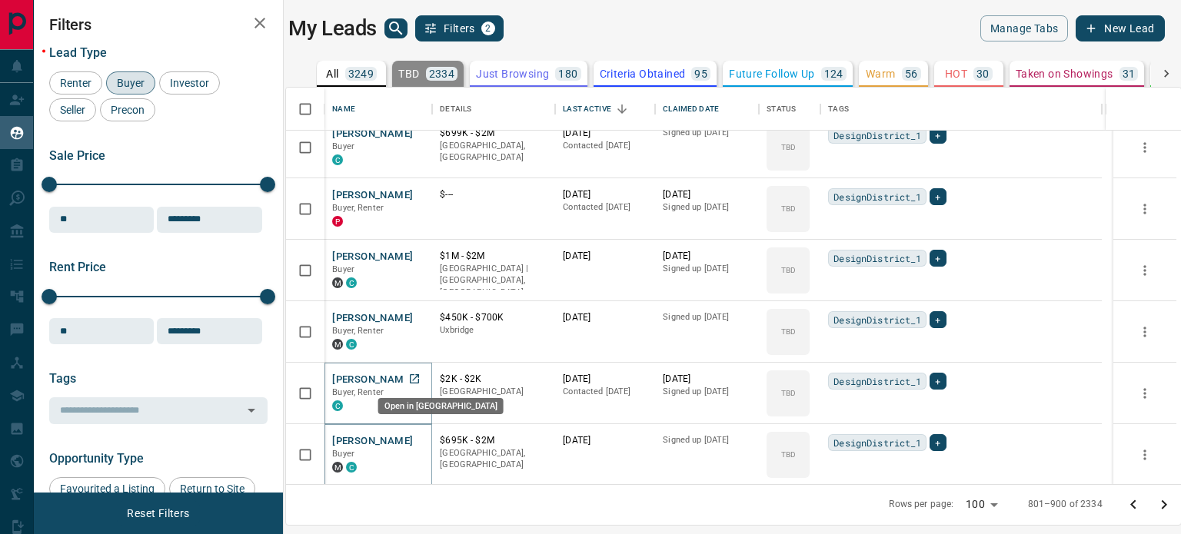
click at [418, 381] on icon "Open in New Tab" at bounding box center [414, 379] width 12 height 12
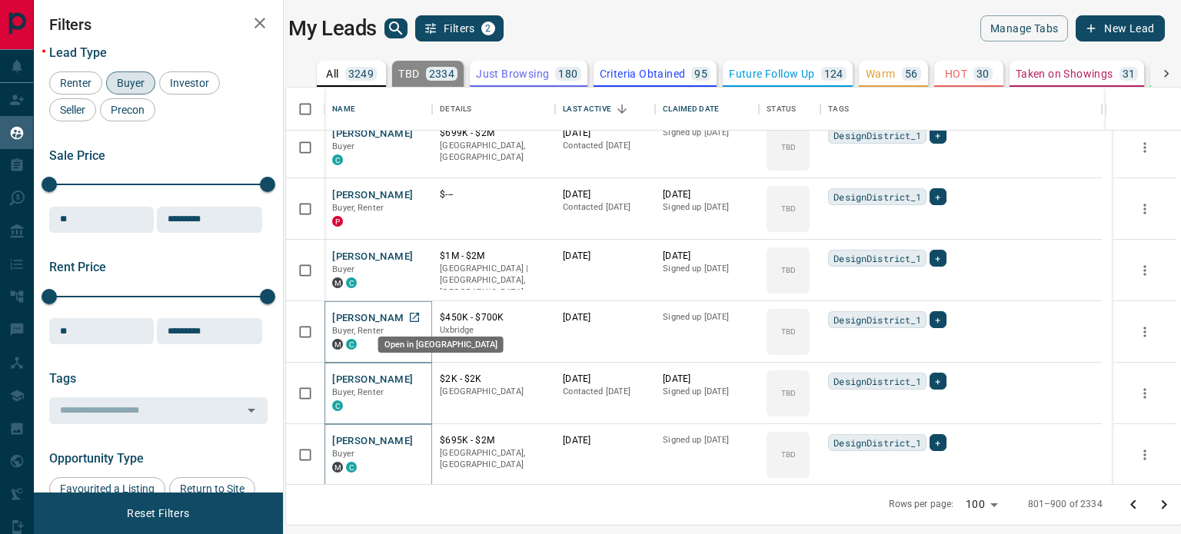
click at [416, 314] on icon "Open in New Tab" at bounding box center [414, 317] width 12 height 12
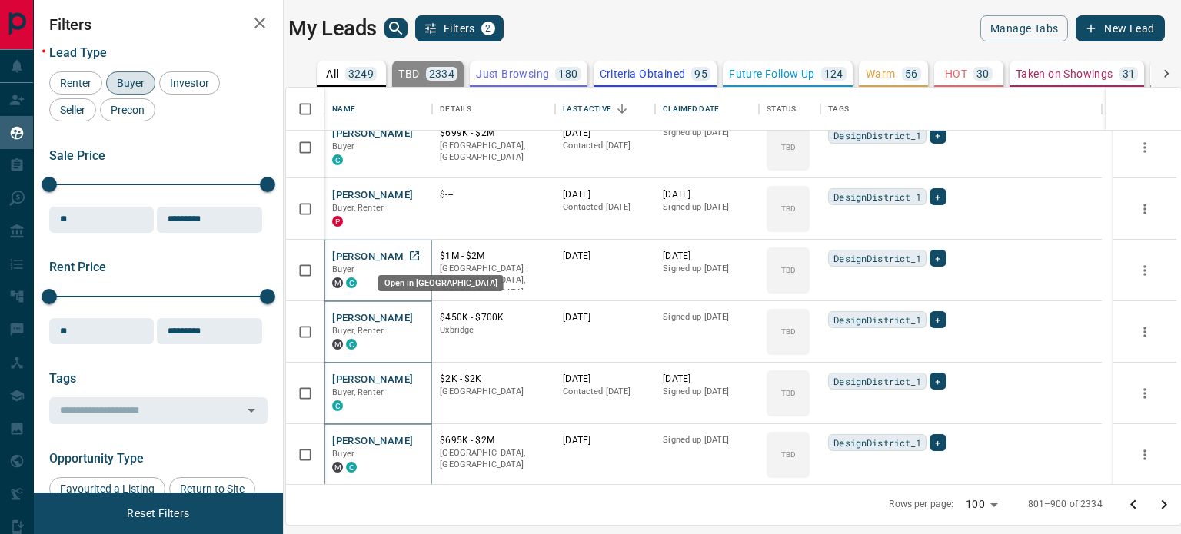
click at [421, 254] on icon "Open in New Tab" at bounding box center [414, 256] width 12 height 12
click at [421, 189] on icon "Open in New Tab" at bounding box center [414, 194] width 12 height 12
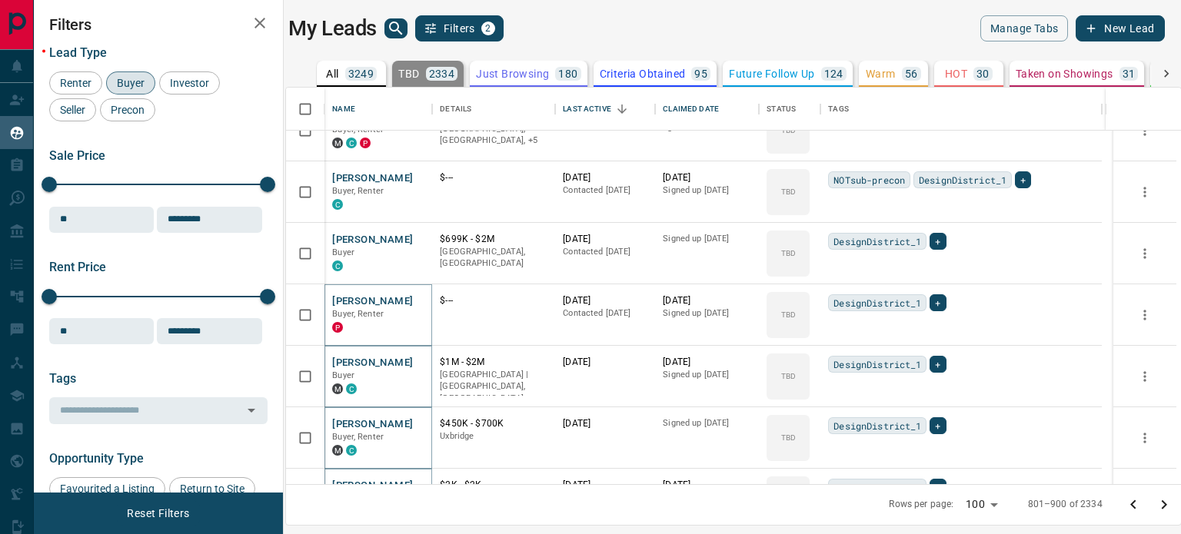
scroll to position [475, 0]
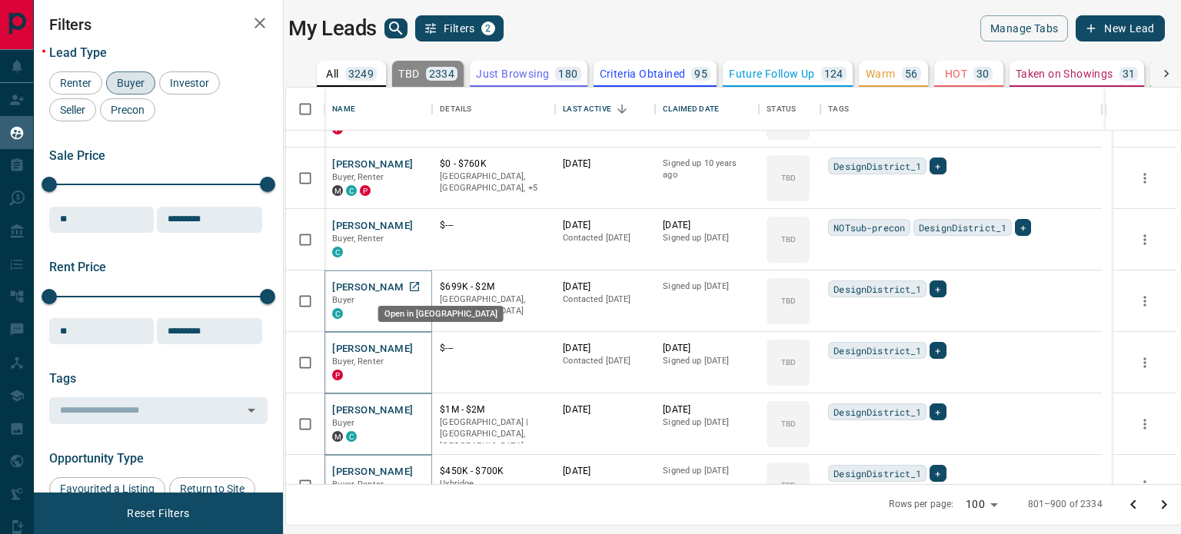
click at [414, 287] on icon "Open in New Tab" at bounding box center [414, 287] width 12 height 12
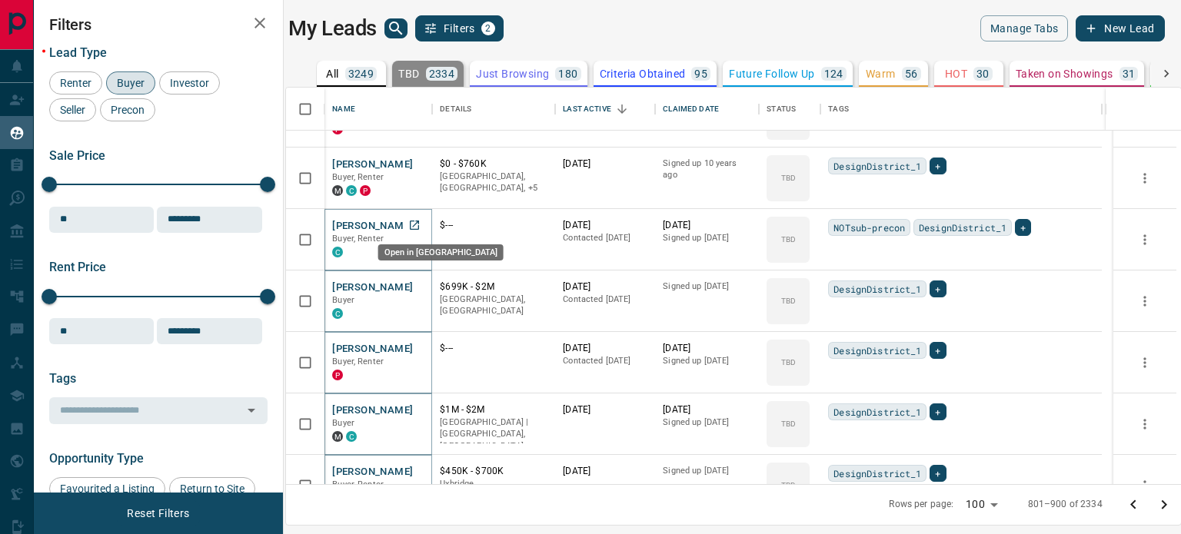
click at [418, 223] on icon "Open in New Tab" at bounding box center [414, 225] width 12 height 12
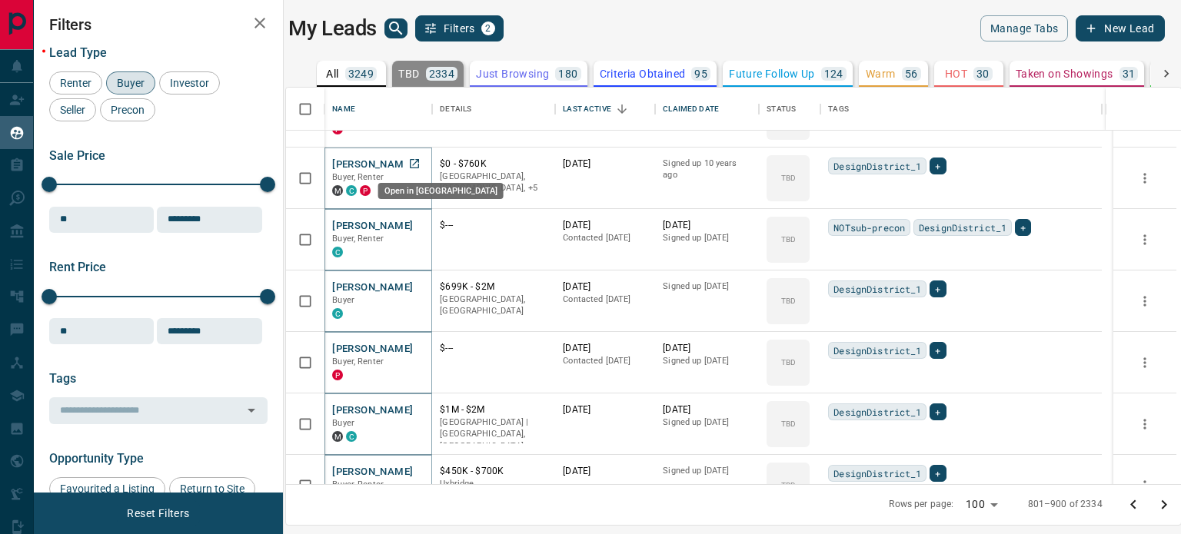
click at [415, 164] on icon "Open in New Tab" at bounding box center [414, 164] width 12 height 12
